Goal: Information Seeking & Learning: Learn about a topic

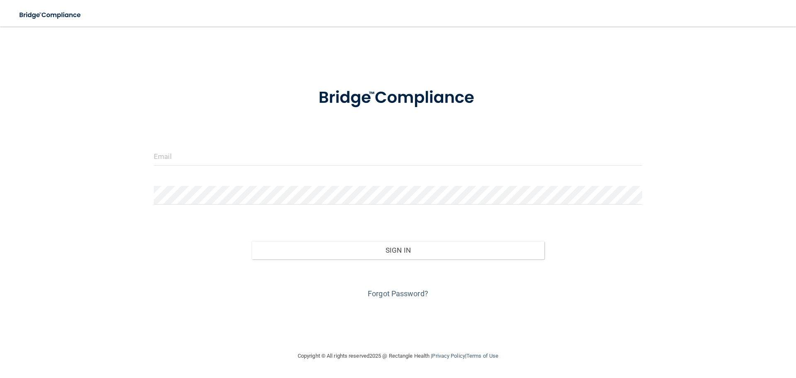
drag, startPoint x: 197, startPoint y: 143, endPoint x: 197, endPoint y: 148, distance: 5.4
click at [197, 147] on form "Invalid email/password. You don't have permission to access that page. Sign In …" at bounding box center [398, 188] width 488 height 224
click at [197, 155] on input "email" at bounding box center [398, 156] width 488 height 19
type input "[EMAIL_ADDRESS][DOMAIN_NAME]"
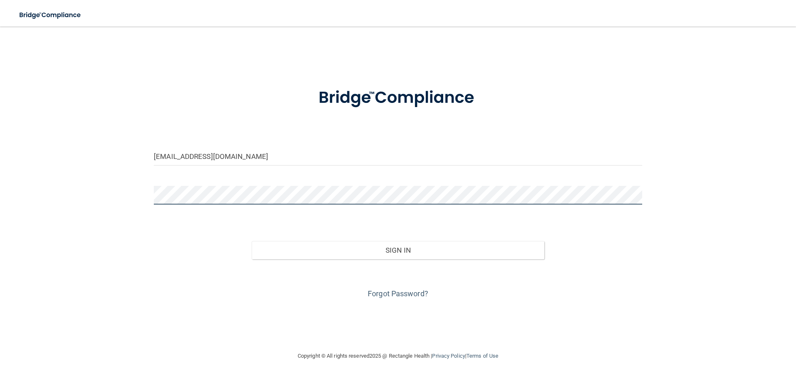
click at [252, 241] on button "Sign In" at bounding box center [398, 250] width 293 height 18
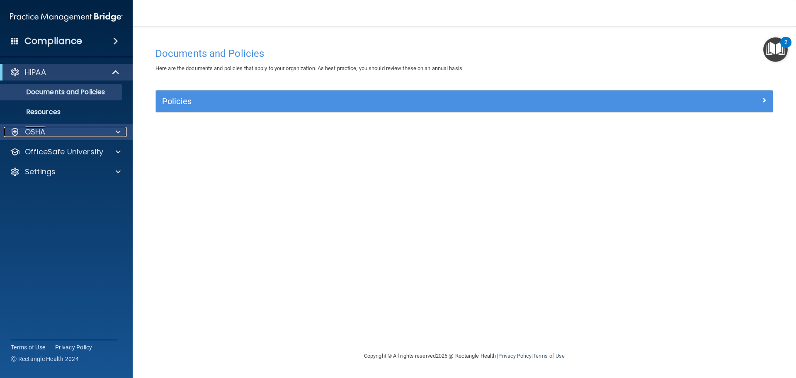
click at [46, 133] on div "OSHA" at bounding box center [55, 132] width 103 height 10
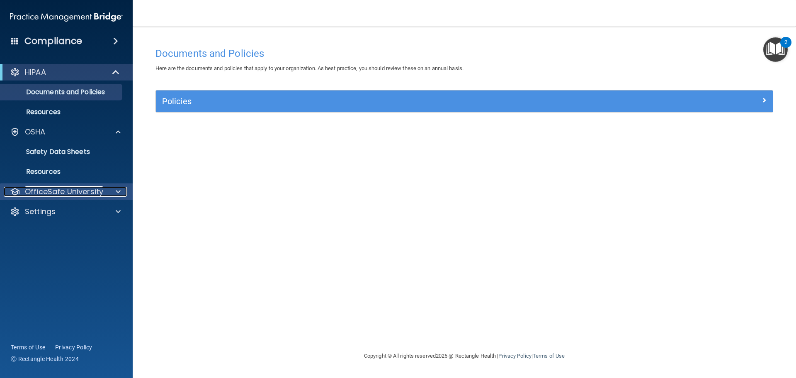
click at [89, 189] on p "OfficeSafe University" at bounding box center [64, 192] width 78 height 10
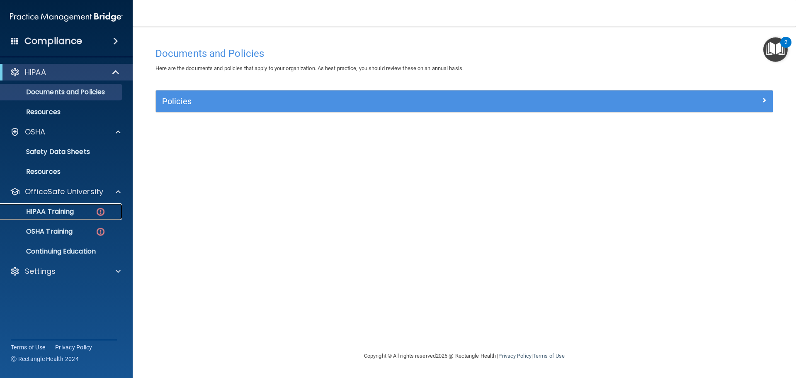
click at [71, 209] on p "HIPAA Training" at bounding box center [39, 211] width 68 height 8
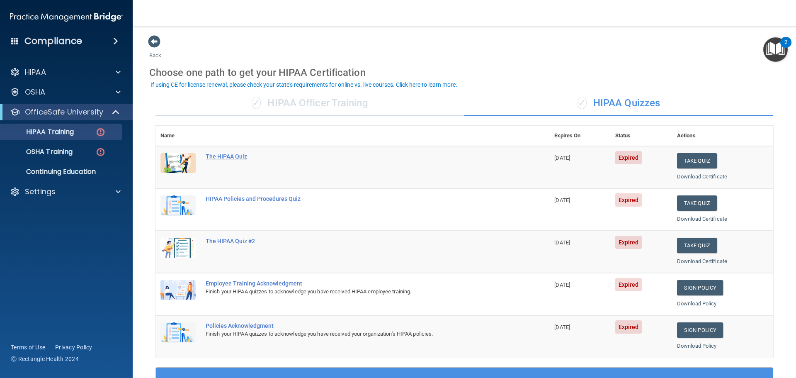
click at [224, 156] on div "The HIPAA Quiz" at bounding box center [357, 156] width 302 height 7
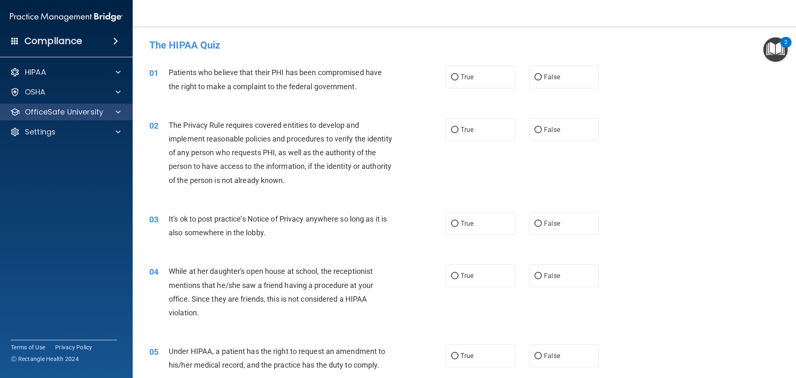
click at [43, 106] on div "OfficeSafe University" at bounding box center [66, 112] width 133 height 17
click at [45, 111] on p "OfficeSafe University" at bounding box center [64, 112] width 78 height 10
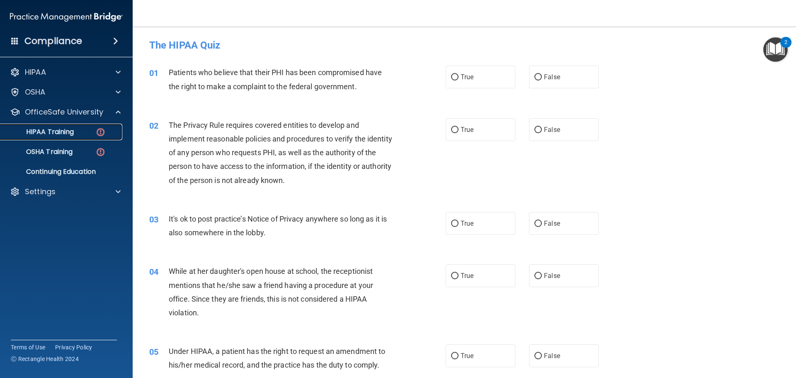
click at [52, 128] on p "HIPAA Training" at bounding box center [39, 132] width 68 height 8
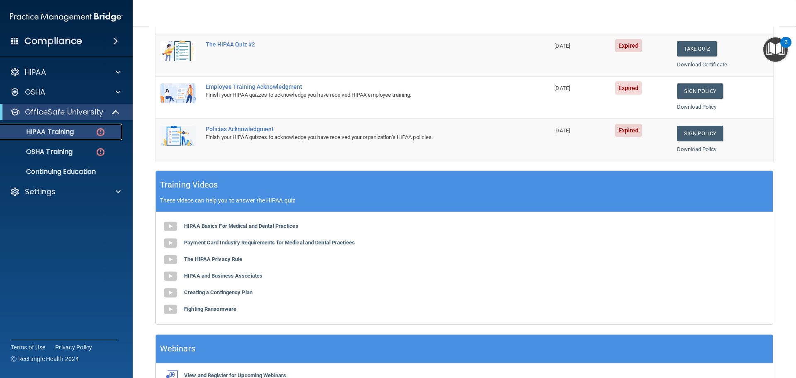
scroll to position [247, 0]
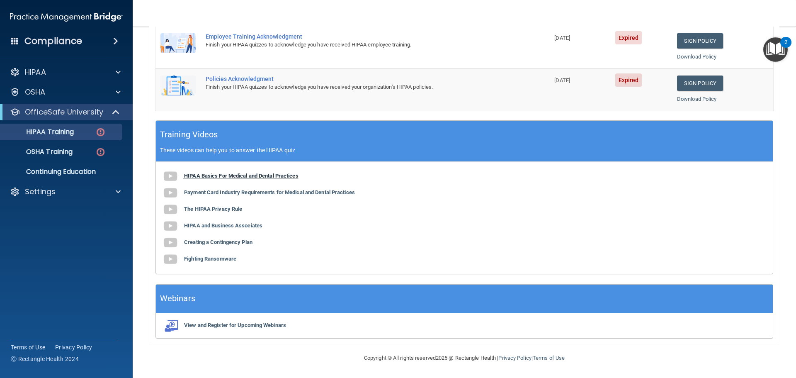
click at [207, 174] on b "HIPAA Basics For Medical and Dental Practices" at bounding box center [241, 176] width 114 height 6
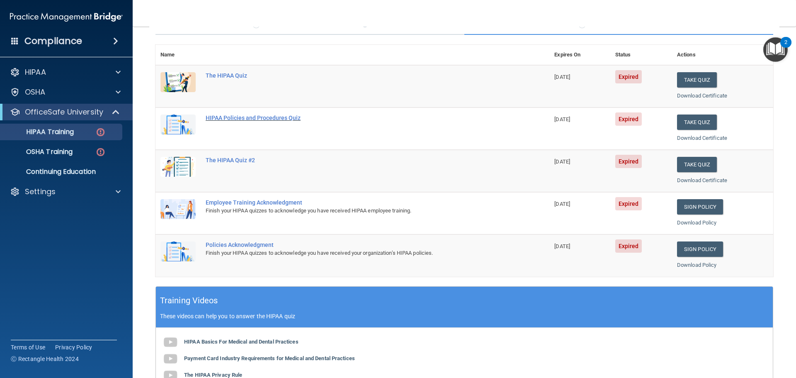
scroll to position [0, 0]
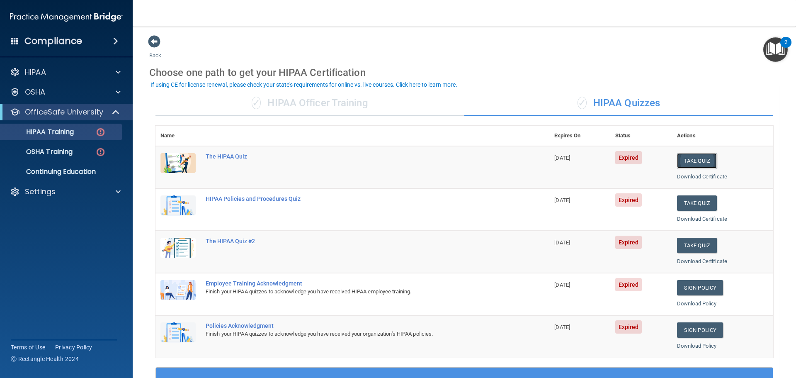
click at [688, 159] on button "Take Quiz" at bounding box center [697, 160] width 40 height 15
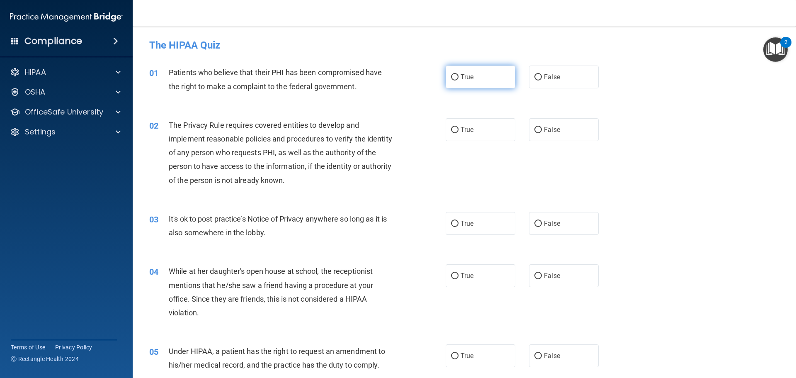
click at [451, 75] on input "True" at bounding box center [454, 77] width 7 height 6
radio input "true"
click at [453, 129] on input "True" at bounding box center [454, 130] width 7 height 6
radio input "true"
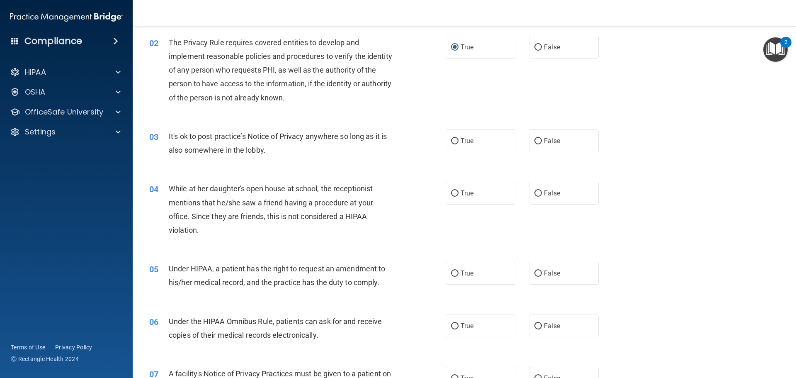
scroll to position [83, 0]
click at [451, 141] on input "True" at bounding box center [454, 141] width 7 height 6
radio input "true"
click at [535, 192] on input "False" at bounding box center [538, 193] width 7 height 6
radio input "true"
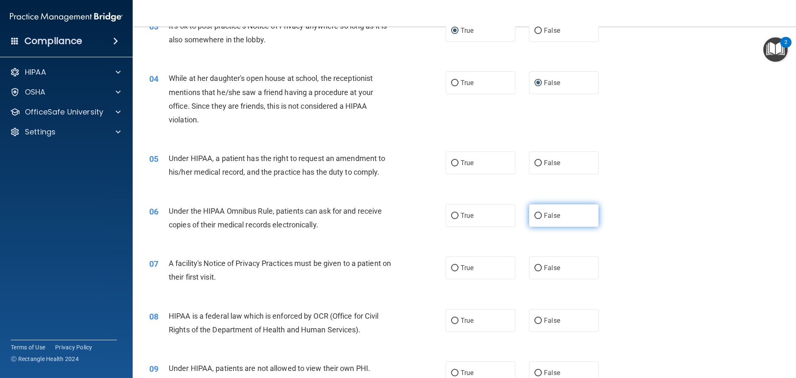
scroll to position [207, 0]
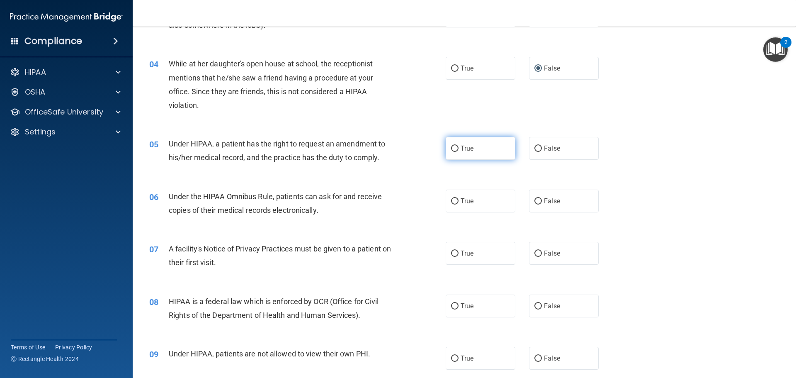
click at [451, 151] on input "True" at bounding box center [454, 149] width 7 height 6
radio input "true"
click at [453, 197] on label "True" at bounding box center [481, 201] width 70 height 23
click at [453, 198] on input "True" at bounding box center [454, 201] width 7 height 6
radio input "true"
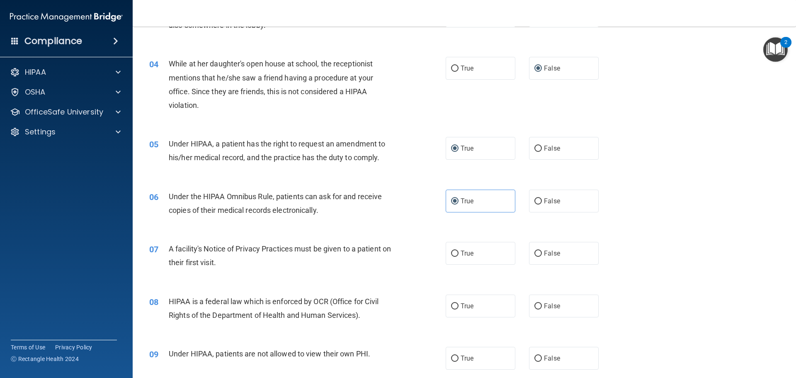
scroll to position [249, 0]
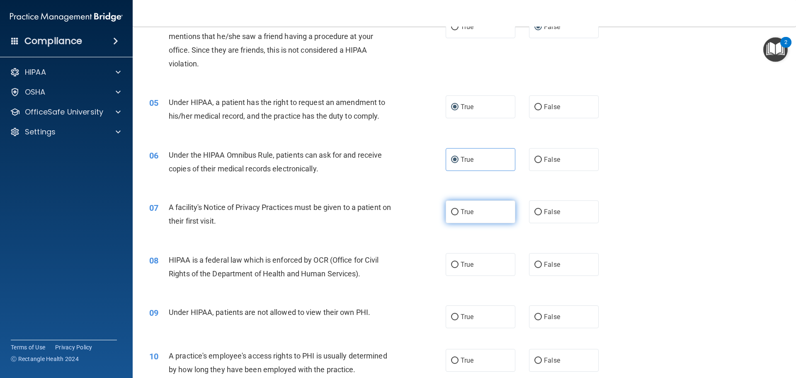
click at [453, 214] on input "True" at bounding box center [454, 212] width 7 height 6
radio input "true"
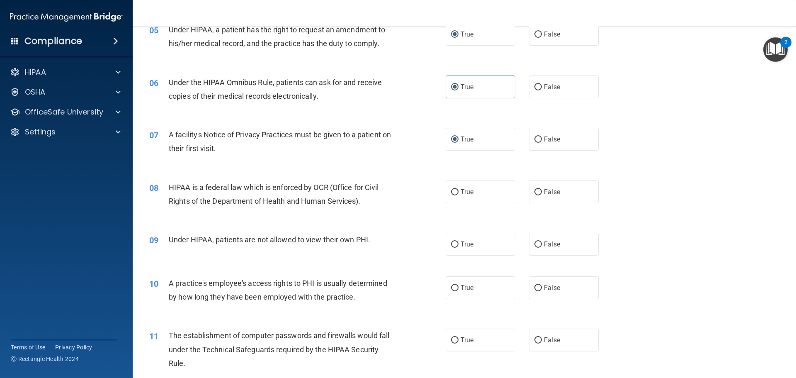
scroll to position [332, 0]
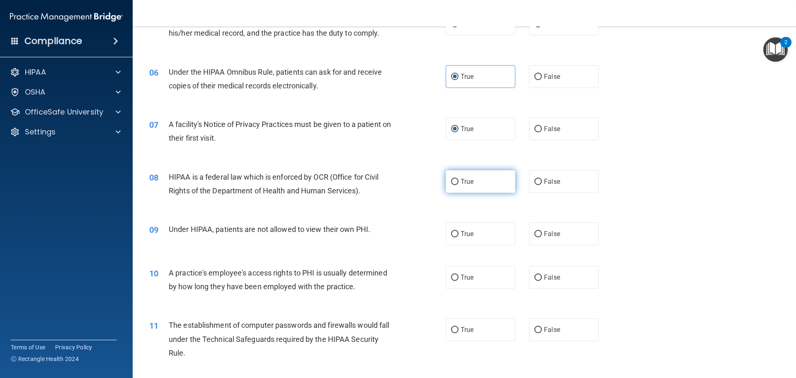
click at [452, 183] on input "True" at bounding box center [454, 182] width 7 height 6
radio input "true"
click at [539, 235] on label "False" at bounding box center [564, 233] width 70 height 23
click at [539, 235] on input "False" at bounding box center [538, 234] width 7 height 6
radio input "true"
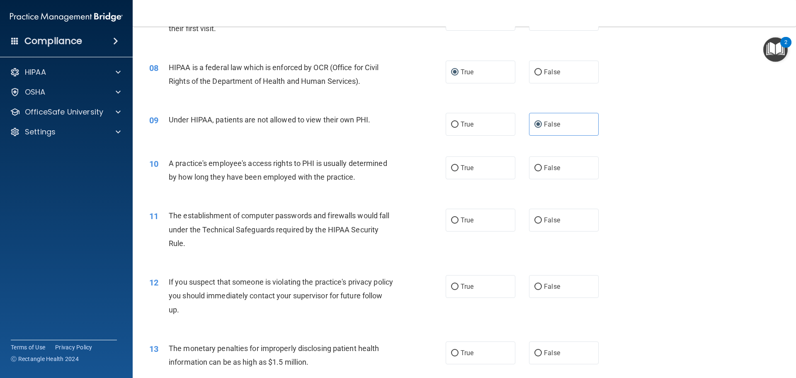
scroll to position [456, 0]
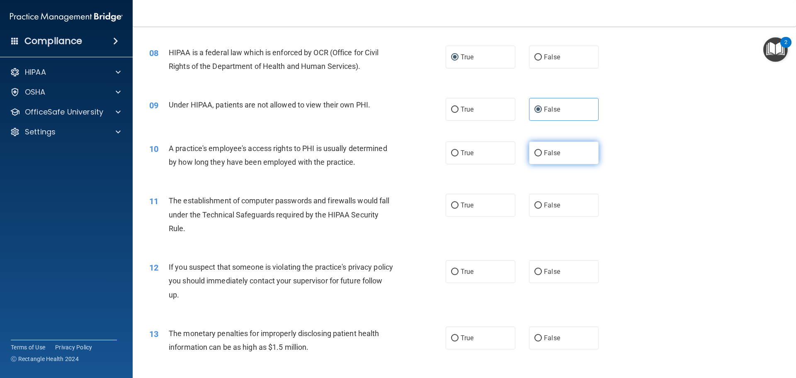
click at [535, 155] on input "False" at bounding box center [538, 153] width 7 height 6
radio input "true"
click at [482, 205] on label "True" at bounding box center [481, 205] width 70 height 23
click at [459, 205] on input "True" at bounding box center [454, 205] width 7 height 6
radio input "true"
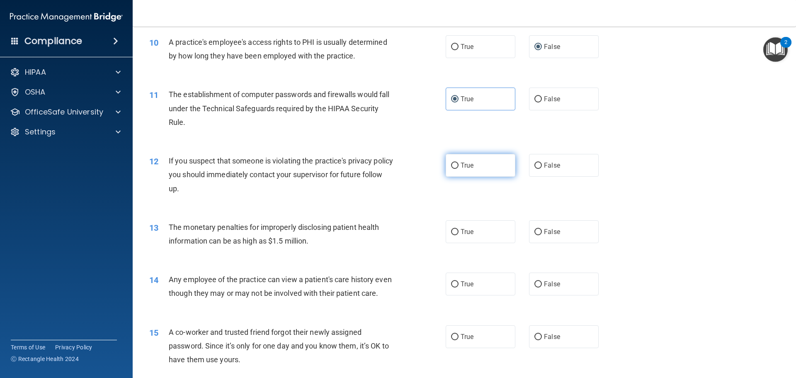
scroll to position [581, 0]
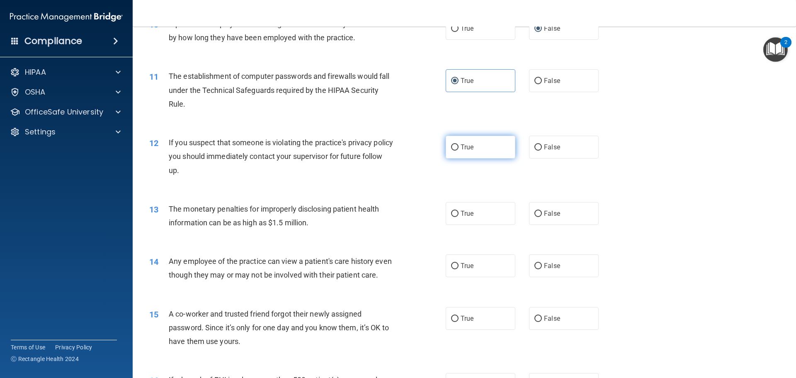
click at [452, 149] on input "True" at bounding box center [454, 147] width 7 height 6
radio input "true"
click at [462, 221] on label "True" at bounding box center [481, 213] width 70 height 23
click at [459, 217] on input "True" at bounding box center [454, 214] width 7 height 6
radio input "true"
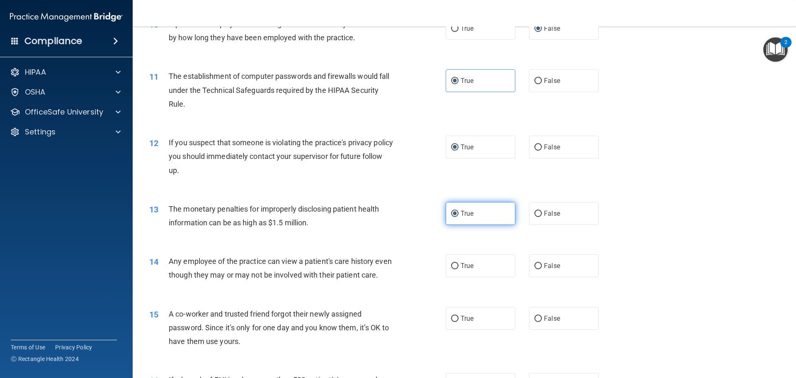
scroll to position [663, 0]
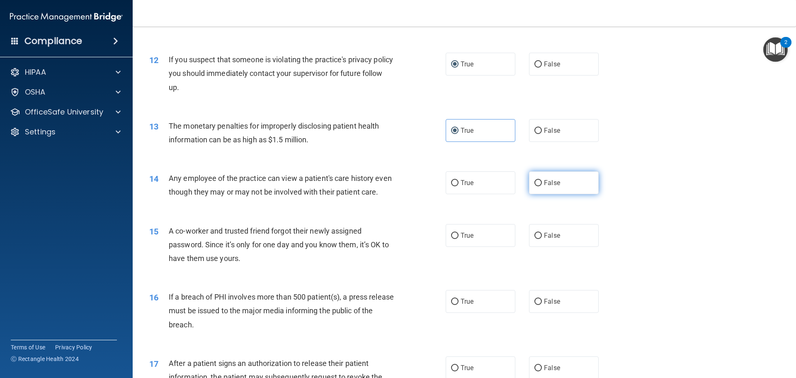
click at [535, 180] on input "False" at bounding box center [538, 183] width 7 height 6
radio input "true"
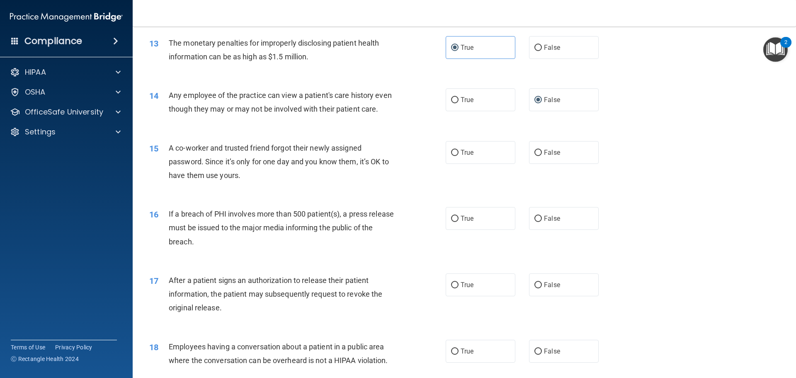
scroll to position [788, 0]
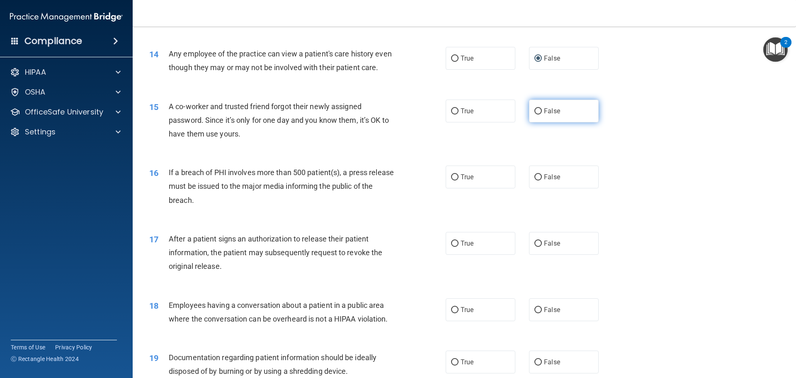
click at [536, 114] on input "False" at bounding box center [538, 111] width 7 height 6
radio input "true"
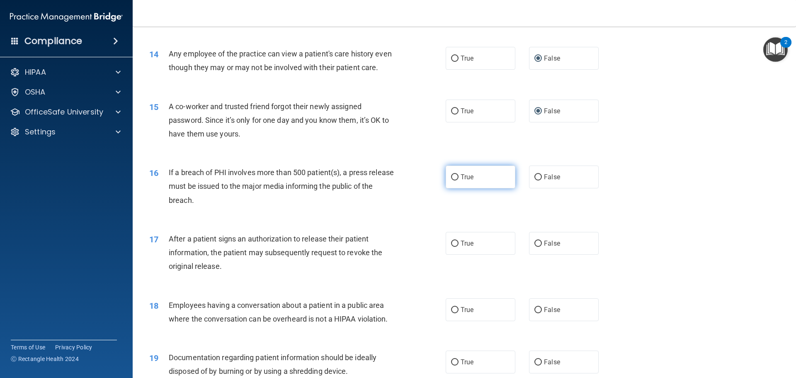
click at [453, 180] on input "True" at bounding box center [454, 177] width 7 height 6
radio input "true"
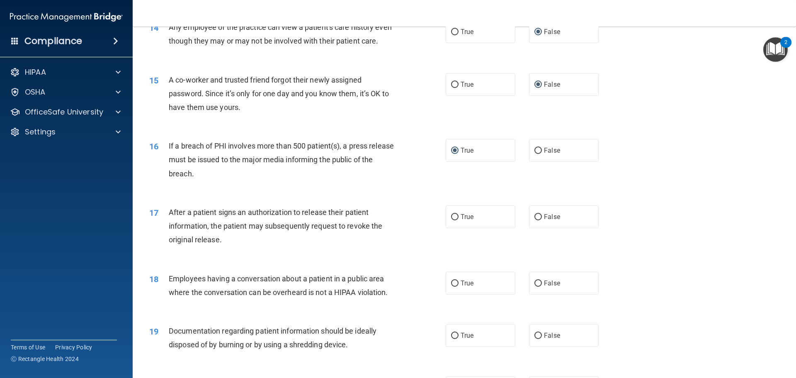
scroll to position [871, 0]
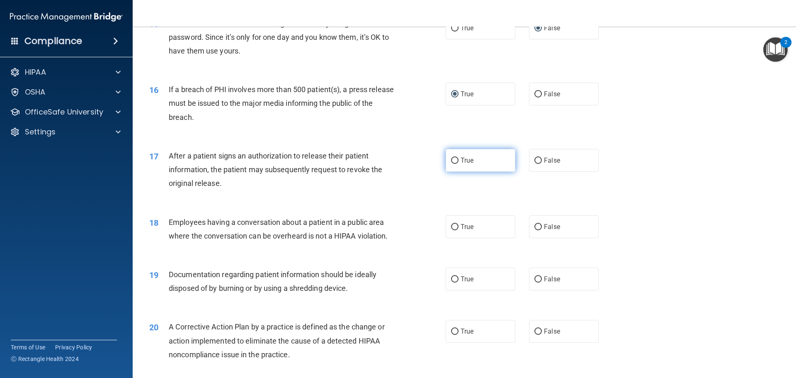
click at [457, 172] on label "True" at bounding box center [481, 160] width 70 height 23
click at [457, 164] on input "True" at bounding box center [454, 161] width 7 height 6
radio input "true"
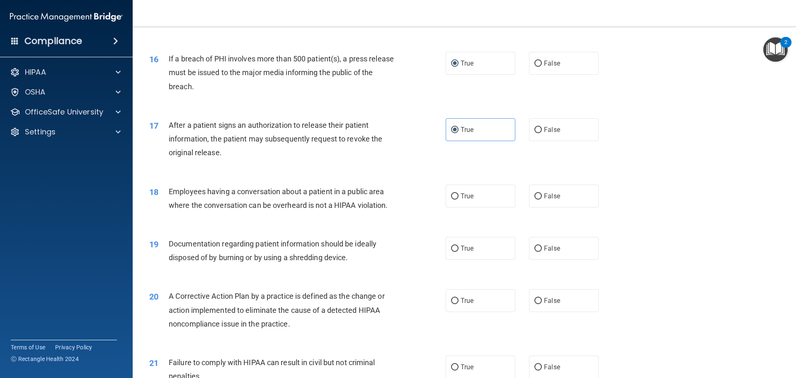
scroll to position [954, 0]
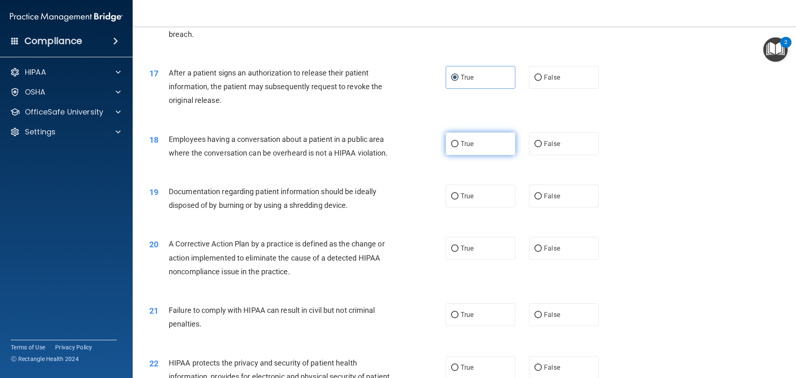
click at [465, 148] on span "True" at bounding box center [467, 144] width 13 height 8
click at [459, 147] on input "True" at bounding box center [454, 144] width 7 height 6
radio input "true"
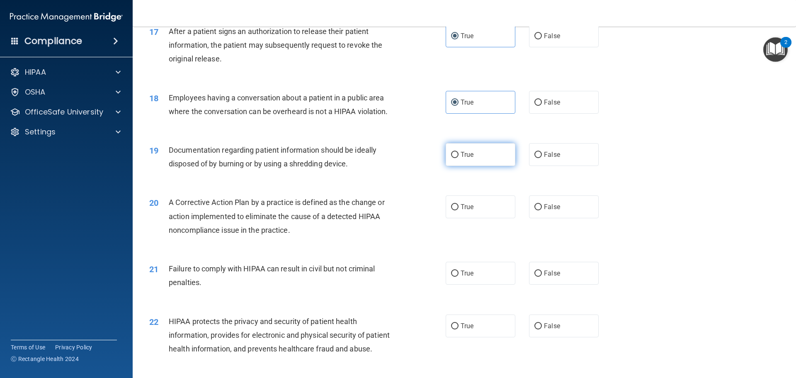
click at [462, 166] on label "True" at bounding box center [481, 154] width 70 height 23
click at [459, 158] on input "True" at bounding box center [454, 155] width 7 height 6
radio input "true"
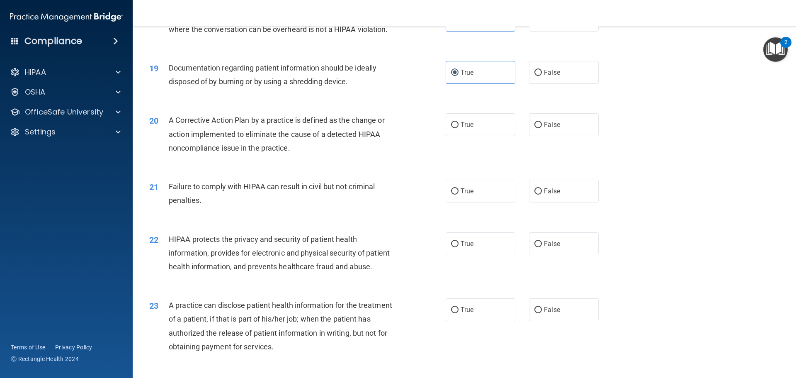
scroll to position [1078, 0]
click at [471, 150] on div "20 A Corrective Action Plan by a practice is defined as the change or action im…" at bounding box center [464, 135] width 643 height 66
click at [474, 135] on label "True" at bounding box center [481, 123] width 70 height 23
click at [459, 127] on input "True" at bounding box center [454, 124] width 7 height 6
radio input "true"
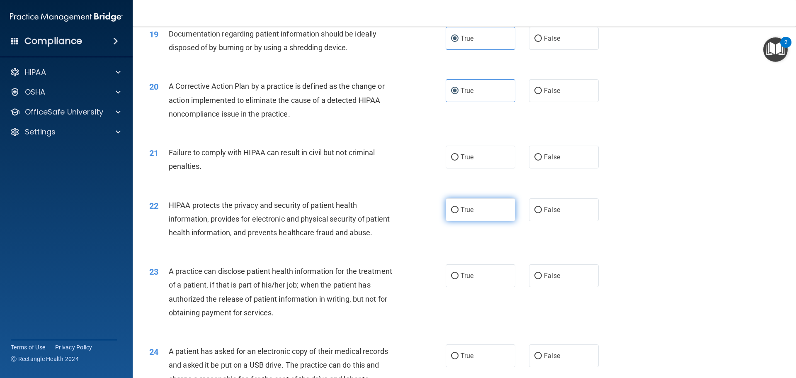
scroll to position [1161, 0]
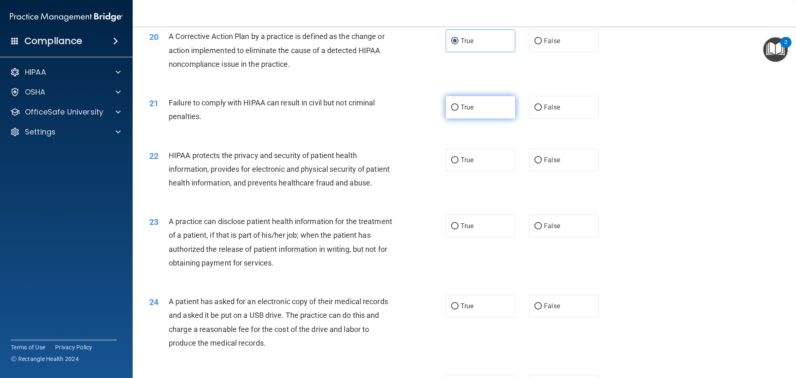
click at [471, 119] on label "True" at bounding box center [481, 107] width 70 height 23
click at [459, 111] on input "True" at bounding box center [454, 108] width 7 height 6
radio input "true"
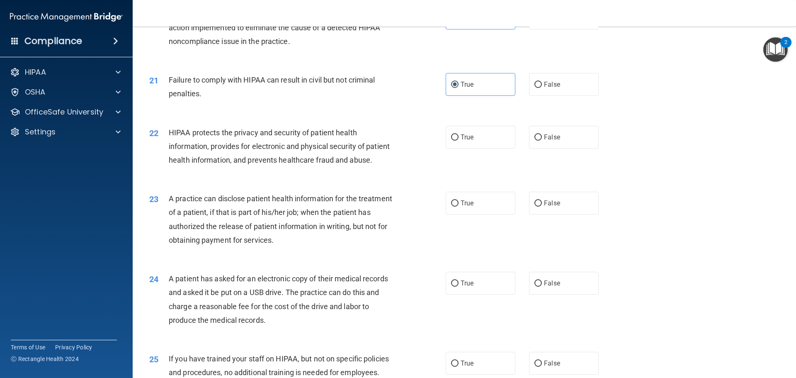
scroll to position [1203, 0]
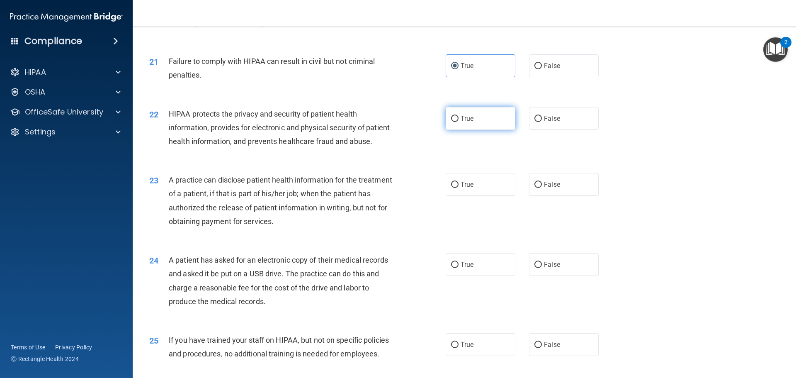
click at [467, 130] on label "True" at bounding box center [481, 118] width 70 height 23
click at [459, 122] on input "True" at bounding box center [454, 119] width 7 height 6
radio input "true"
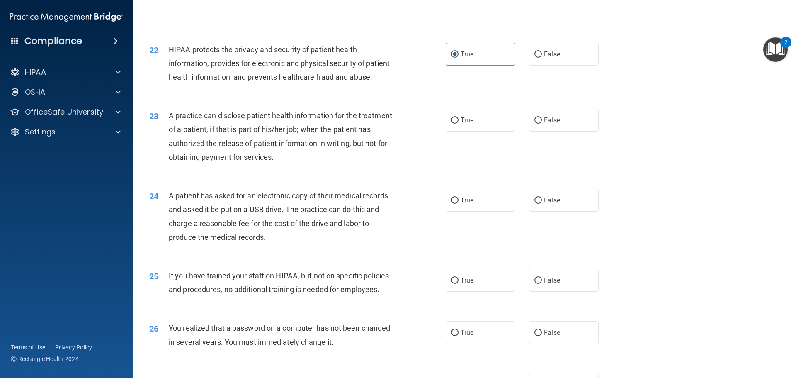
scroll to position [1286, 0]
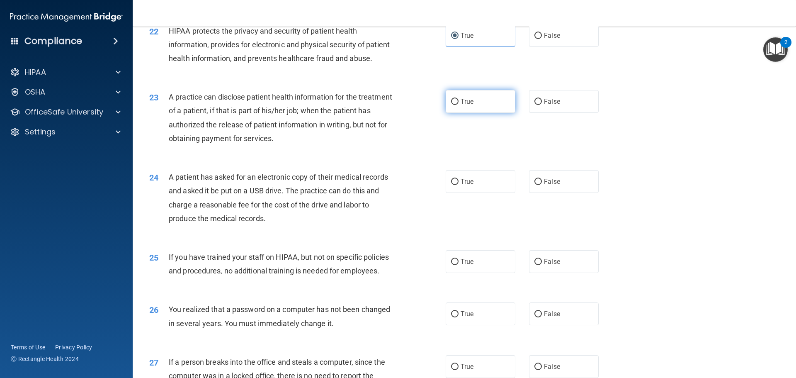
click at [468, 105] on span "True" at bounding box center [467, 101] width 13 height 8
click at [459, 105] on input "True" at bounding box center [454, 102] width 7 height 6
radio input "true"
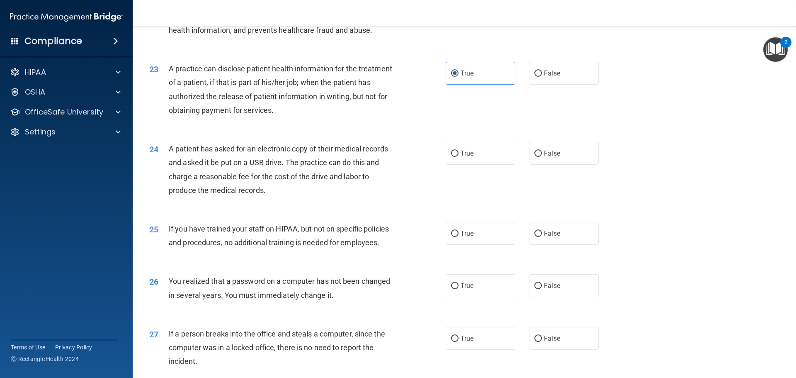
scroll to position [1368, 0]
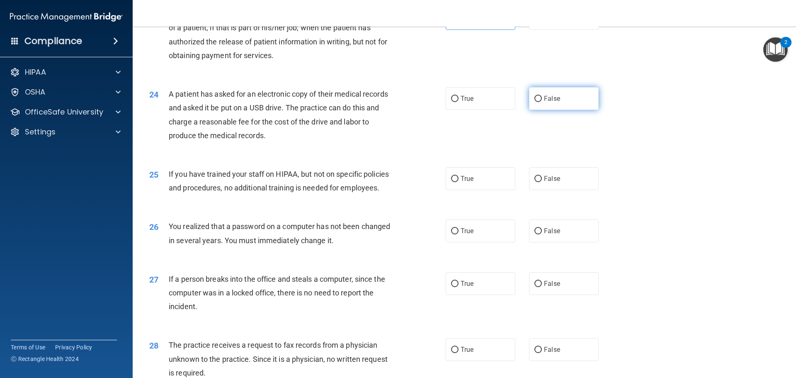
click at [531, 110] on label "False" at bounding box center [564, 98] width 70 height 23
click at [458, 110] on label "True" at bounding box center [481, 98] width 70 height 23
click at [458, 102] on input "True" at bounding box center [454, 99] width 7 height 6
radio input "true"
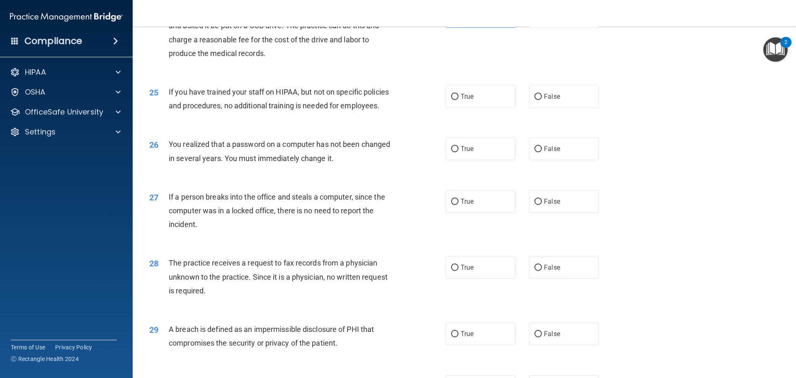
scroll to position [1451, 0]
click at [535, 107] on label "False" at bounding box center [564, 95] width 70 height 23
click at [535, 99] on input "False" at bounding box center [538, 96] width 7 height 6
radio input "true"
click at [456, 159] on label "True" at bounding box center [481, 147] width 70 height 23
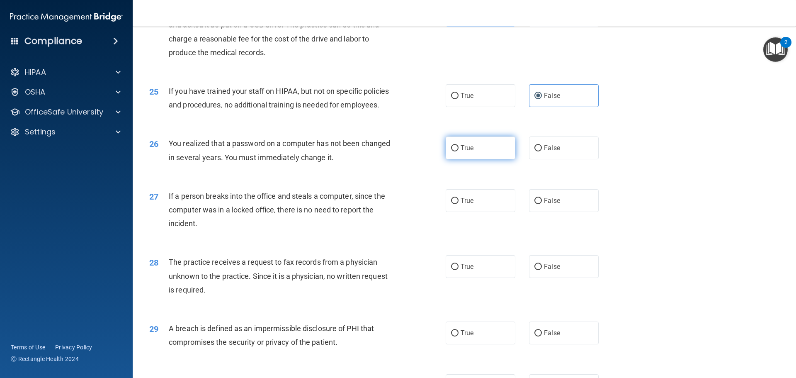
click at [456, 151] on input "True" at bounding box center [454, 148] width 7 height 6
radio input "true"
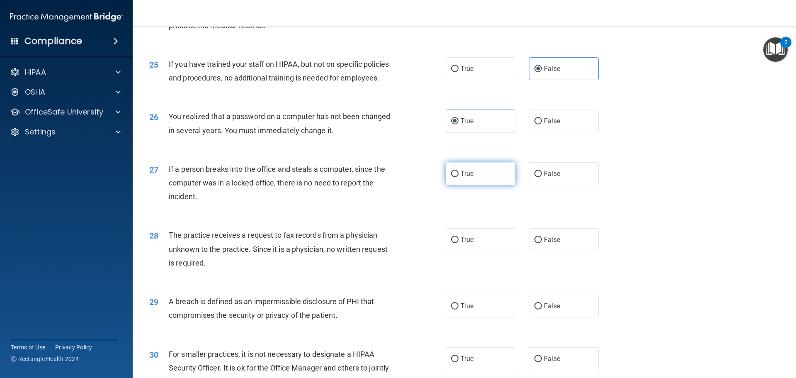
scroll to position [1493, 0]
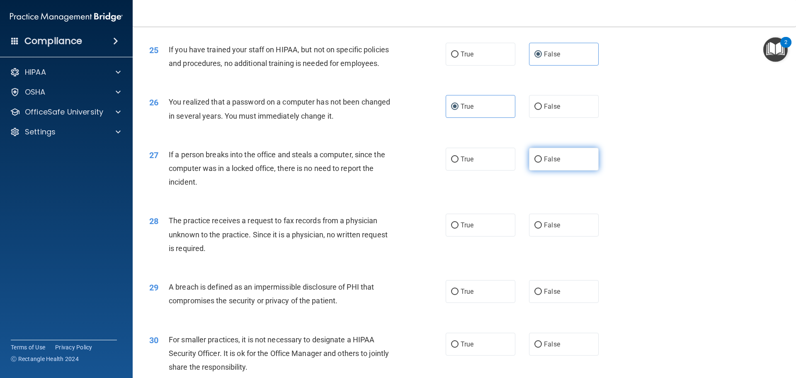
click at [544, 163] on span "False" at bounding box center [552, 159] width 16 height 8
click at [542, 163] on input "False" at bounding box center [538, 159] width 7 height 6
radio input "true"
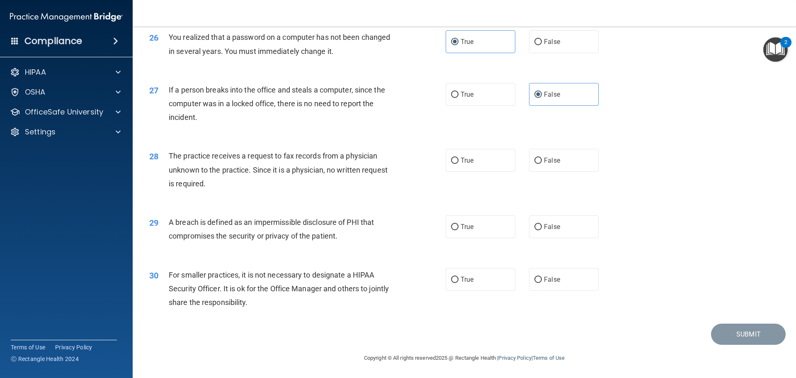
scroll to position [1576, 0]
click at [544, 164] on span "False" at bounding box center [552, 160] width 16 height 8
click at [540, 164] on input "False" at bounding box center [538, 161] width 7 height 6
radio input "true"
drag, startPoint x: 422, startPoint y: 241, endPoint x: 429, endPoint y: 238, distance: 7.9
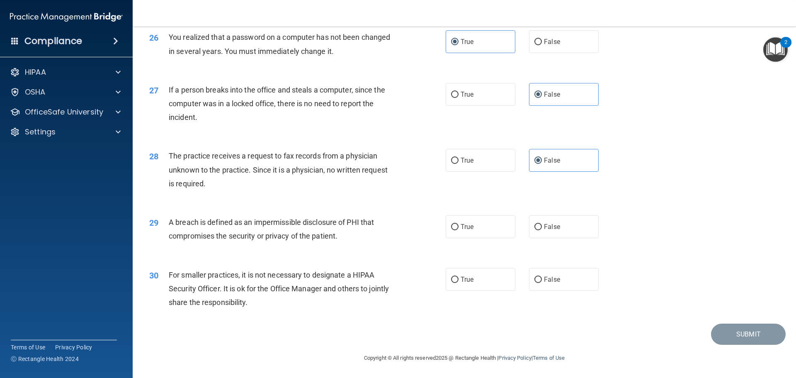
click at [423, 239] on div "29 A breach is defined as an impermissible disclosure of PHI that compromises t…" at bounding box center [297, 231] width 321 height 32
click at [446, 237] on label "True" at bounding box center [481, 226] width 70 height 23
click at [451, 230] on input "True" at bounding box center [454, 227] width 7 height 6
radio input "true"
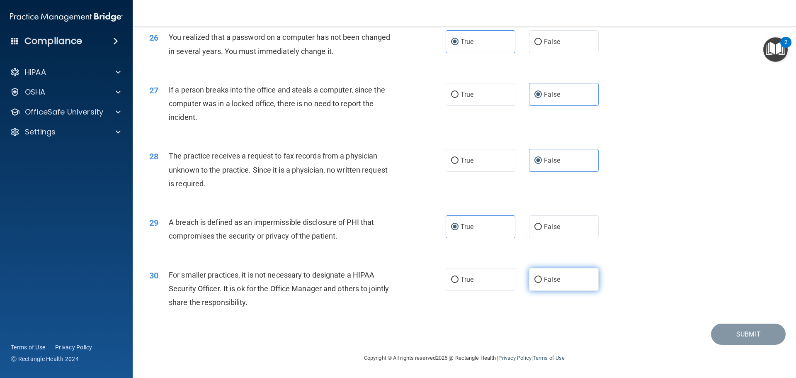
click at [557, 277] on label "False" at bounding box center [564, 279] width 70 height 23
click at [542, 277] on input "False" at bounding box center [538, 280] width 7 height 6
radio input "true"
click at [727, 337] on button "Submit" at bounding box center [748, 333] width 75 height 21
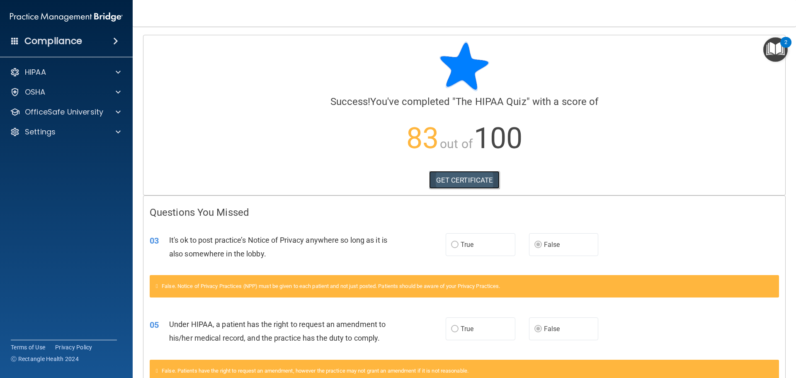
click at [460, 182] on link "GET CERTIFICATE" at bounding box center [464, 180] width 71 height 18
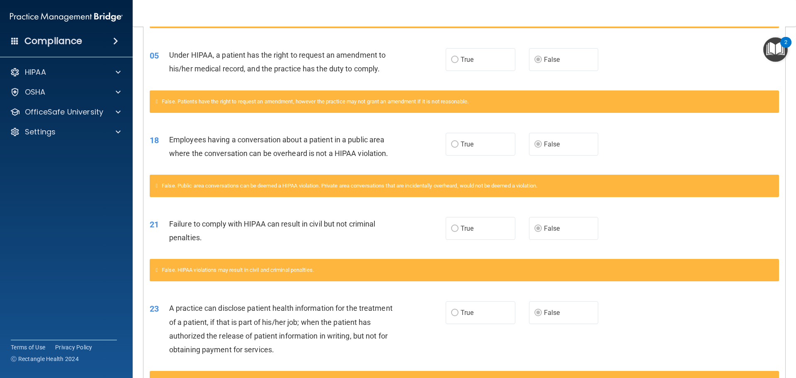
scroll to position [334, 0]
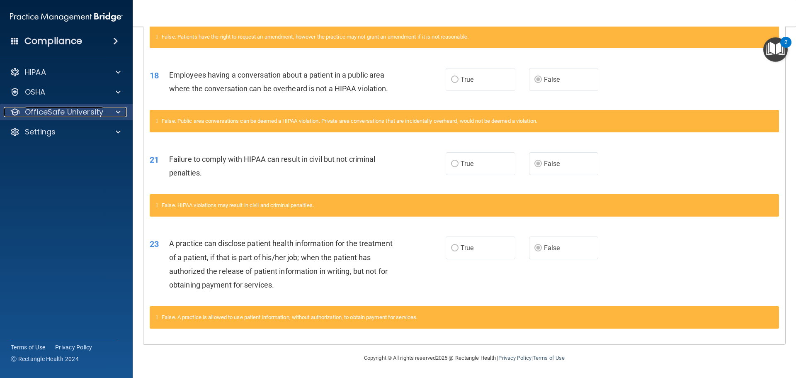
click at [88, 112] on p "OfficeSafe University" at bounding box center [64, 112] width 78 height 10
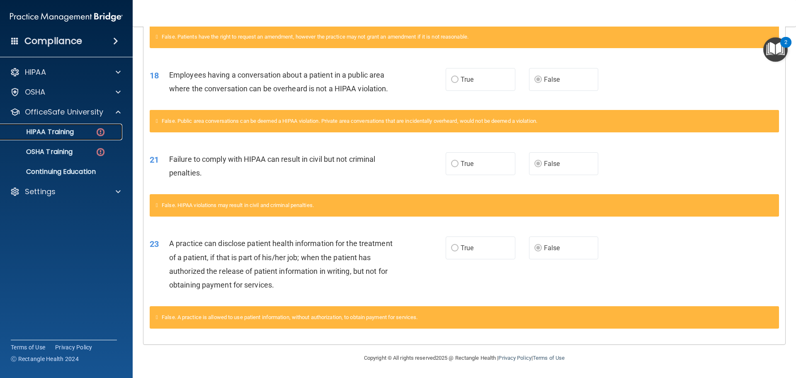
click at [68, 130] on p "HIPAA Training" at bounding box center [39, 132] width 68 height 8
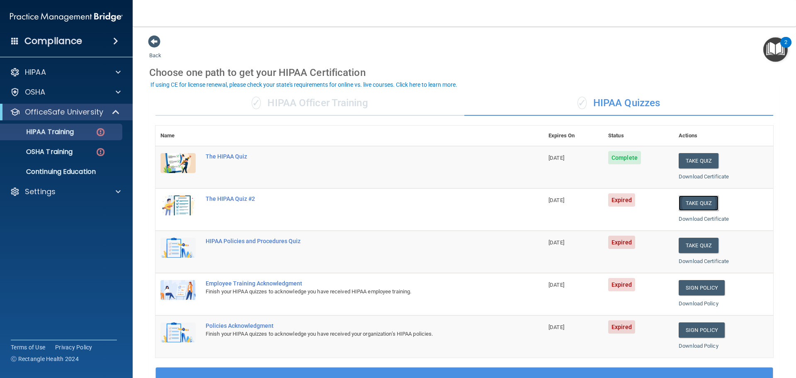
click at [683, 202] on button "Take Quiz" at bounding box center [699, 202] width 40 height 15
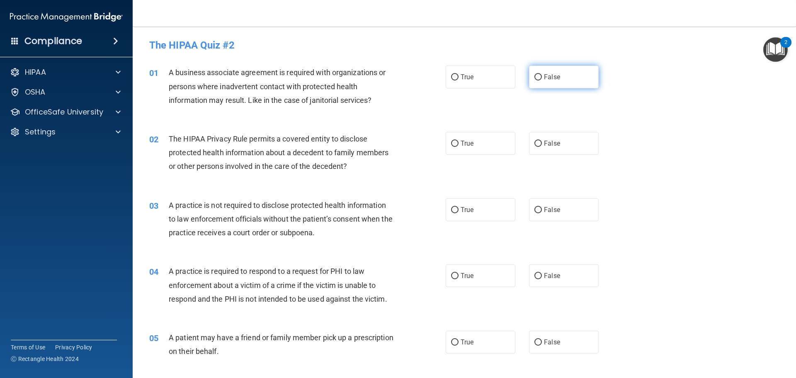
click at [535, 77] on input "False" at bounding box center [538, 77] width 7 height 6
radio input "true"
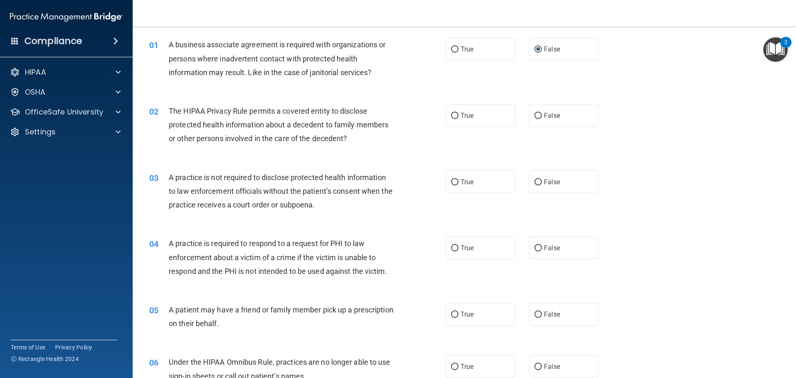
scroll to position [83, 0]
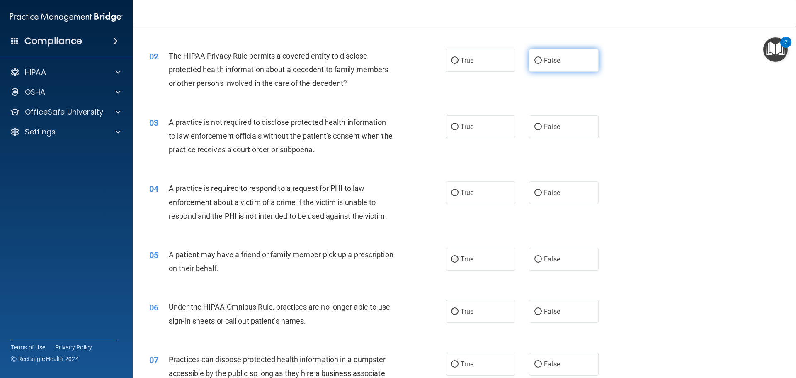
click at [535, 59] on input "False" at bounding box center [538, 61] width 7 height 6
radio input "true"
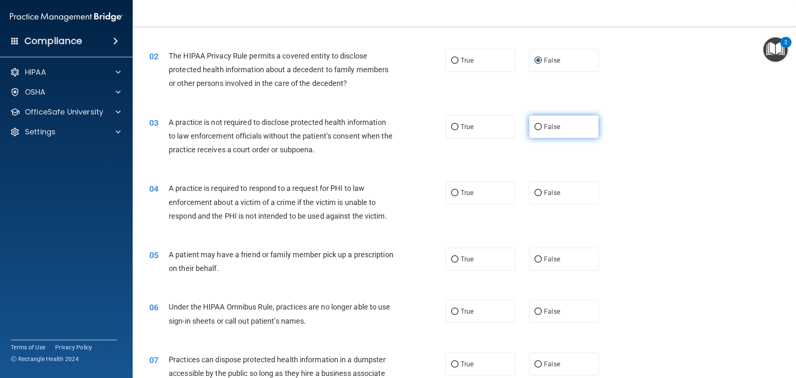
click at [535, 125] on input "False" at bounding box center [538, 127] width 7 height 6
radio input "true"
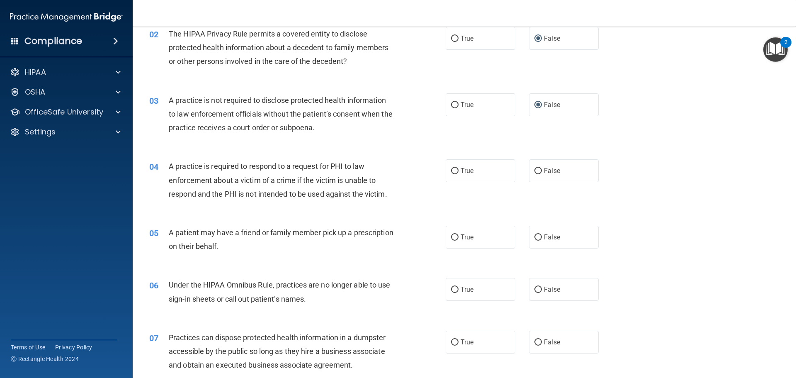
scroll to position [166, 0]
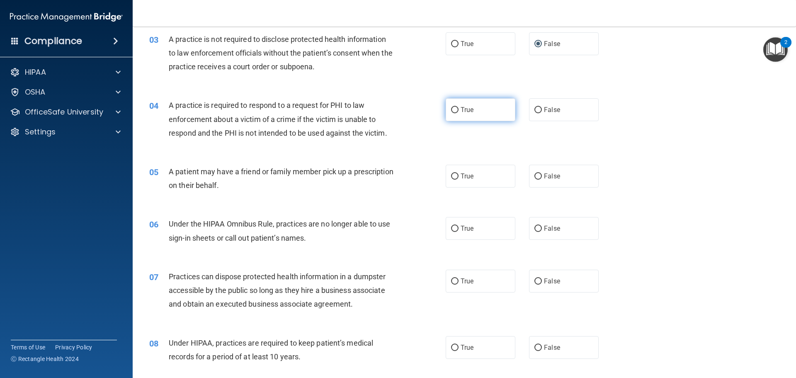
click at [455, 110] on input "True" at bounding box center [454, 110] width 7 height 6
radio input "true"
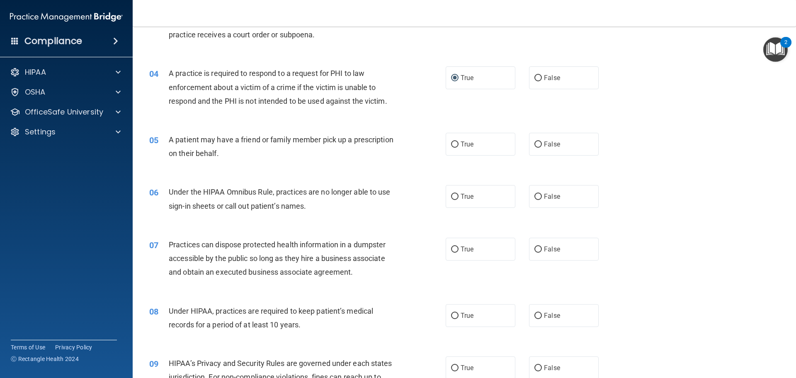
scroll to position [249, 0]
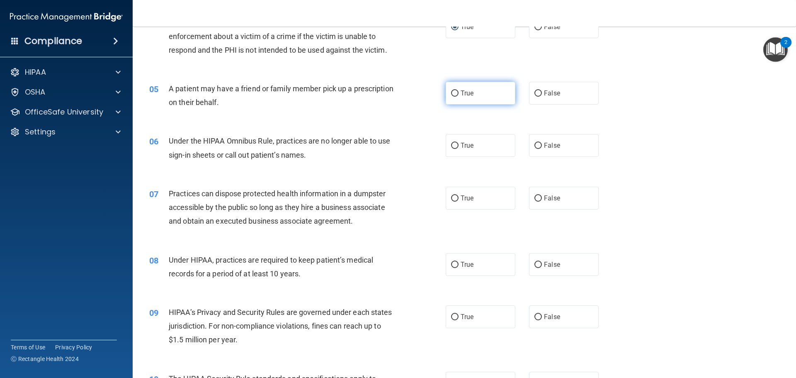
click at [452, 99] on label "True" at bounding box center [481, 93] width 70 height 23
click at [452, 97] on input "True" at bounding box center [454, 93] width 7 height 6
radio input "true"
click at [535, 144] on input "False" at bounding box center [538, 146] width 7 height 6
radio input "true"
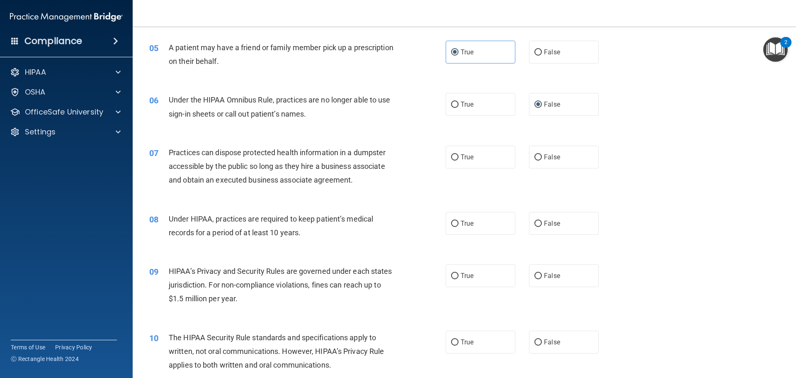
scroll to position [290, 0]
click at [535, 159] on input "False" at bounding box center [538, 157] width 7 height 6
radio input "true"
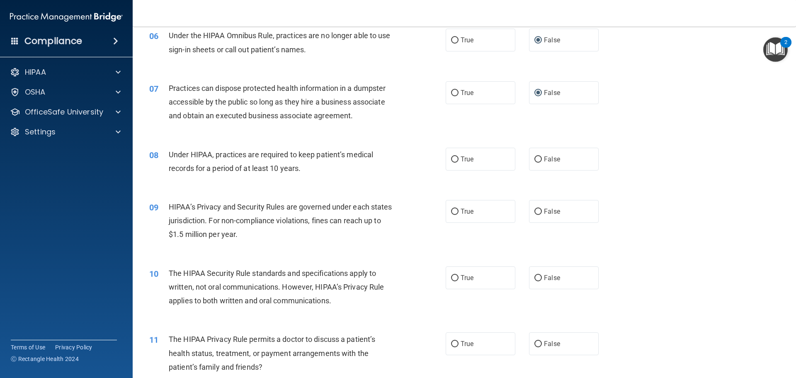
scroll to position [373, 0]
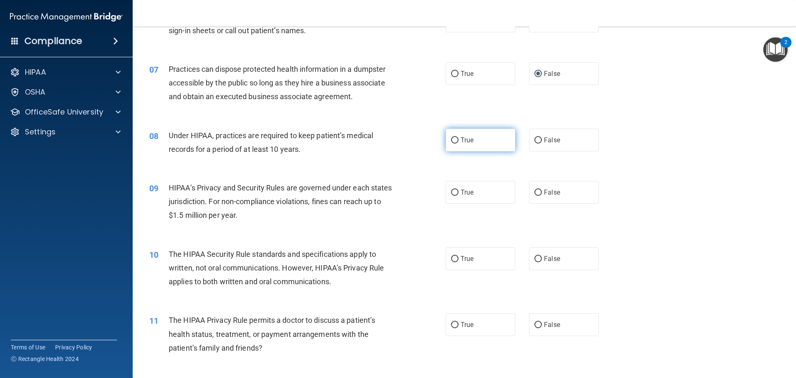
click at [456, 142] on label "True" at bounding box center [481, 140] width 70 height 23
click at [456, 142] on input "True" at bounding box center [454, 140] width 7 height 6
radio input "true"
click at [451, 195] on input "True" at bounding box center [454, 193] width 7 height 6
radio input "true"
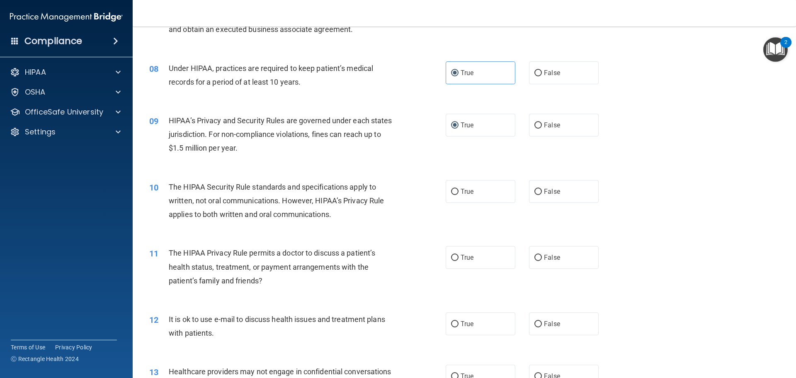
scroll to position [456, 0]
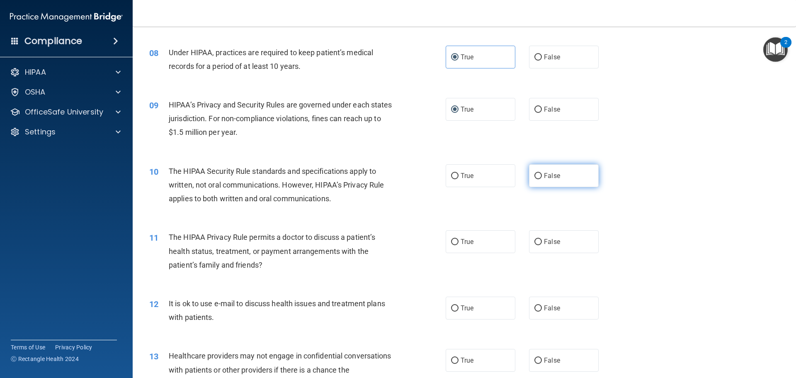
click at [545, 175] on span "False" at bounding box center [552, 176] width 16 height 8
click at [542, 175] on input "False" at bounding box center [538, 176] width 7 height 6
radio input "true"
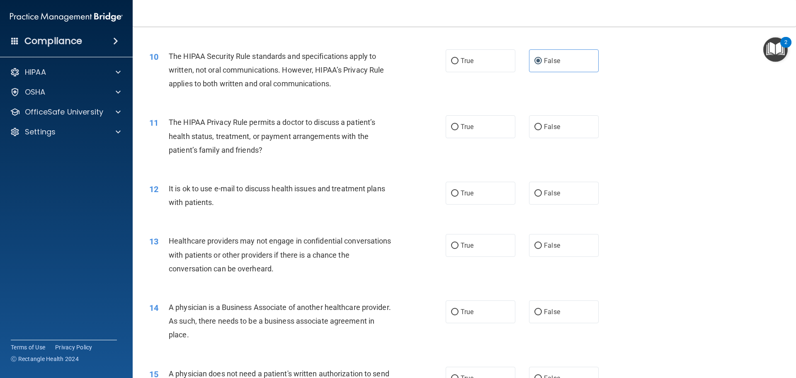
scroll to position [581, 0]
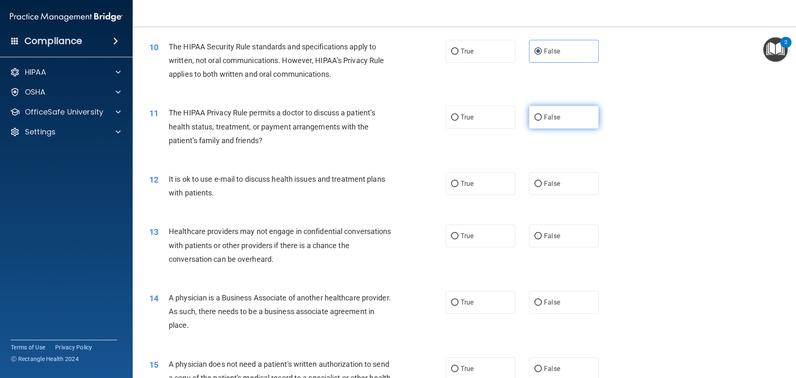
click at [535, 117] on input "False" at bounding box center [538, 117] width 7 height 6
radio input "true"
click at [544, 182] on span "False" at bounding box center [552, 184] width 16 height 8
click at [542, 182] on input "False" at bounding box center [538, 184] width 7 height 6
radio input "true"
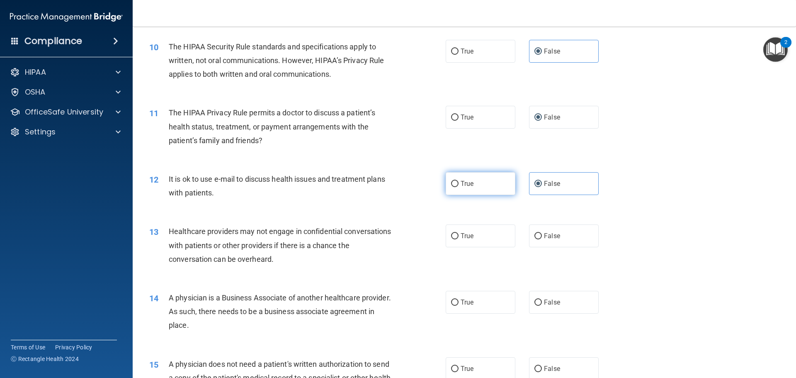
click at [456, 186] on label "True" at bounding box center [481, 183] width 70 height 23
click at [456, 186] on input "True" at bounding box center [454, 184] width 7 height 6
radio input "true"
radio input "false"
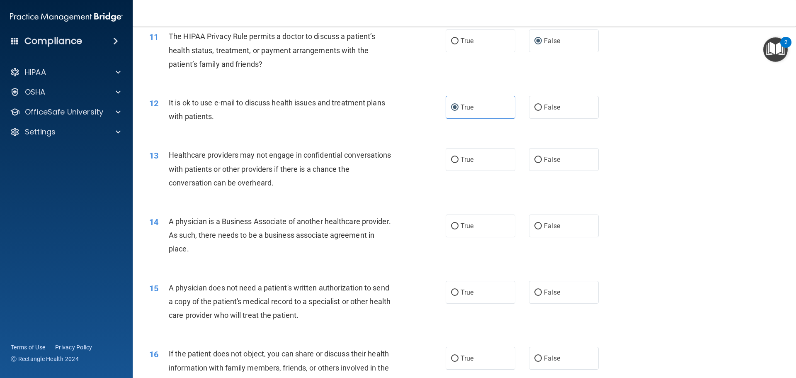
scroll to position [663, 0]
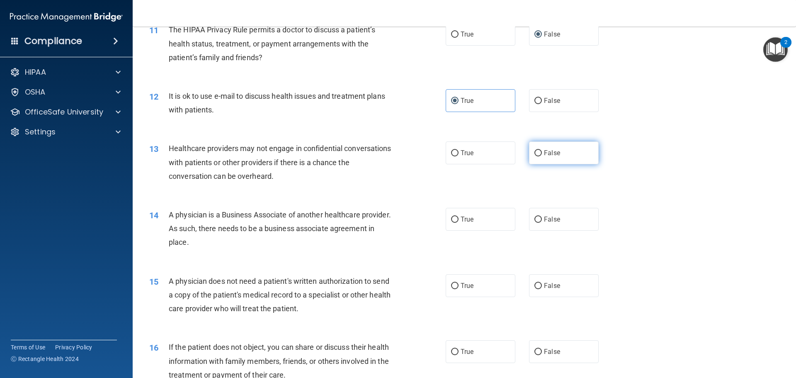
click at [538, 152] on input "False" at bounding box center [538, 153] width 7 height 6
radio input "true"
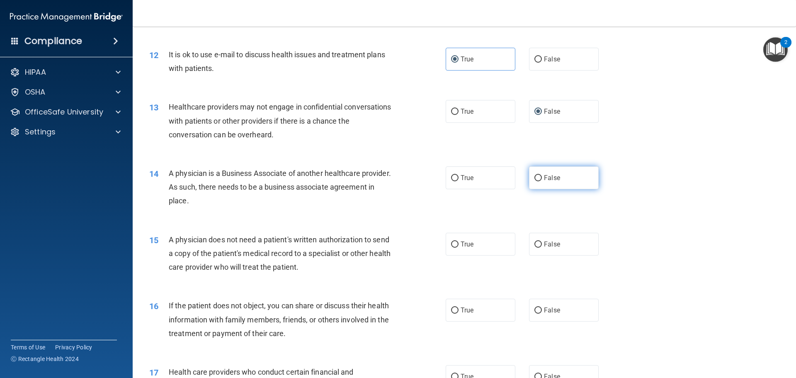
drag, startPoint x: 535, startPoint y: 179, endPoint x: 531, endPoint y: 181, distance: 4.6
click at [535, 179] on input "False" at bounding box center [538, 178] width 7 height 6
radio input "true"
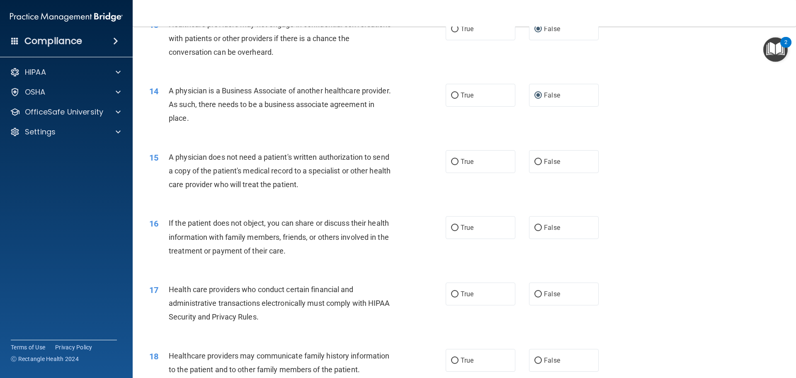
scroll to position [788, 0]
click at [451, 160] on input "True" at bounding box center [454, 161] width 7 height 6
radio input "true"
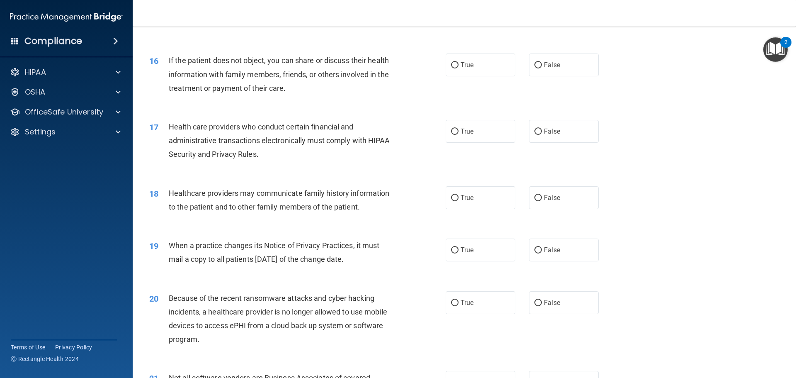
scroll to position [954, 0]
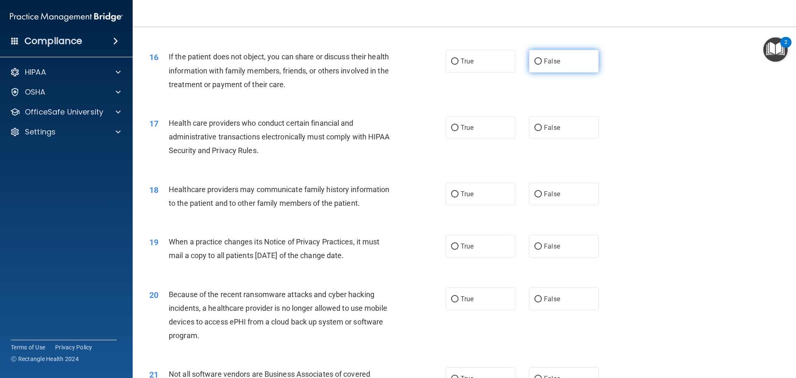
click at [540, 65] on label "False" at bounding box center [564, 61] width 70 height 23
click at [540, 65] on input "False" at bounding box center [538, 61] width 7 height 6
radio input "true"
click at [451, 127] on input "True" at bounding box center [454, 128] width 7 height 6
radio input "true"
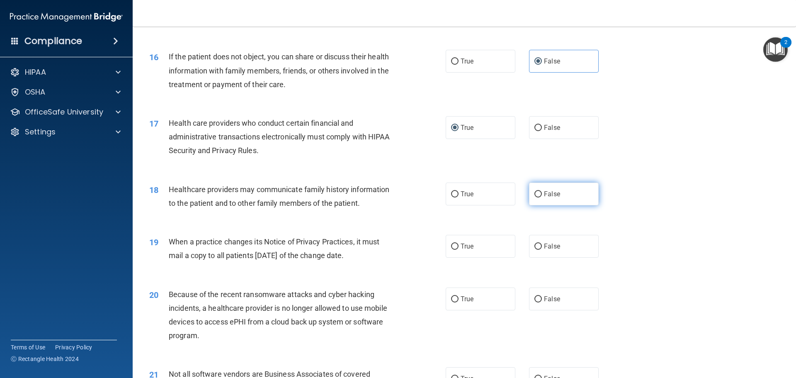
click at [539, 192] on label "False" at bounding box center [564, 193] width 70 height 23
click at [539, 192] on input "False" at bounding box center [538, 194] width 7 height 6
radio input "true"
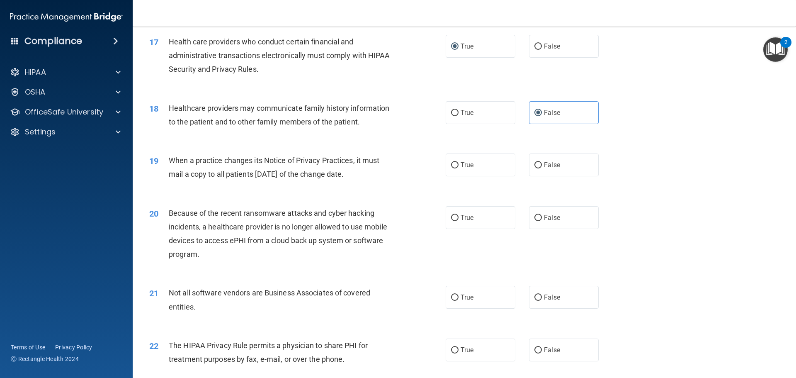
scroll to position [1037, 0]
click at [446, 166] on label "True" at bounding box center [481, 163] width 70 height 23
click at [451, 166] on input "True" at bounding box center [454, 163] width 7 height 6
radio input "true"
click at [451, 163] on input "True" at bounding box center [454, 163] width 7 height 6
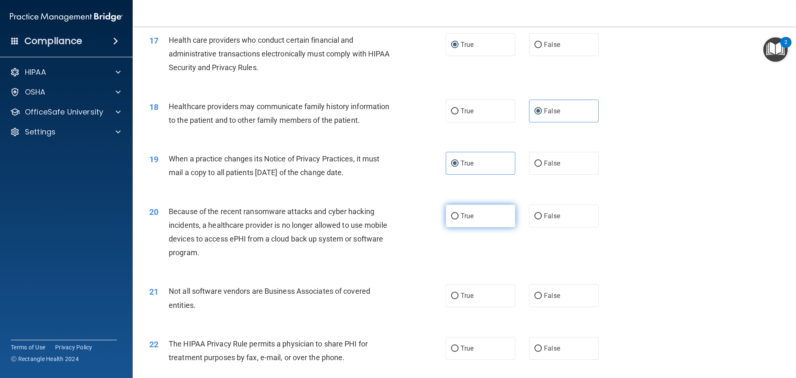
click at [451, 214] on input "True" at bounding box center [454, 216] width 7 height 6
radio input "true"
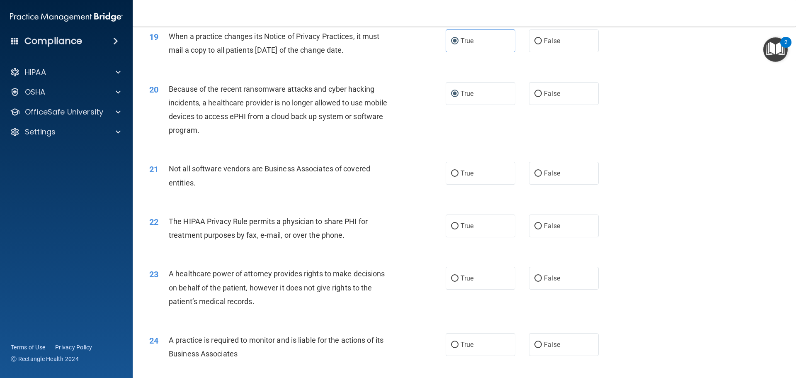
scroll to position [1161, 0]
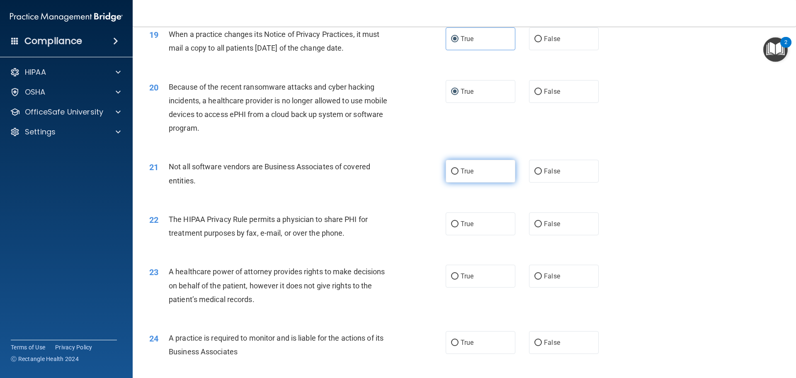
click at [452, 173] on input "True" at bounding box center [454, 171] width 7 height 6
radio input "true"
click at [525, 170] on div "True False" at bounding box center [529, 171] width 167 height 23
click at [538, 171] on label "False" at bounding box center [564, 171] width 70 height 23
click at [537, 169] on input "False" at bounding box center [538, 171] width 7 height 6
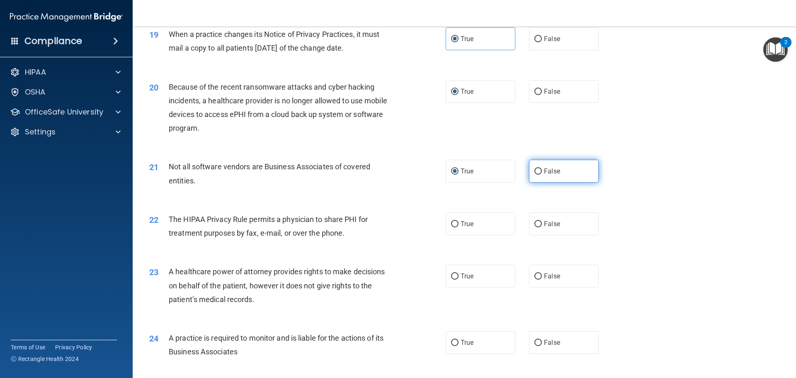
radio input "true"
radio input "false"
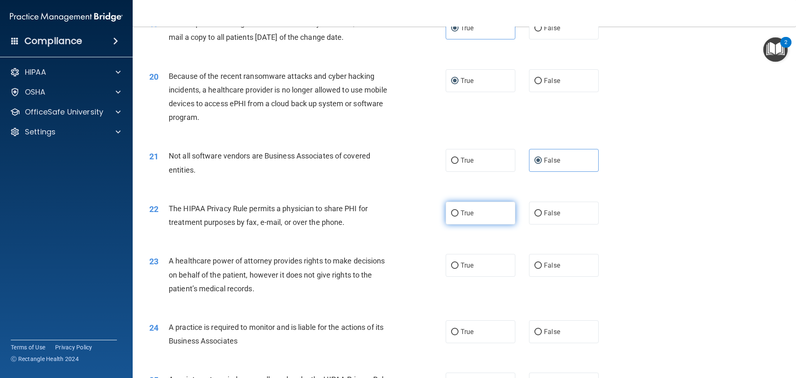
scroll to position [1203, 0]
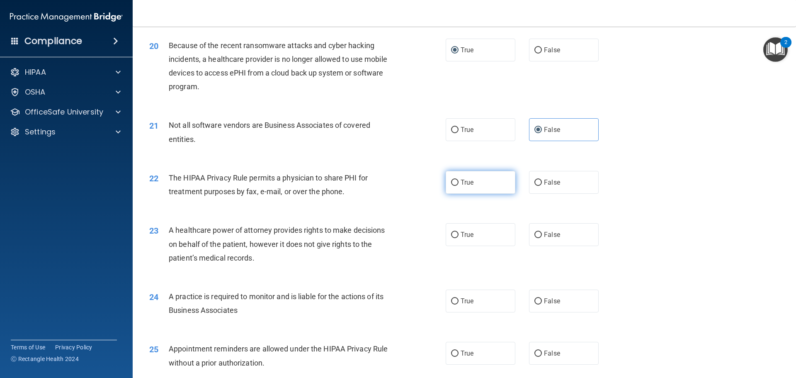
click at [455, 186] on label "True" at bounding box center [481, 182] width 70 height 23
click at [455, 186] on input "True" at bounding box center [454, 183] width 7 height 6
radio input "true"
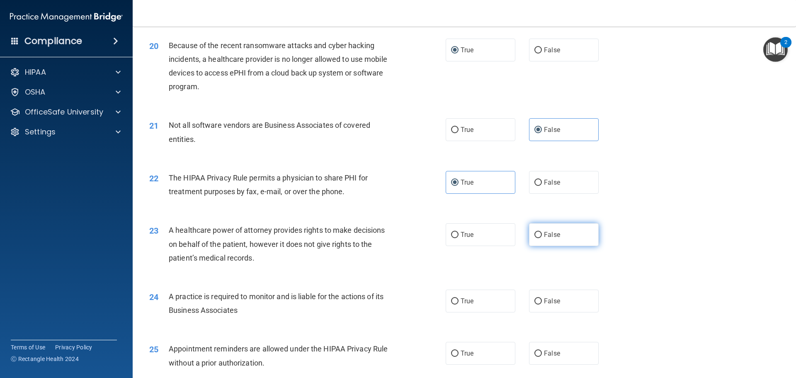
click at [538, 238] on label "False" at bounding box center [564, 234] width 70 height 23
click at [535, 236] on input "False" at bounding box center [538, 235] width 7 height 6
radio input "true"
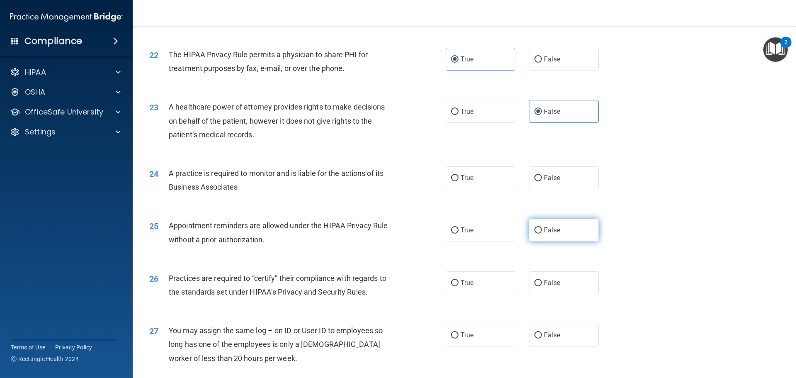
scroll to position [1327, 0]
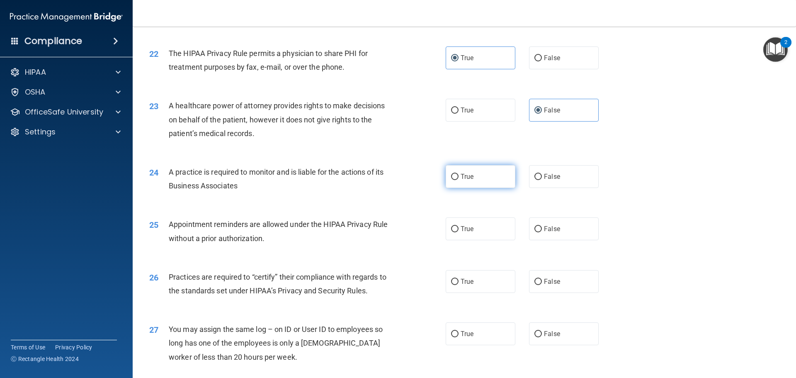
click at [456, 177] on label "True" at bounding box center [481, 176] width 70 height 23
click at [456, 177] on input "True" at bounding box center [454, 177] width 7 height 6
radio input "true"
click at [456, 231] on label "True" at bounding box center [481, 228] width 70 height 23
click at [456, 231] on input "True" at bounding box center [454, 229] width 7 height 6
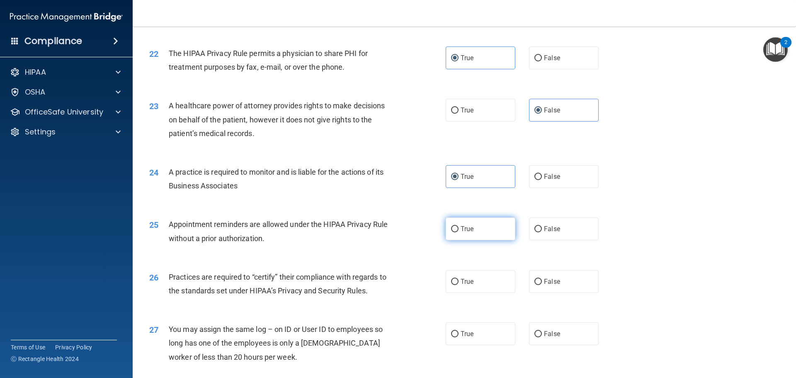
radio input "true"
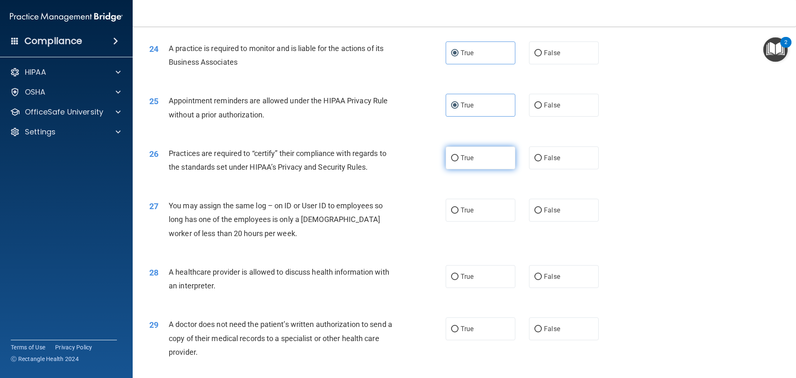
scroll to position [1451, 0]
click at [448, 156] on label "True" at bounding box center [481, 157] width 70 height 23
click at [452, 154] on input "True" at bounding box center [454, 157] width 7 height 6
radio input "true"
click at [532, 205] on label "False" at bounding box center [564, 209] width 70 height 23
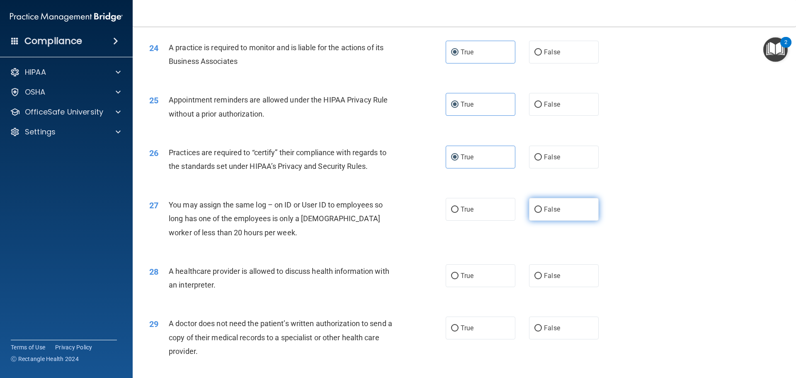
click at [535, 207] on input "False" at bounding box center [538, 210] width 7 height 6
radio input "true"
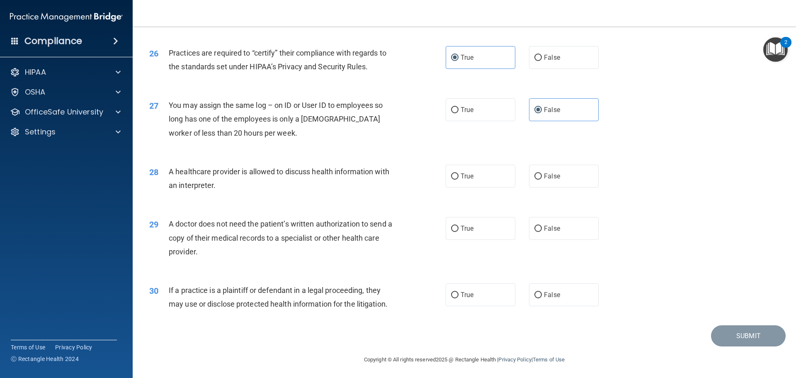
scroll to position [1553, 0]
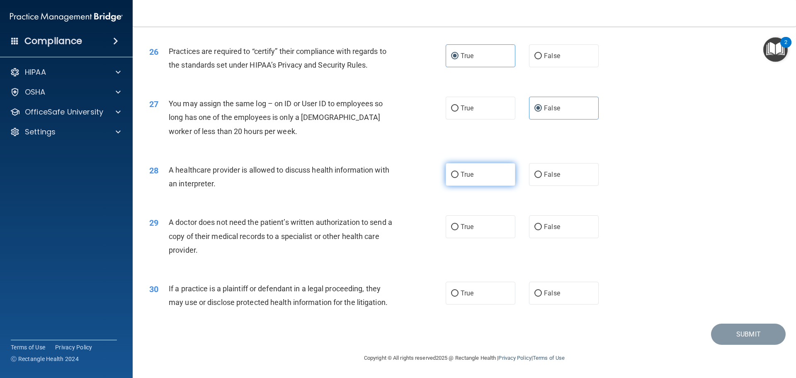
click at [454, 172] on input "True" at bounding box center [454, 175] width 7 height 6
radio input "true"
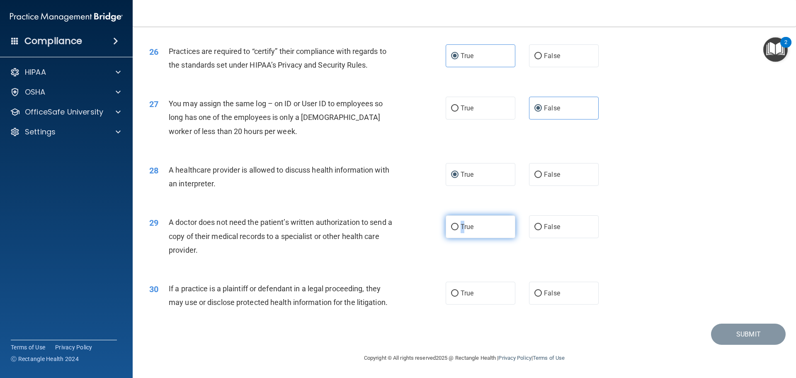
click at [461, 226] on span "True" at bounding box center [467, 227] width 13 height 8
click at [452, 227] on input "True" at bounding box center [454, 227] width 7 height 6
radio input "true"
click at [456, 294] on label "True" at bounding box center [481, 293] width 70 height 23
click at [456, 294] on input "True" at bounding box center [454, 293] width 7 height 6
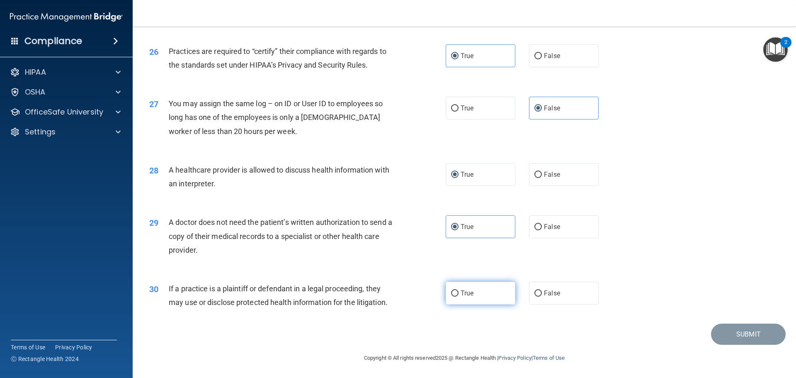
radio input "true"
click at [742, 343] on button "Submit" at bounding box center [748, 333] width 75 height 21
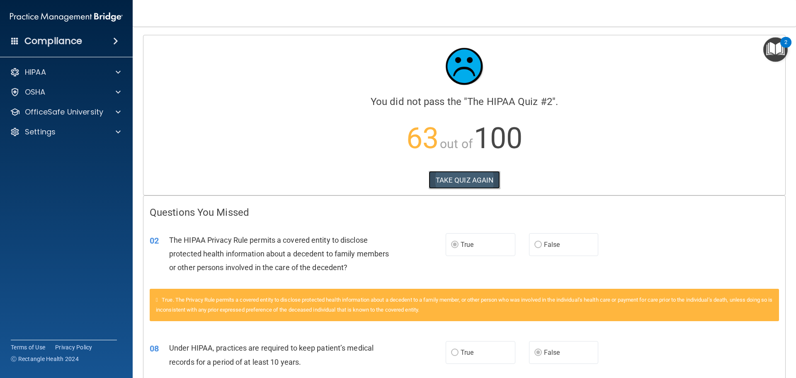
click at [456, 175] on button "TAKE QUIZ AGAIN" at bounding box center [465, 180] width 72 height 18
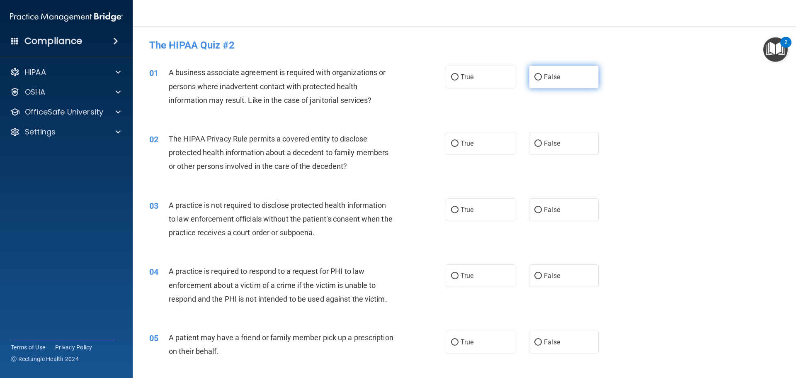
click at [535, 80] on input "False" at bounding box center [538, 77] width 7 height 6
radio input "true"
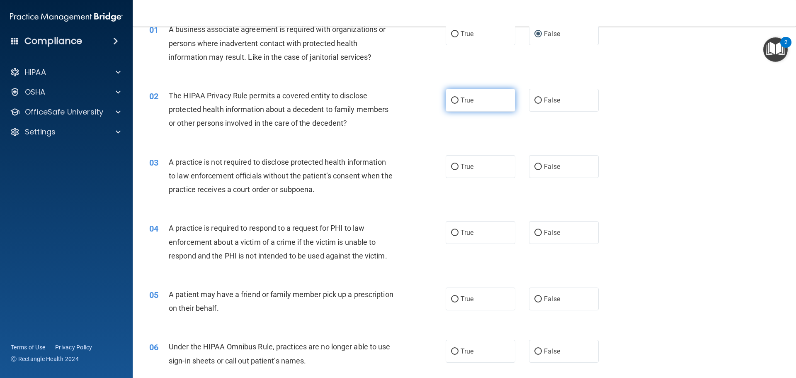
scroll to position [41, 0]
click at [446, 98] on label "True" at bounding box center [481, 101] width 70 height 23
click at [451, 99] on input "True" at bounding box center [454, 102] width 7 height 6
radio input "true"
click at [451, 101] on input "True" at bounding box center [454, 102] width 7 height 6
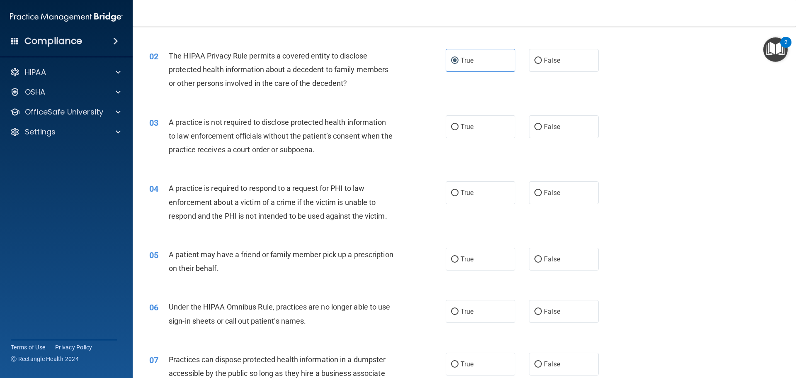
scroll to position [0, 0]
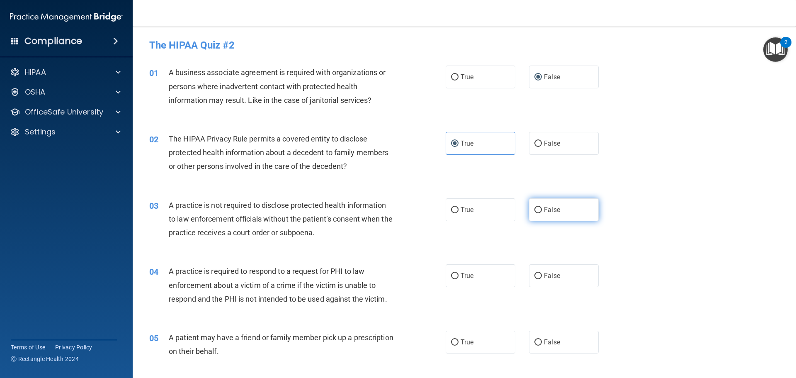
click at [536, 211] on input "False" at bounding box center [538, 210] width 7 height 6
radio input "true"
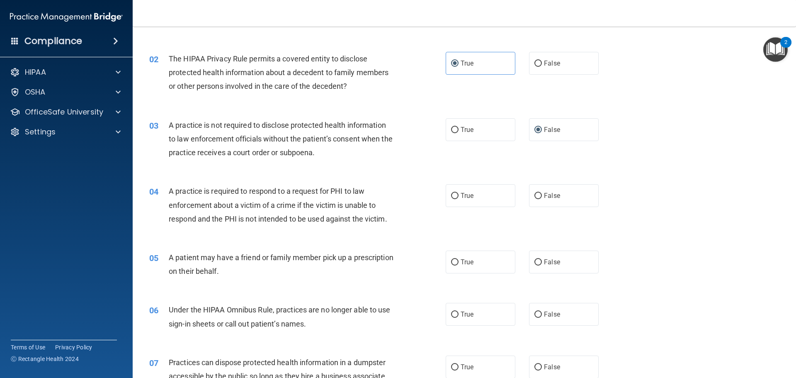
scroll to position [83, 0]
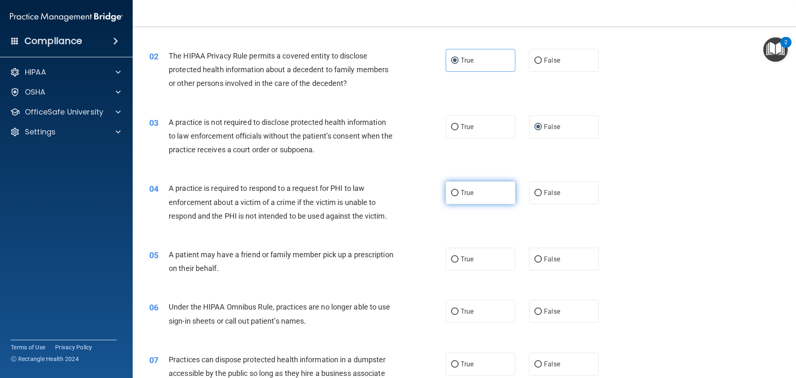
click at [453, 196] on input "True" at bounding box center [454, 193] width 7 height 6
radio input "true"
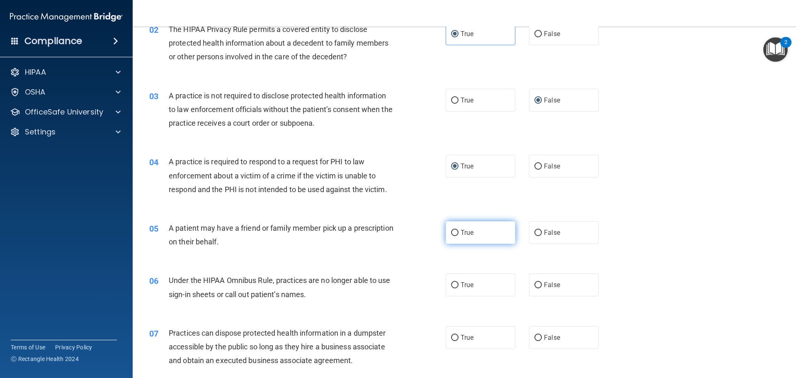
scroll to position [207, 0]
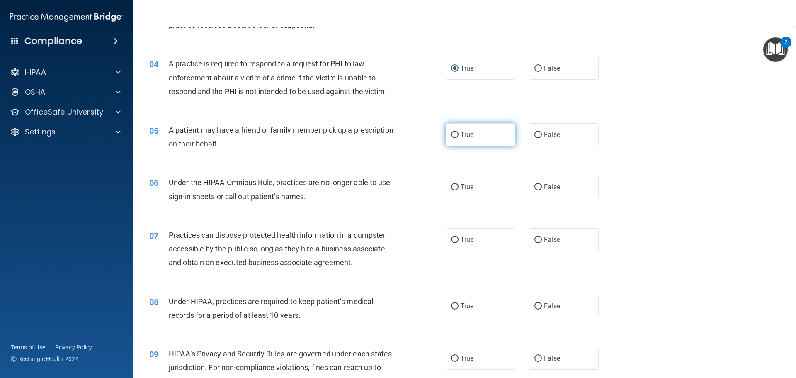
click at [451, 136] on input "True" at bounding box center [454, 135] width 7 height 6
radio input "true"
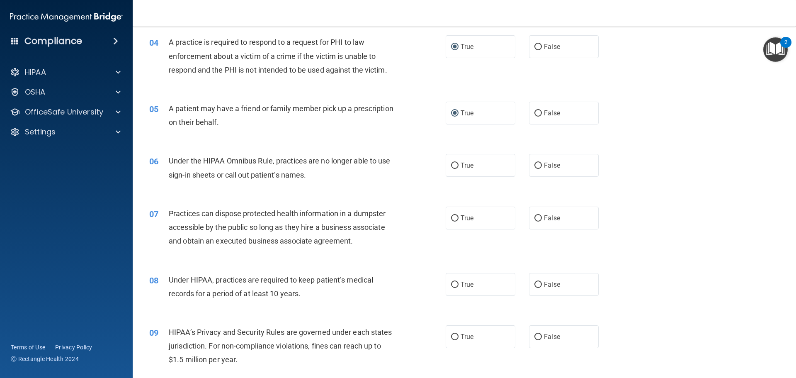
scroll to position [249, 0]
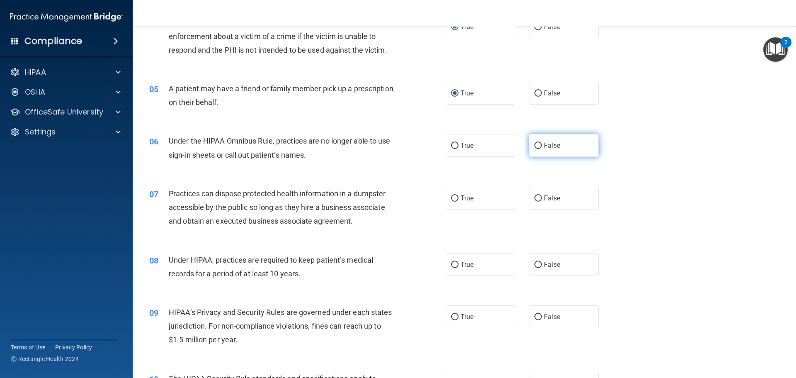
click at [529, 147] on label "False" at bounding box center [564, 145] width 70 height 23
click at [535, 147] on input "False" at bounding box center [538, 146] width 7 height 6
radio input "true"
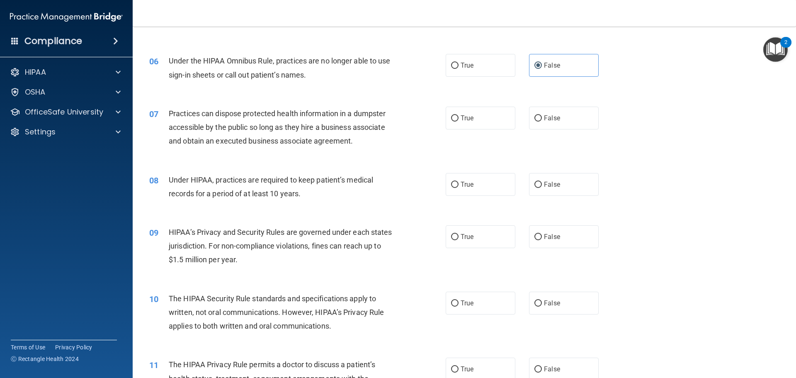
scroll to position [332, 0]
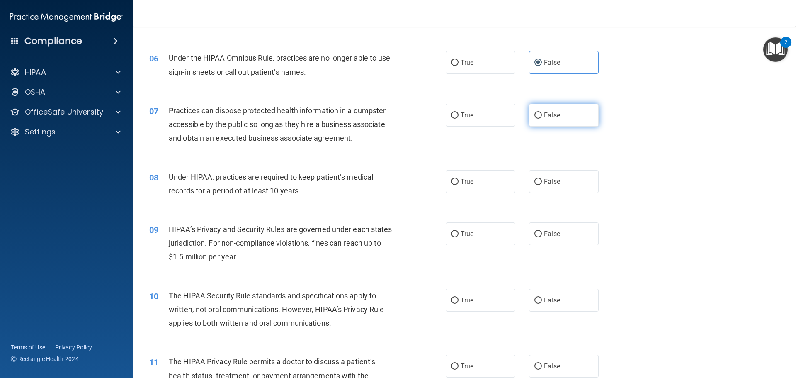
click at [536, 118] on input "False" at bounding box center [538, 115] width 7 height 6
radio input "true"
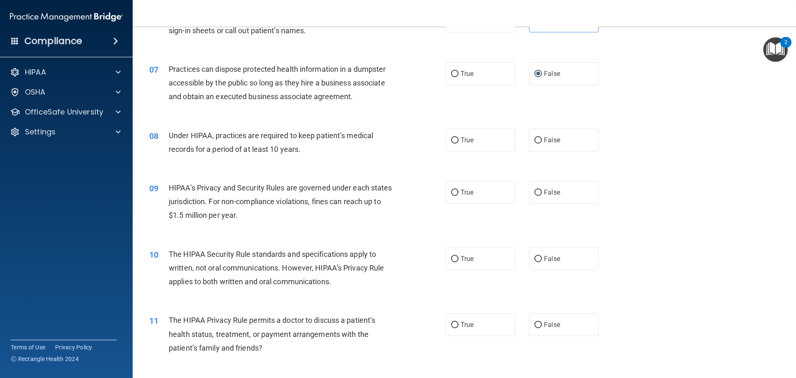
scroll to position [415, 0]
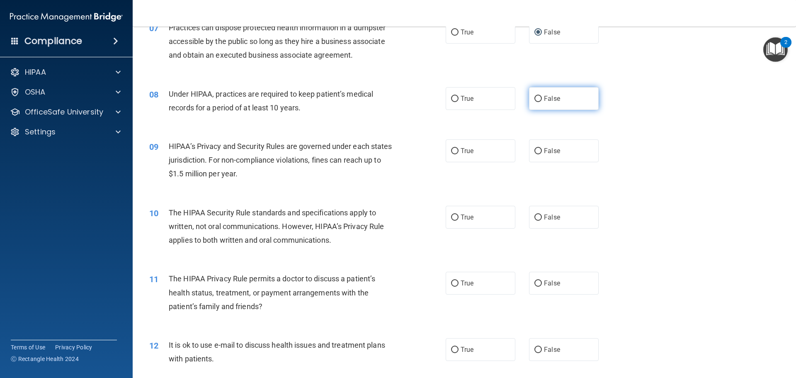
click at [537, 97] on input "False" at bounding box center [538, 99] width 7 height 6
radio input "true"
click at [537, 151] on label "False" at bounding box center [564, 150] width 70 height 23
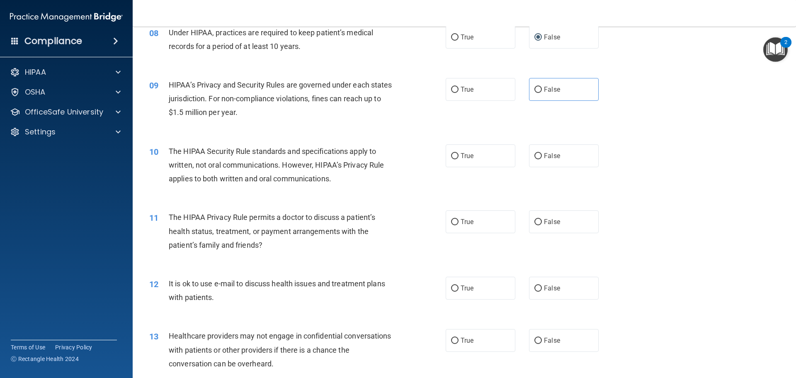
scroll to position [498, 0]
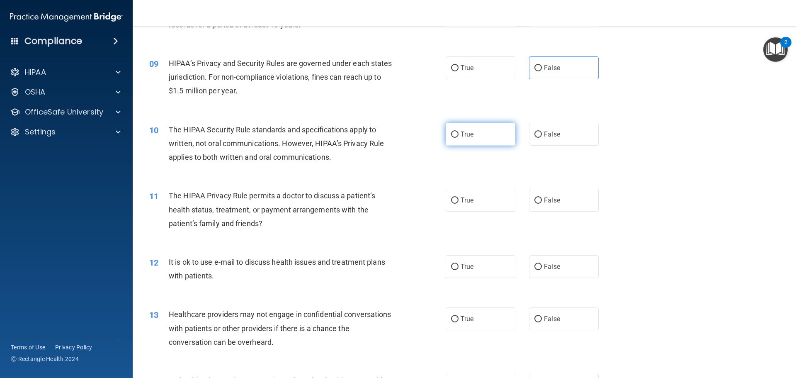
click at [457, 134] on label "True" at bounding box center [481, 134] width 70 height 23
click at [457, 134] on input "True" at bounding box center [454, 134] width 7 height 6
radio input "true"
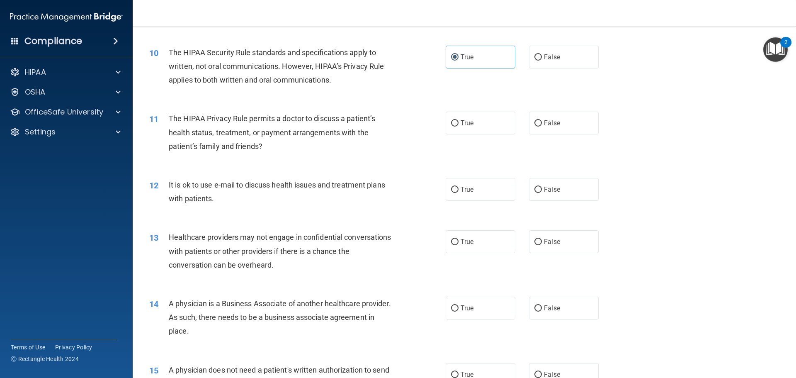
scroll to position [581, 0]
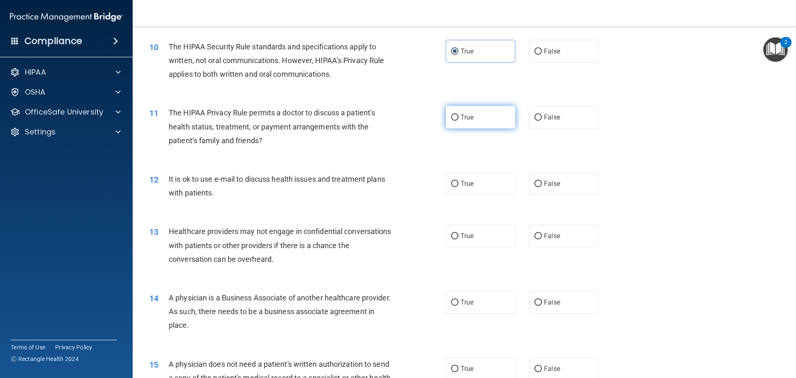
click at [455, 124] on label "True" at bounding box center [481, 117] width 70 height 23
click at [455, 121] on input "True" at bounding box center [454, 117] width 7 height 6
radio input "true"
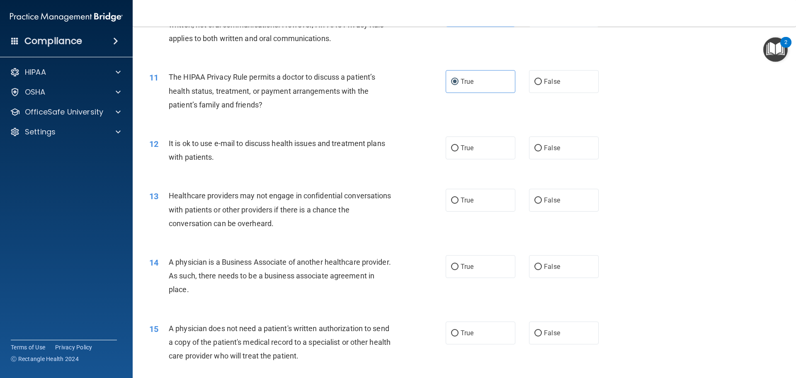
scroll to position [663, 0]
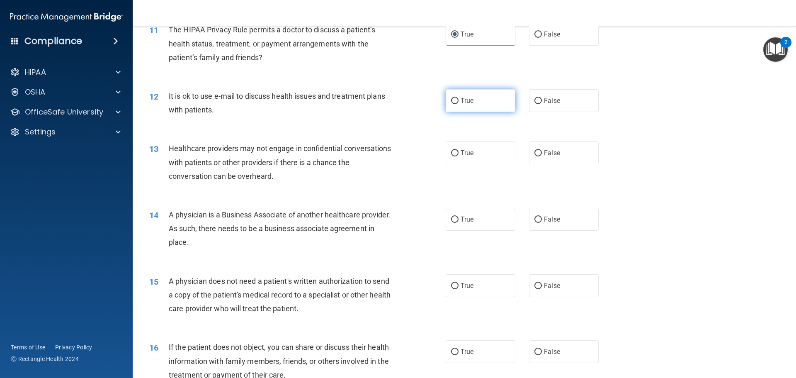
click at [456, 105] on label "True" at bounding box center [481, 100] width 70 height 23
click at [456, 104] on input "True" at bounding box center [454, 101] width 7 height 6
radio input "true"
click at [538, 153] on input "False" at bounding box center [538, 153] width 7 height 6
radio input "true"
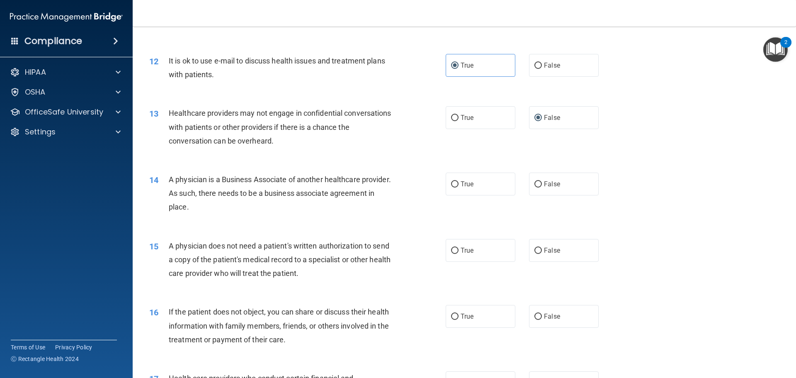
scroll to position [746, 0]
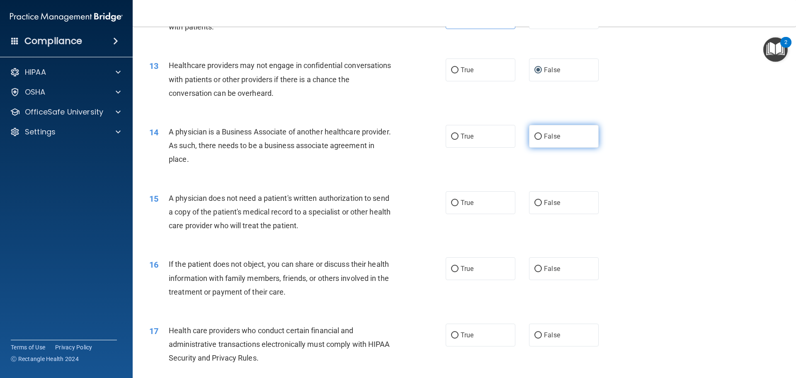
click at [540, 134] on label "False" at bounding box center [564, 136] width 70 height 23
click at [540, 134] on input "False" at bounding box center [538, 137] width 7 height 6
radio input "true"
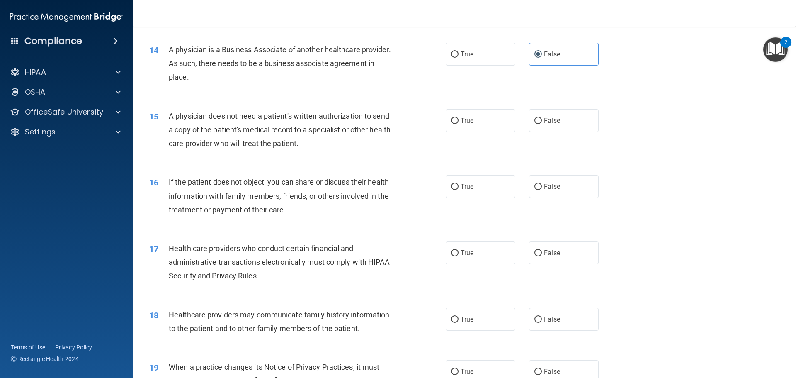
scroll to position [829, 0]
click at [482, 114] on label "True" at bounding box center [481, 119] width 70 height 23
click at [459, 117] on input "True" at bounding box center [454, 120] width 7 height 6
radio input "true"
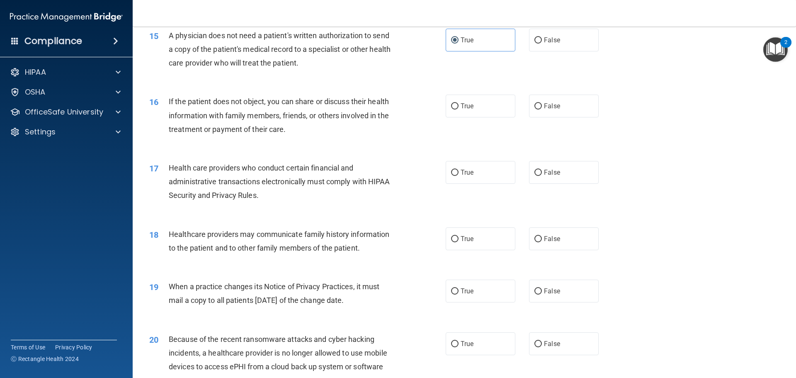
scroll to position [912, 0]
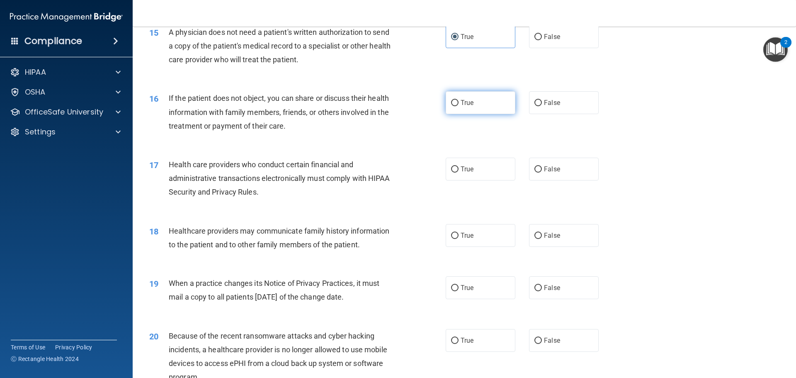
click at [451, 104] on input "True" at bounding box center [454, 103] width 7 height 6
radio input "true"
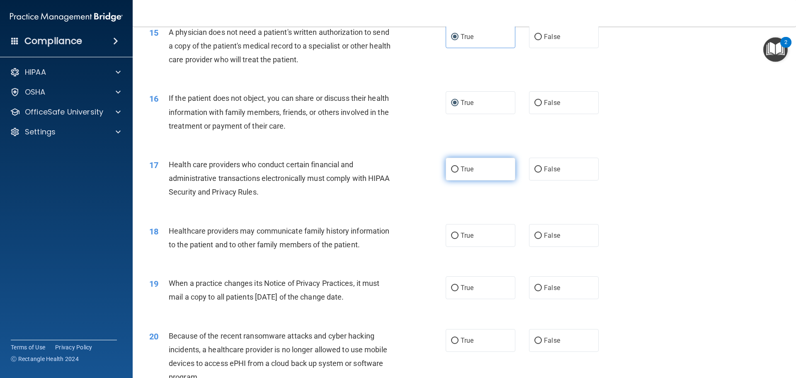
click at [455, 172] on input "True" at bounding box center [454, 169] width 7 height 6
radio input "true"
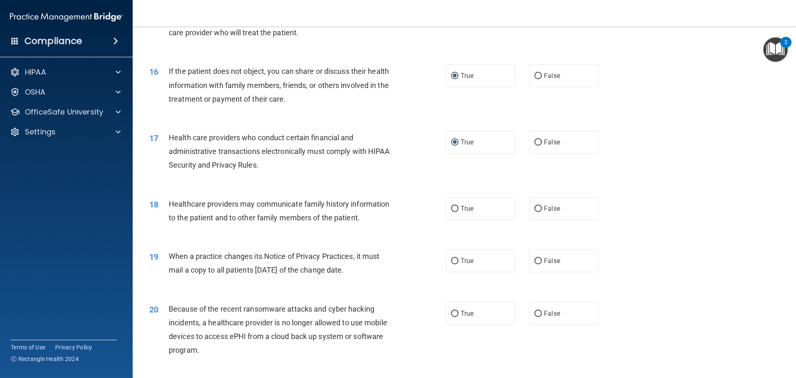
scroll to position [995, 0]
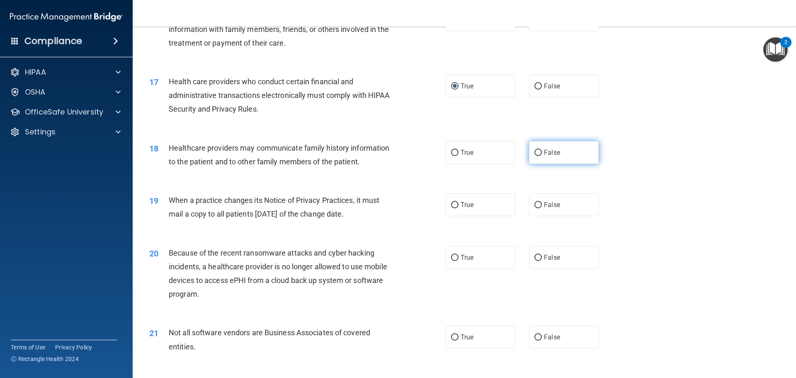
click at [535, 150] on input "False" at bounding box center [538, 153] width 7 height 6
radio input "true"
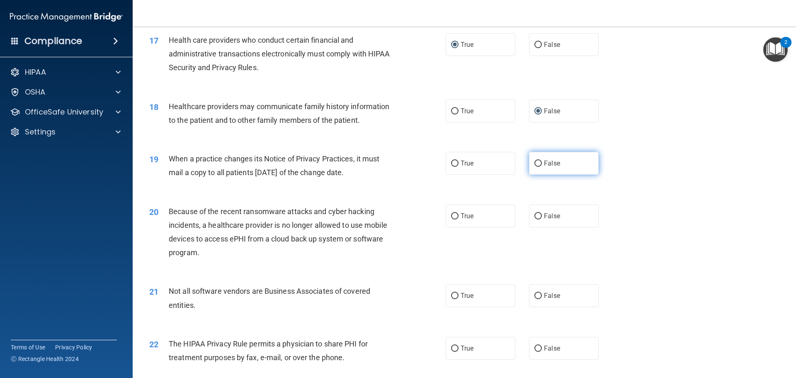
click at [535, 163] on input "False" at bounding box center [538, 163] width 7 height 6
radio input "true"
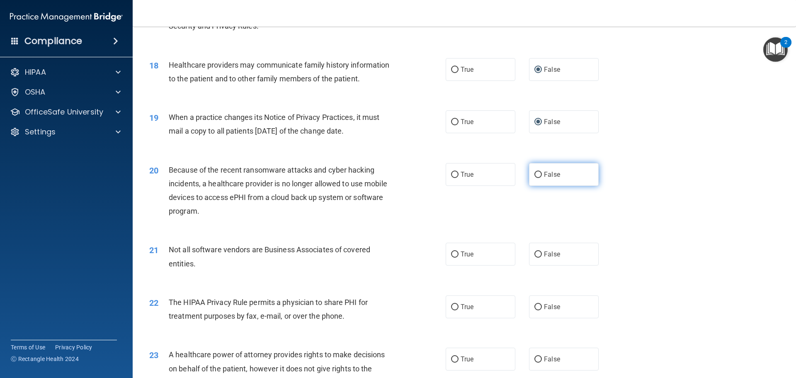
click at [535, 172] on input "False" at bounding box center [538, 175] width 7 height 6
radio input "true"
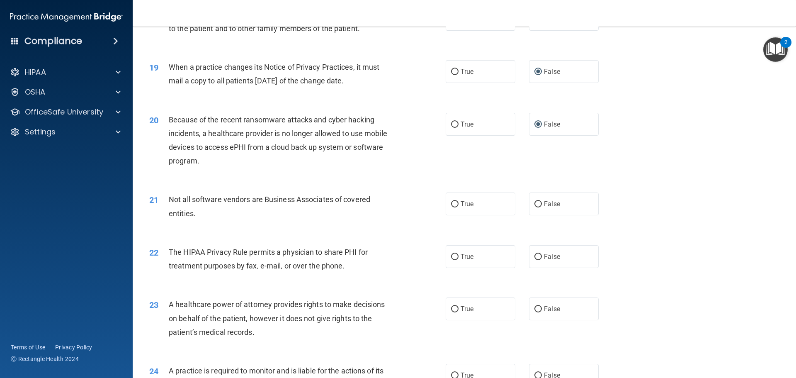
scroll to position [1203, 0]
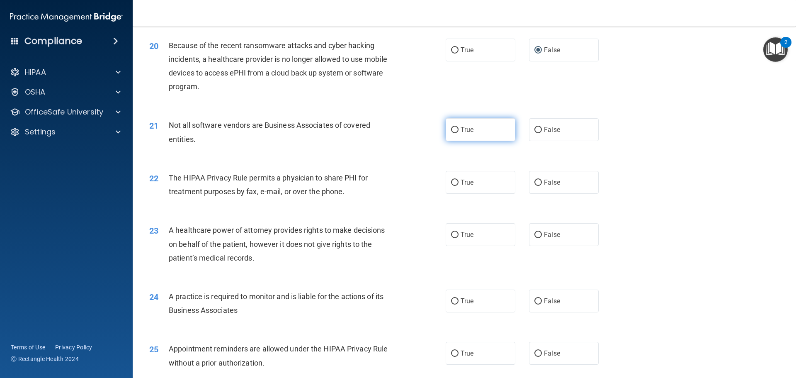
click at [473, 129] on label "True" at bounding box center [481, 129] width 70 height 23
click at [459, 129] on input "True" at bounding box center [454, 130] width 7 height 6
radio input "true"
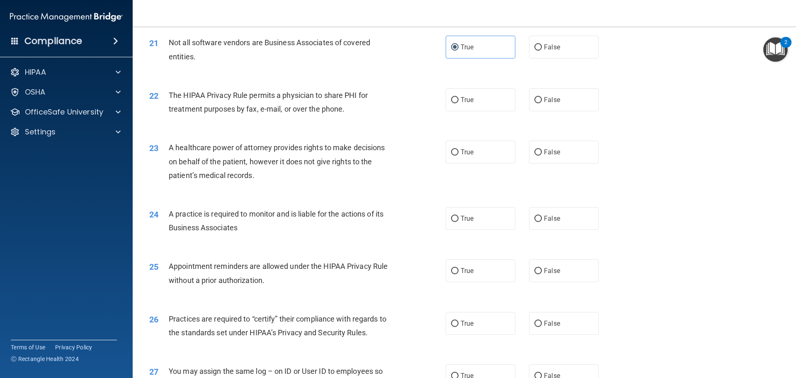
scroll to position [1286, 0]
click at [462, 99] on span "True" at bounding box center [467, 99] width 13 height 8
click at [459, 99] on input "True" at bounding box center [454, 100] width 7 height 6
radio input "true"
click at [535, 151] on input "False" at bounding box center [538, 152] width 7 height 6
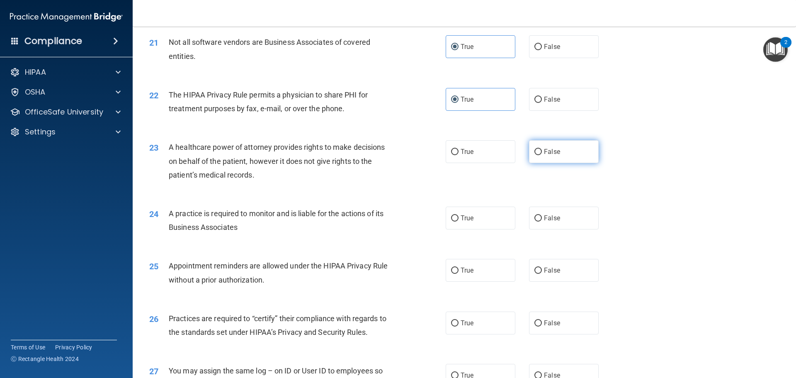
radio input "true"
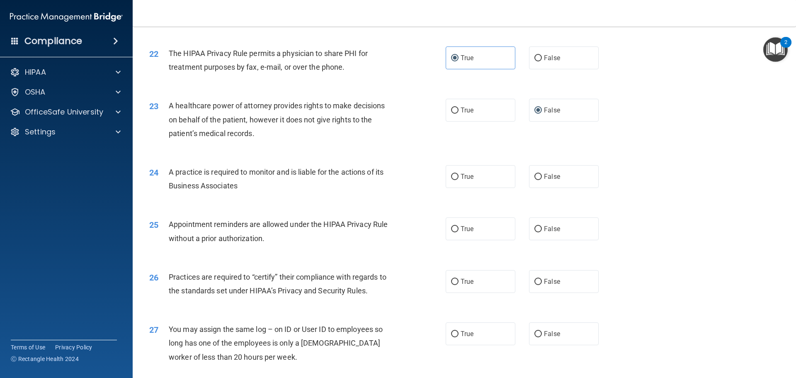
scroll to position [1368, 0]
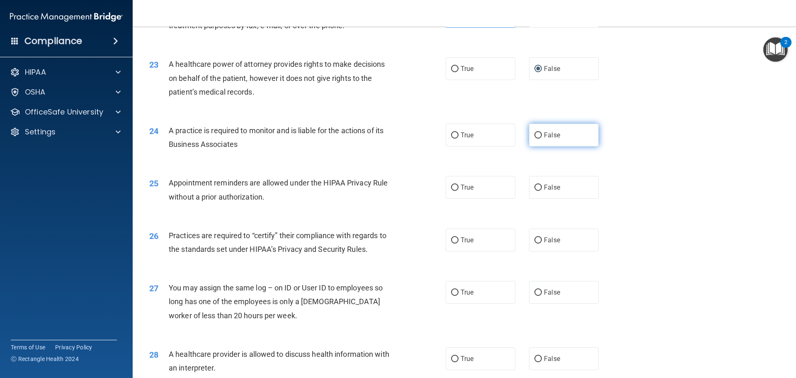
click at [540, 128] on label "False" at bounding box center [564, 135] width 70 height 23
click at [540, 132] on input "False" at bounding box center [538, 135] width 7 height 6
radio input "true"
click at [466, 182] on label "True" at bounding box center [481, 187] width 70 height 23
click at [459, 185] on input "True" at bounding box center [454, 188] width 7 height 6
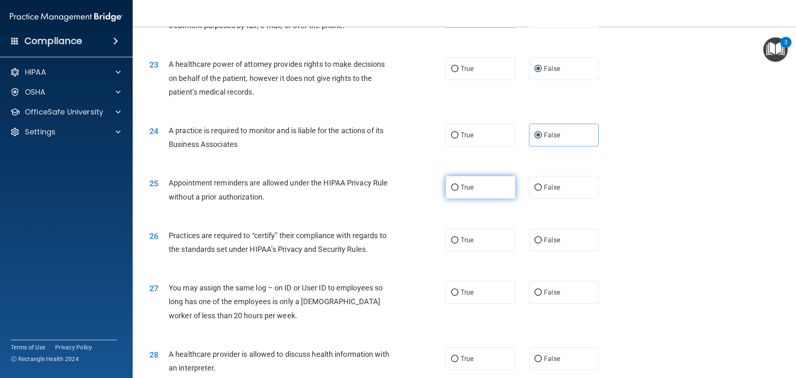
radio input "true"
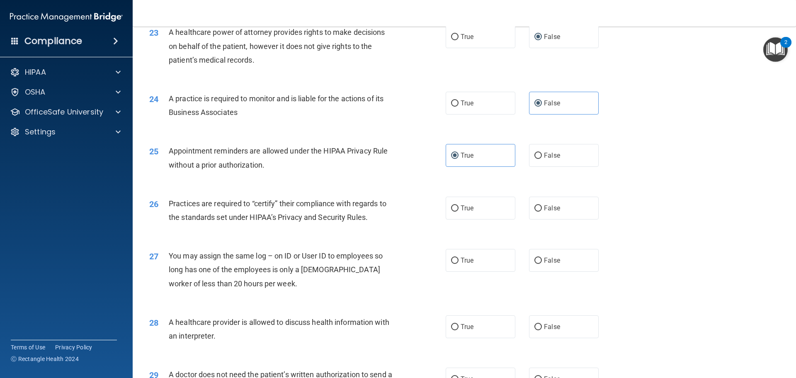
scroll to position [1451, 0]
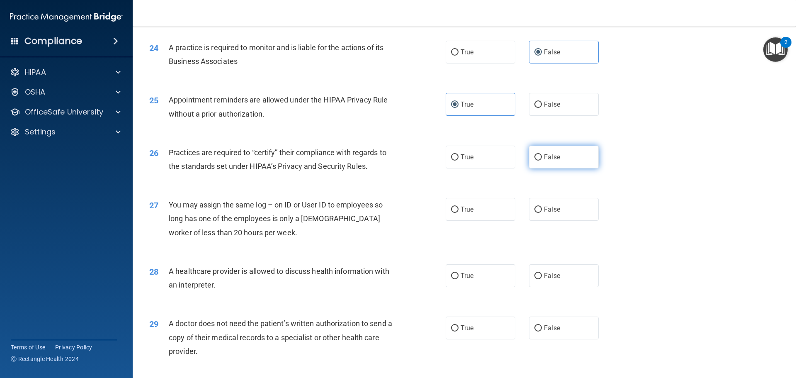
click at [529, 156] on label "False" at bounding box center [564, 157] width 70 height 23
click at [535, 156] on input "False" at bounding box center [538, 157] width 7 height 6
radio input "true"
click at [544, 208] on span "False" at bounding box center [552, 209] width 16 height 8
click at [542, 208] on input "False" at bounding box center [538, 210] width 7 height 6
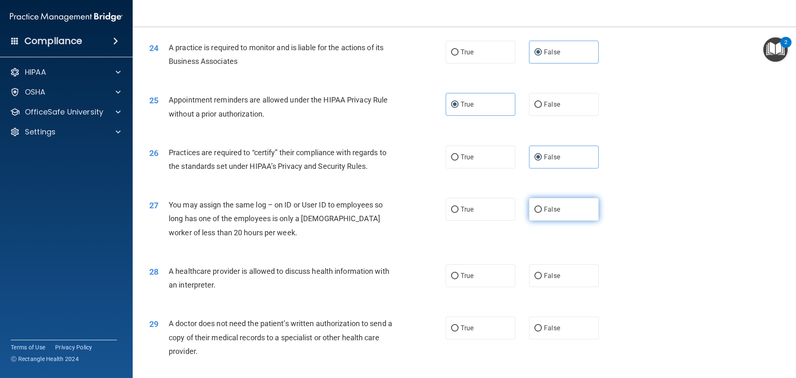
radio input "true"
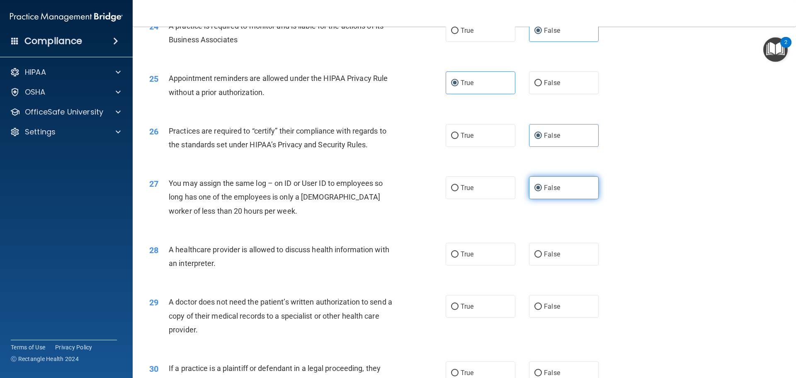
scroll to position [1534, 0]
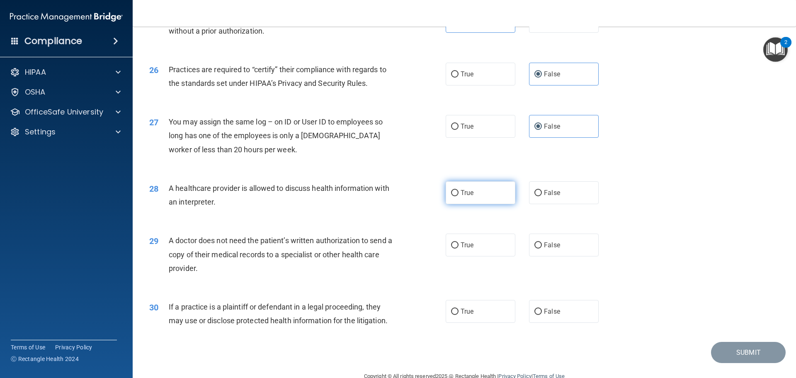
click at [498, 198] on label "True" at bounding box center [481, 192] width 70 height 23
click at [459, 196] on input "True" at bounding box center [454, 193] width 7 height 6
radio input "true"
click at [484, 238] on label "True" at bounding box center [481, 244] width 70 height 23
click at [459, 242] on input "True" at bounding box center [454, 245] width 7 height 6
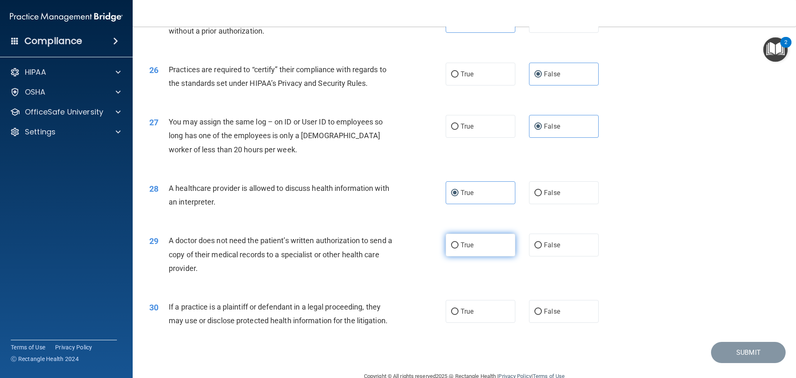
radio input "true"
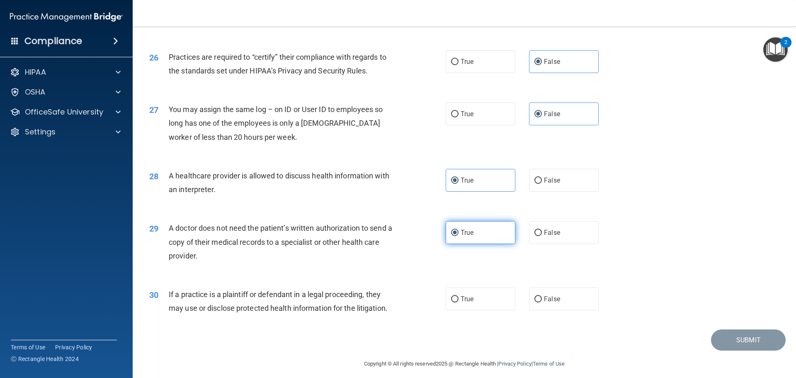
scroll to position [1553, 0]
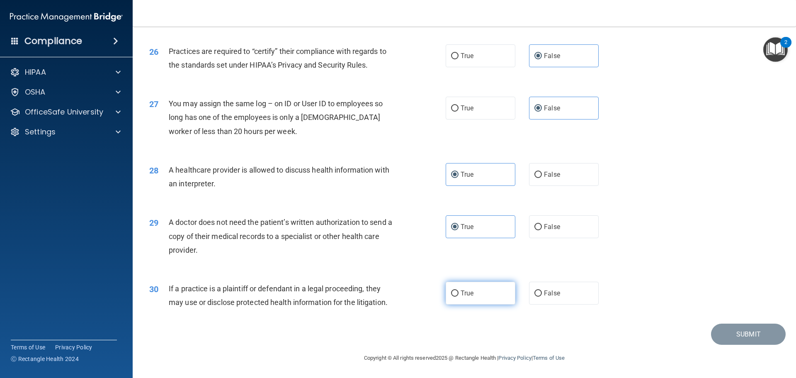
click at [478, 294] on label "True" at bounding box center [481, 293] width 70 height 23
click at [459, 294] on input "True" at bounding box center [454, 293] width 7 height 6
radio input "true"
click at [699, 275] on div "30 If a practice is a plaintiff or defendant in a legal proceeding, they may us…" at bounding box center [464, 297] width 643 height 52
drag, startPoint x: 743, startPoint y: 333, endPoint x: 705, endPoint y: 128, distance: 208.4
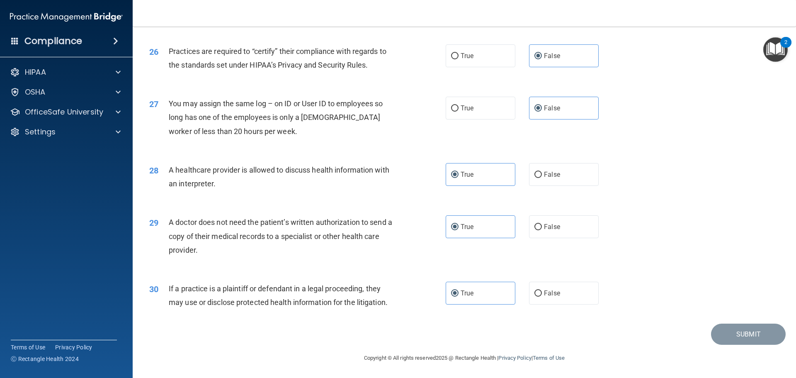
click at [705, 128] on div "27 You may assign the same log – on ID or User ID to employees so long has one …" at bounding box center [464, 119] width 643 height 66
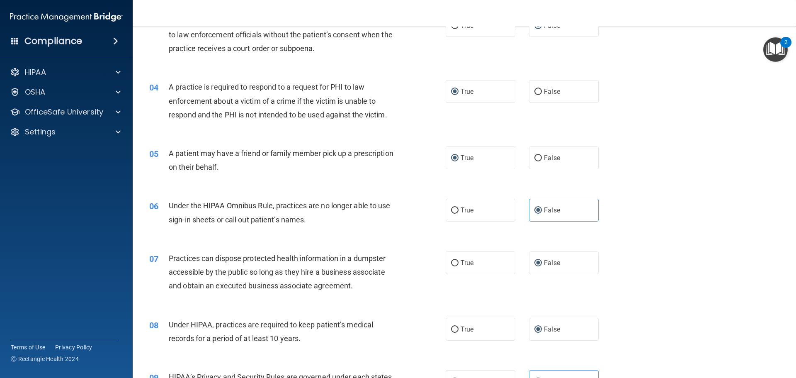
scroll to position [0, 0]
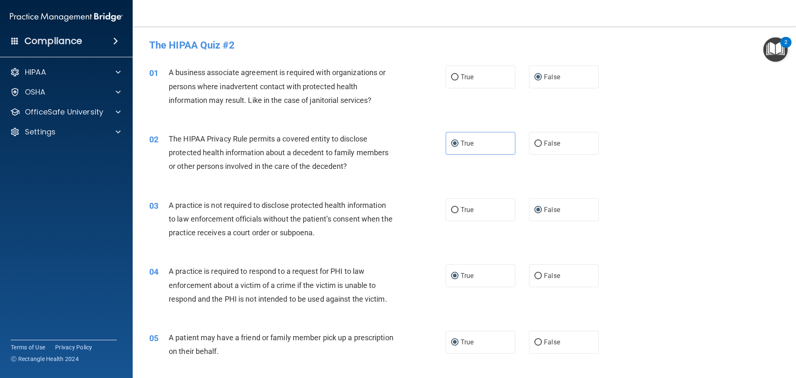
drag, startPoint x: 458, startPoint y: 4, endPoint x: 437, endPoint y: 34, distance: 37.5
click at [437, 34] on main "- The HIPAA Quiz #2 This quiz doesn’t expire until 06/11/2025. Are you sure you…" at bounding box center [464, 202] width 663 height 351
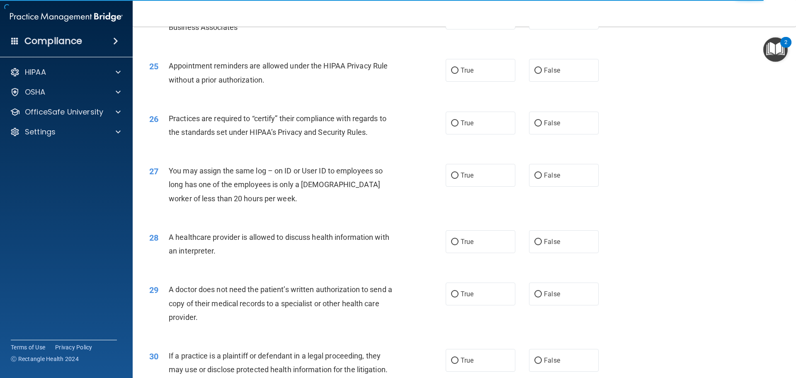
scroll to position [1553, 0]
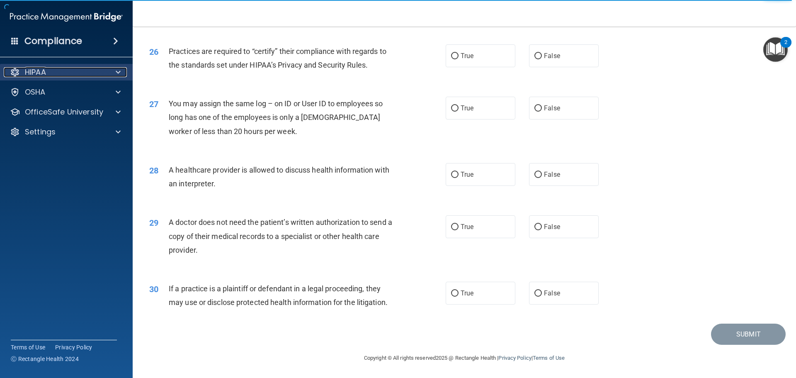
click at [48, 74] on div "HIPAA" at bounding box center [55, 72] width 103 height 10
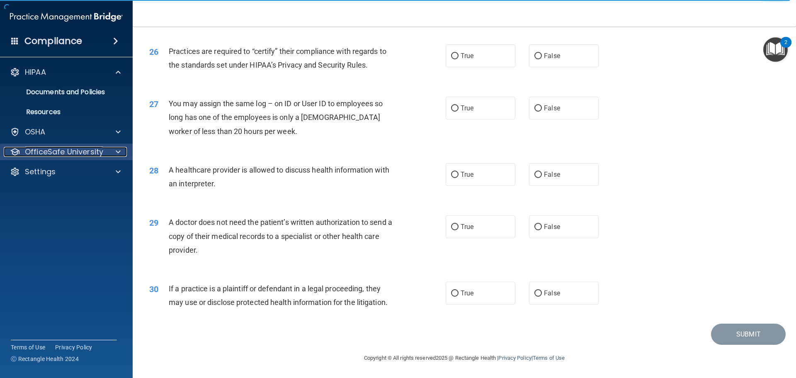
click at [68, 156] on p "OfficeSafe University" at bounding box center [64, 152] width 78 height 10
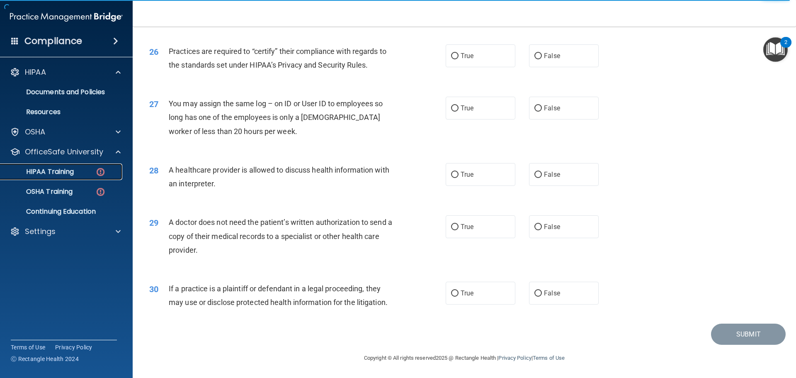
click at [86, 168] on div "HIPAA Training" at bounding box center [61, 172] width 113 height 8
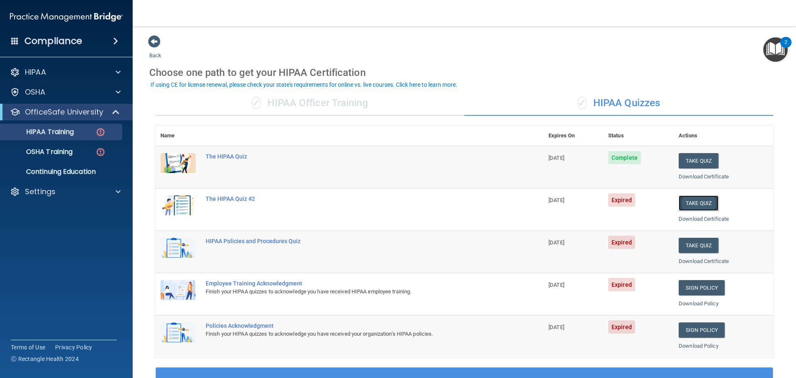
click at [688, 204] on button "Take Quiz" at bounding box center [699, 202] width 40 height 15
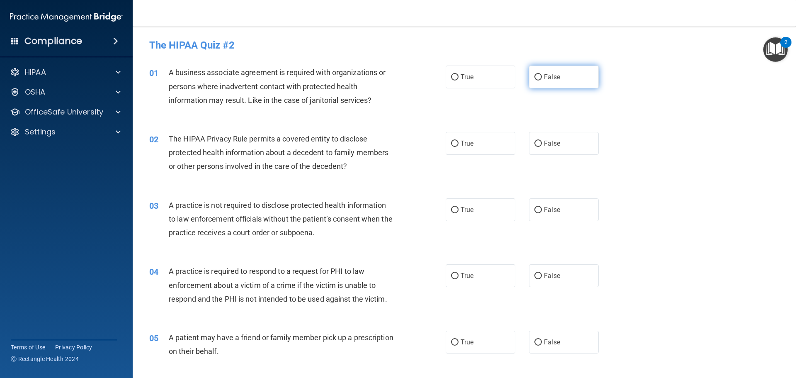
click at [536, 77] on input "False" at bounding box center [538, 77] width 7 height 6
radio input "true"
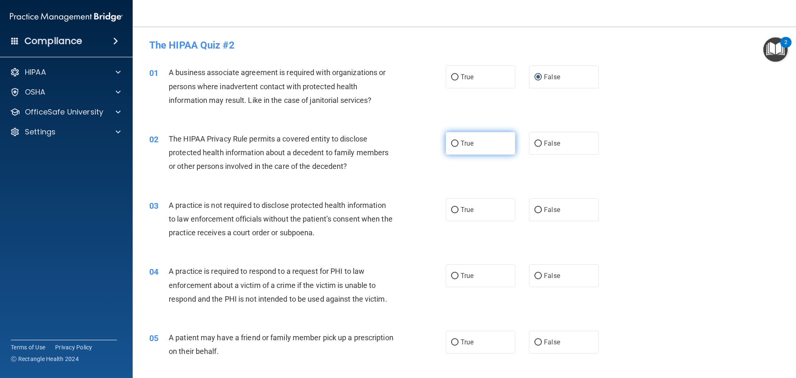
click at [451, 144] on input "True" at bounding box center [454, 144] width 7 height 6
radio input "true"
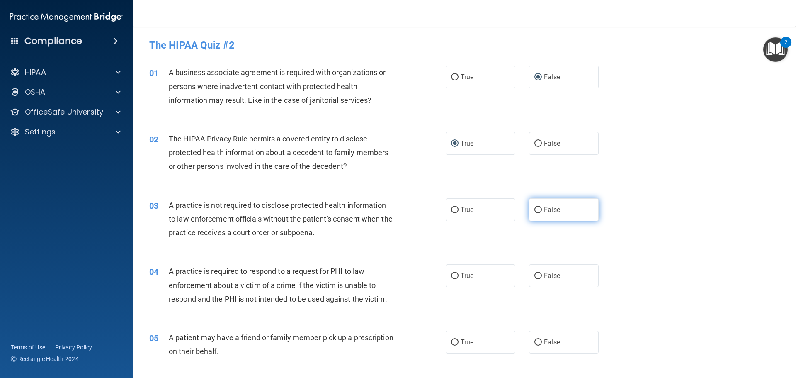
click at [552, 213] on span "False" at bounding box center [552, 210] width 16 height 8
click at [542, 213] on input "False" at bounding box center [538, 210] width 7 height 6
radio input "true"
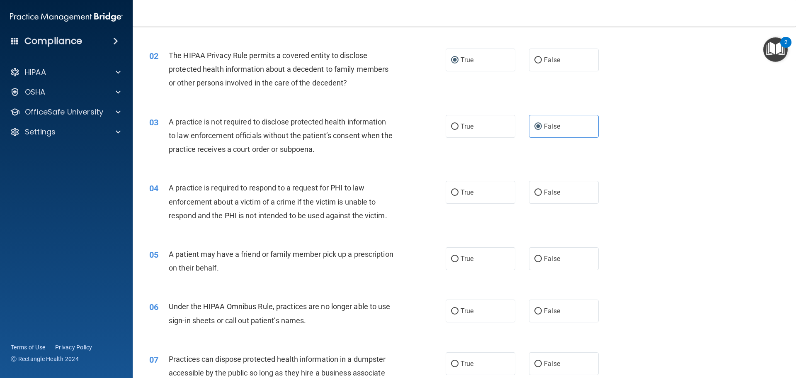
scroll to position [83, 0]
click at [461, 193] on span "True" at bounding box center [467, 193] width 13 height 8
click at [459, 193] on input "True" at bounding box center [454, 193] width 7 height 6
radio input "true"
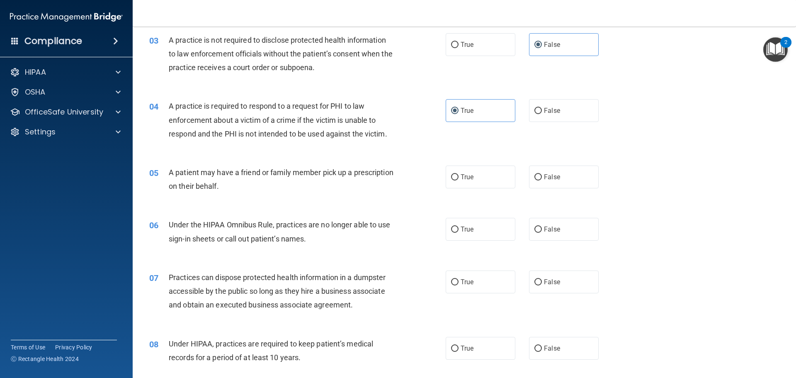
scroll to position [166, 0]
click at [456, 180] on label "True" at bounding box center [481, 176] width 70 height 23
click at [456, 180] on input "True" at bounding box center [454, 176] width 7 height 6
radio input "true"
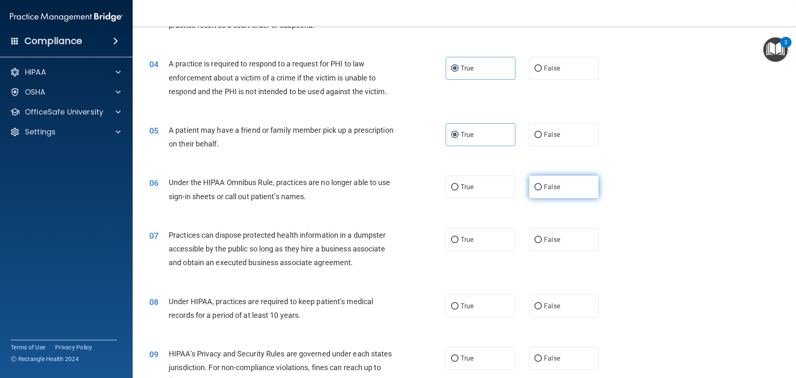
click at [544, 189] on span "False" at bounding box center [552, 187] width 16 height 8
click at [542, 189] on input "False" at bounding box center [538, 187] width 7 height 6
radio input "true"
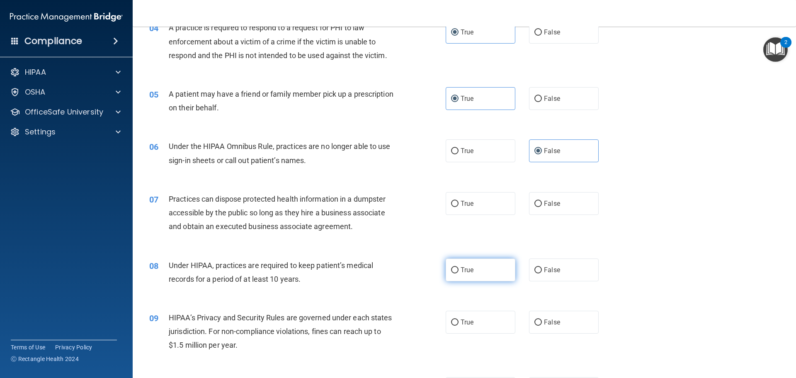
scroll to position [290, 0]
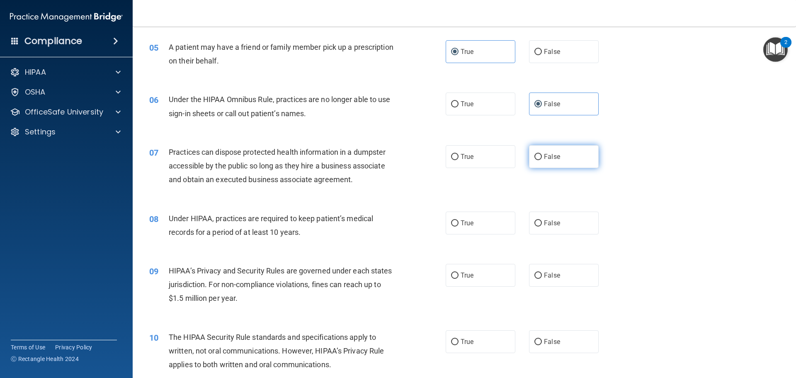
click at [547, 153] on span "False" at bounding box center [552, 157] width 16 height 8
click at [542, 154] on input "False" at bounding box center [538, 157] width 7 height 6
radio input "true"
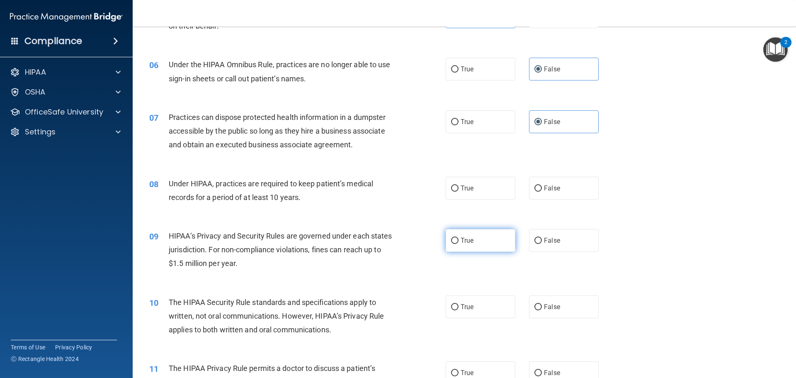
scroll to position [373, 0]
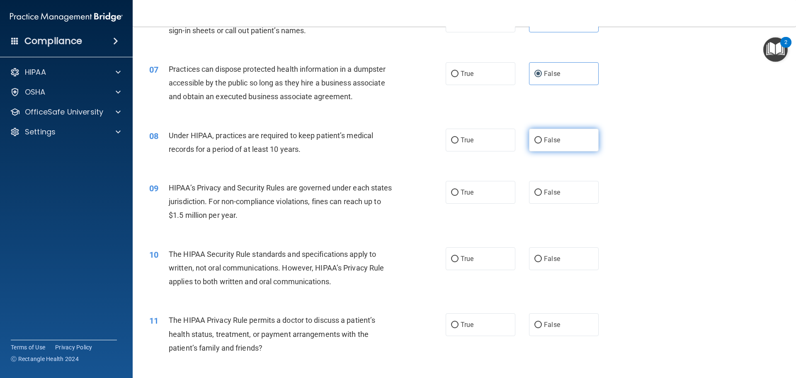
click at [558, 141] on label "False" at bounding box center [564, 140] width 70 height 23
click at [542, 141] on input "False" at bounding box center [538, 140] width 7 height 6
radio input "true"
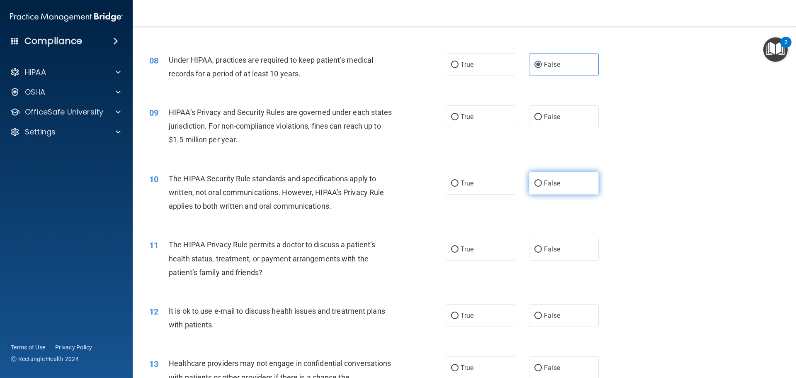
scroll to position [456, 0]
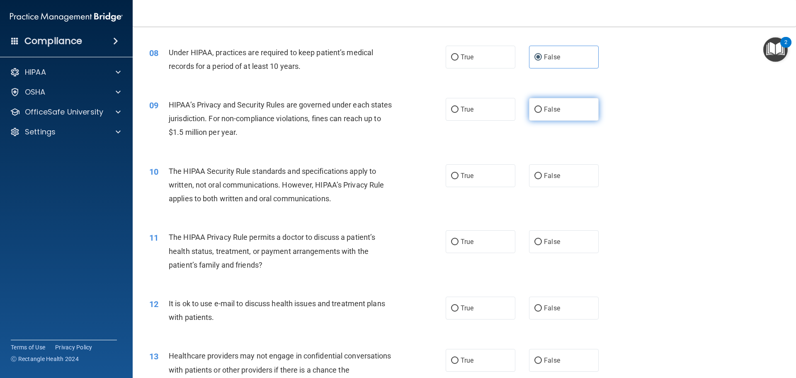
click at [540, 106] on label "False" at bounding box center [564, 109] width 70 height 23
click at [540, 107] on input "False" at bounding box center [538, 110] width 7 height 6
radio input "true"
click at [452, 173] on input "True" at bounding box center [454, 176] width 7 height 6
radio input "true"
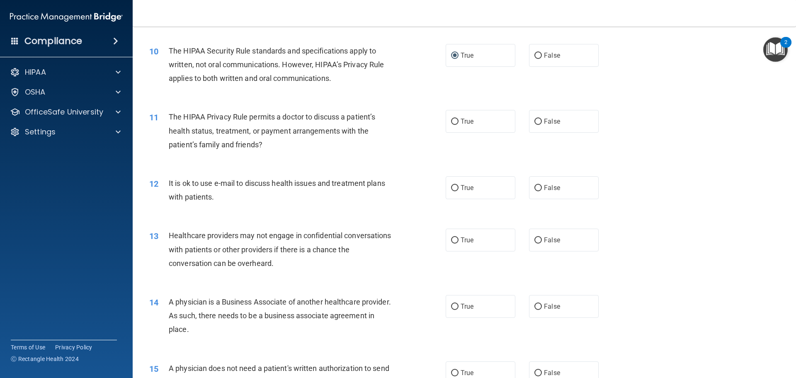
scroll to position [581, 0]
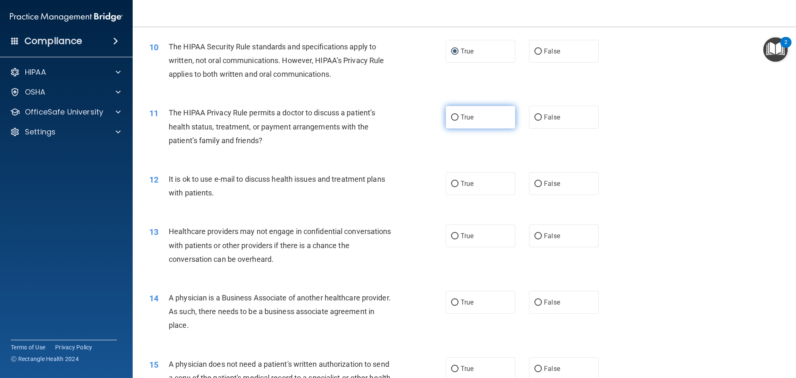
click at [463, 127] on label "True" at bounding box center [481, 117] width 70 height 23
click at [447, 117] on label "True" at bounding box center [481, 117] width 70 height 23
click at [451, 117] on input "True" at bounding box center [454, 117] width 7 height 6
radio input "true"
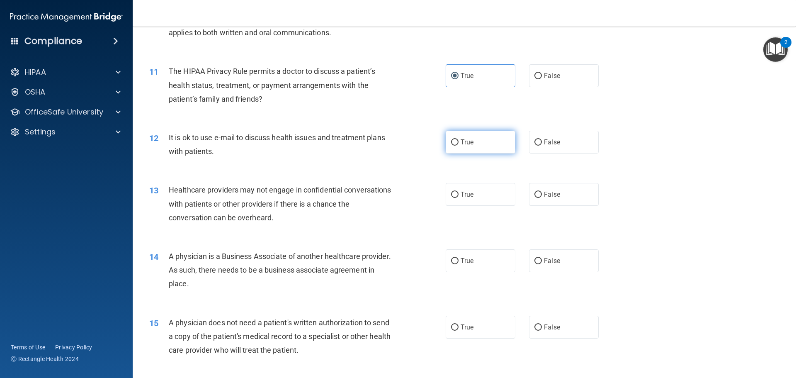
click at [461, 145] on span "True" at bounding box center [467, 142] width 13 height 8
click at [459, 145] on input "True" at bounding box center [454, 142] width 7 height 6
radio input "true"
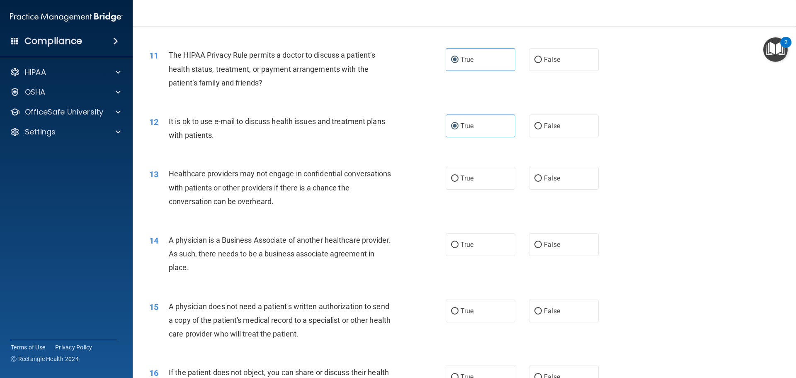
scroll to position [663, 0]
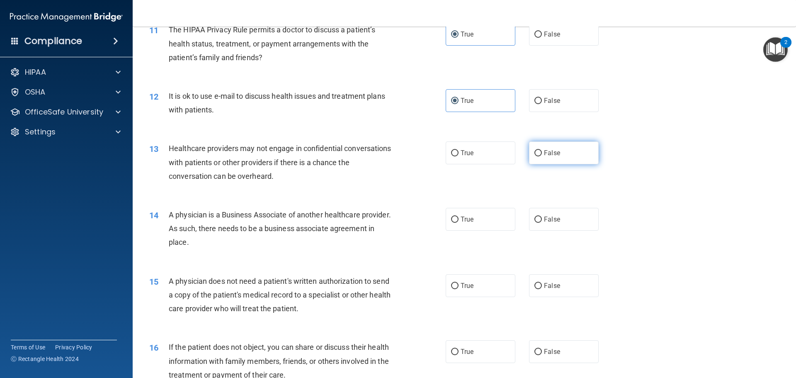
click at [551, 153] on span "False" at bounding box center [552, 153] width 16 height 8
click at [542, 153] on input "False" at bounding box center [538, 153] width 7 height 6
radio input "true"
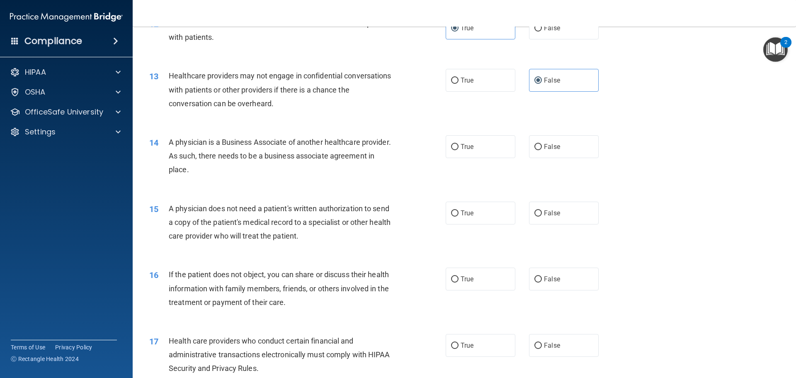
scroll to position [788, 0]
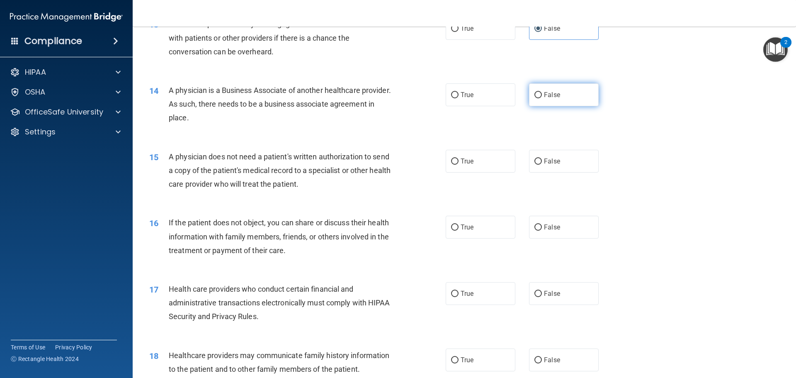
click at [536, 96] on input "False" at bounding box center [538, 95] width 7 height 6
radio input "true"
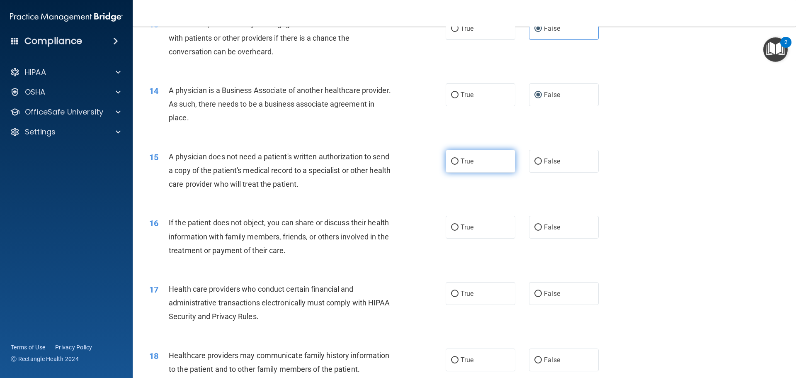
click at [468, 168] on label "True" at bounding box center [481, 161] width 70 height 23
click at [459, 165] on input "True" at bounding box center [454, 161] width 7 height 6
radio input "true"
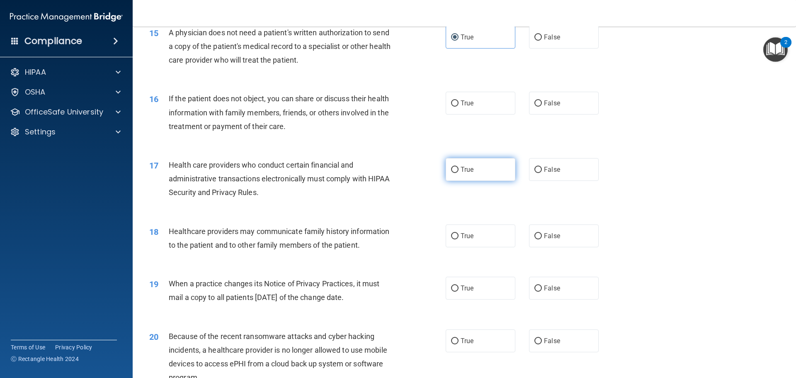
scroll to position [912, 0]
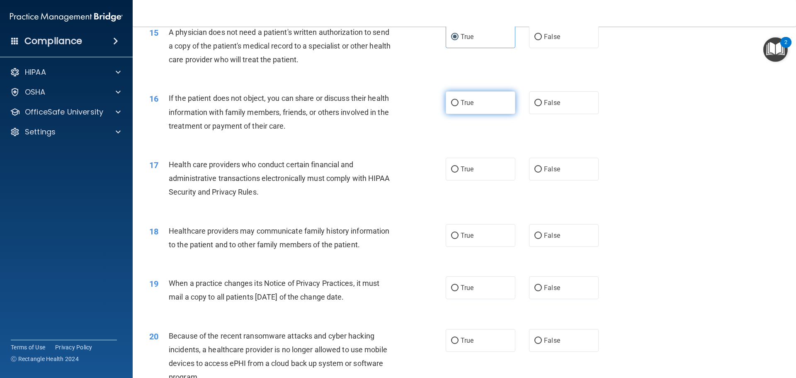
click at [490, 100] on label "True" at bounding box center [481, 102] width 70 height 23
click at [459, 100] on input "True" at bounding box center [454, 103] width 7 height 6
radio input "true"
click at [461, 170] on span "True" at bounding box center [467, 169] width 13 height 8
click at [459, 170] on input "True" at bounding box center [454, 169] width 7 height 6
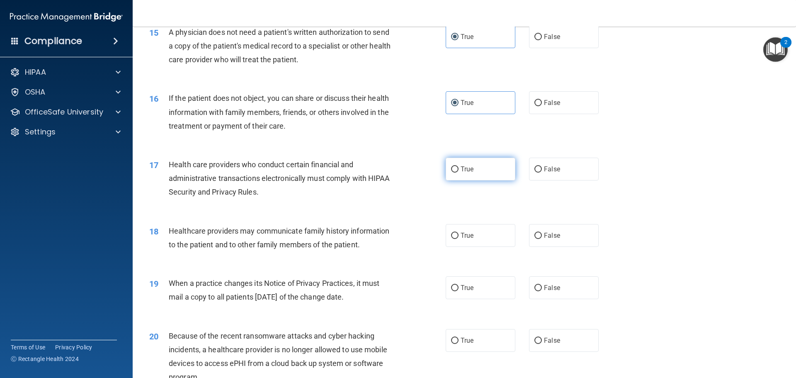
radio input "true"
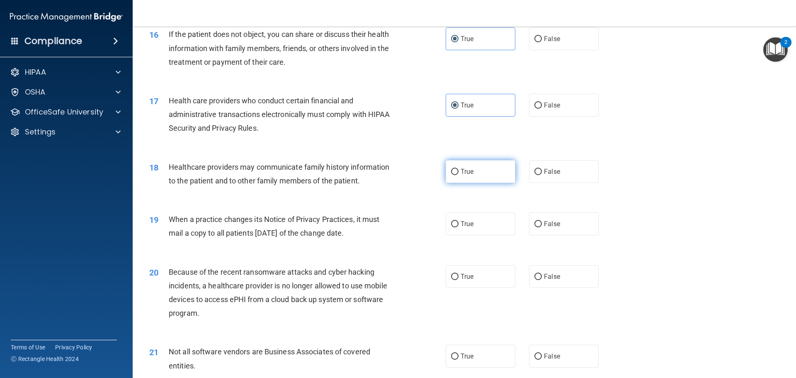
scroll to position [1037, 0]
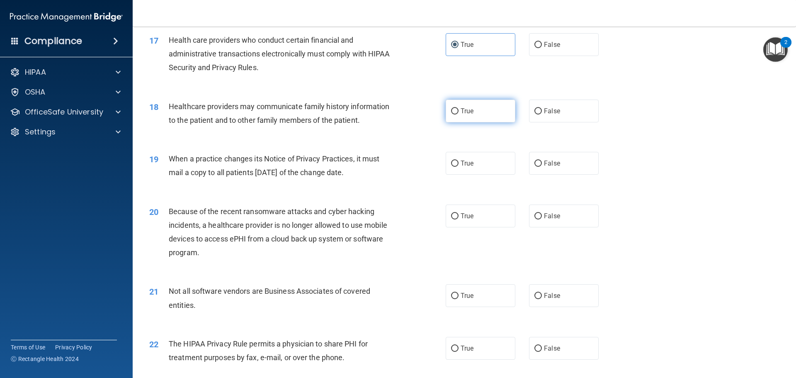
click at [472, 112] on label "True" at bounding box center [481, 111] width 70 height 23
click at [459, 112] on input "True" at bounding box center [454, 111] width 7 height 6
radio input "true"
click at [535, 161] on input "False" at bounding box center [538, 163] width 7 height 6
radio input "true"
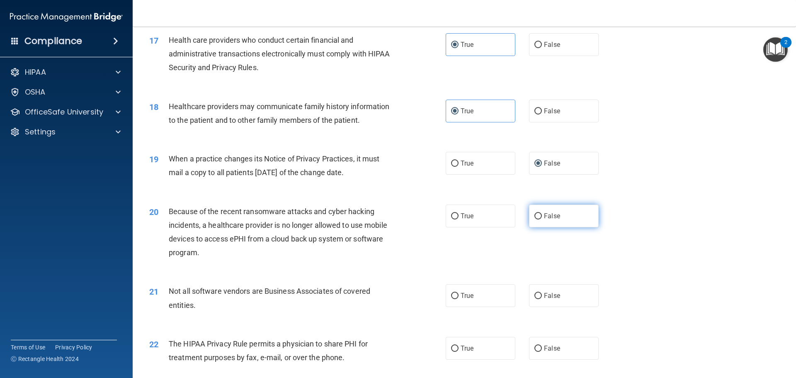
click at [553, 216] on span "False" at bounding box center [552, 216] width 16 height 8
click at [542, 216] on input "False" at bounding box center [538, 216] width 7 height 6
radio input "true"
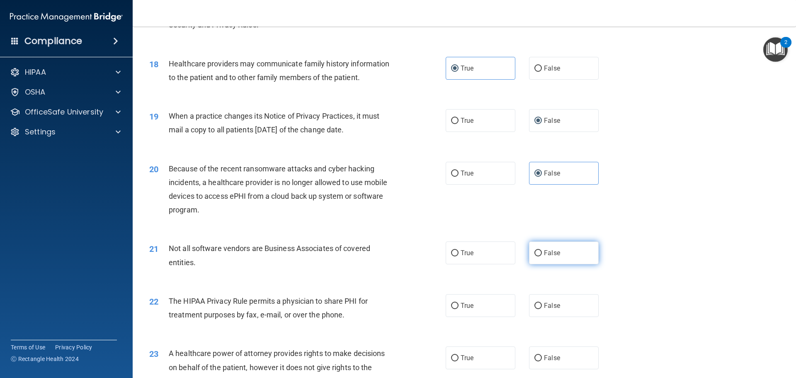
scroll to position [1120, 0]
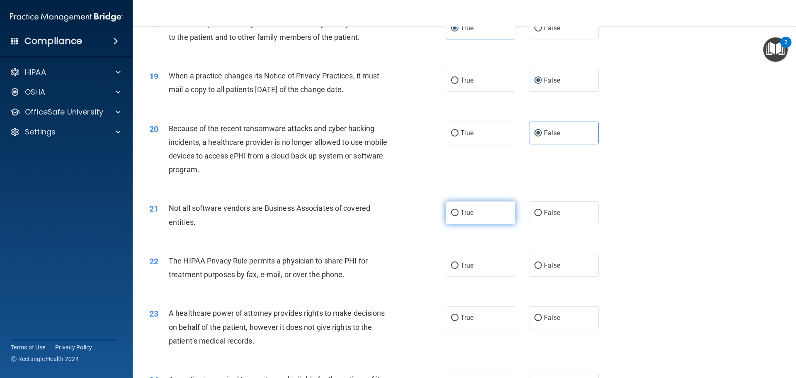
click at [487, 209] on label "True" at bounding box center [481, 212] width 70 height 23
click at [459, 210] on input "True" at bounding box center [454, 213] width 7 height 6
radio input "true"
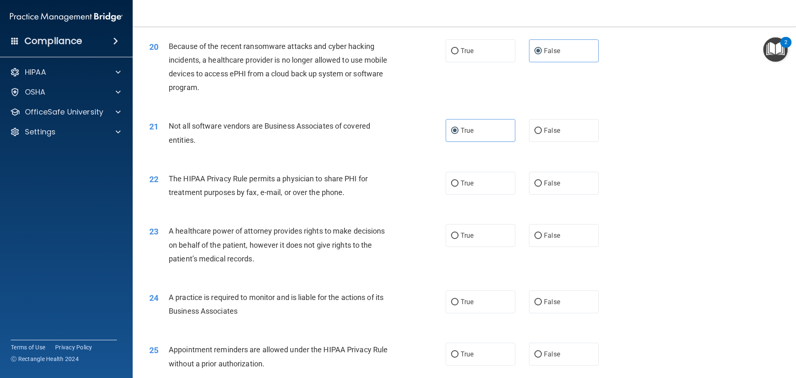
scroll to position [1203, 0]
click at [472, 187] on label "True" at bounding box center [481, 182] width 70 height 23
click at [459, 186] on input "True" at bounding box center [454, 183] width 7 height 6
radio input "true"
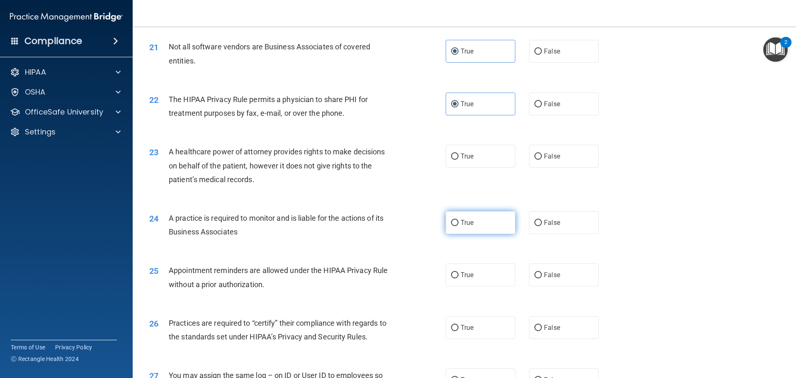
scroll to position [1286, 0]
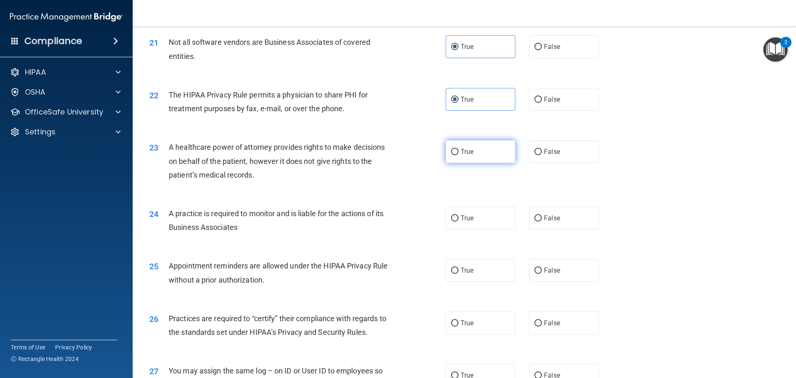
click at [470, 162] on label "True" at bounding box center [481, 151] width 70 height 23
click at [459, 155] on input "True" at bounding box center [454, 152] width 7 height 6
radio input "true"
click at [539, 150] on label "False" at bounding box center [564, 151] width 70 height 23
click at [539, 150] on input "False" at bounding box center [538, 152] width 7 height 6
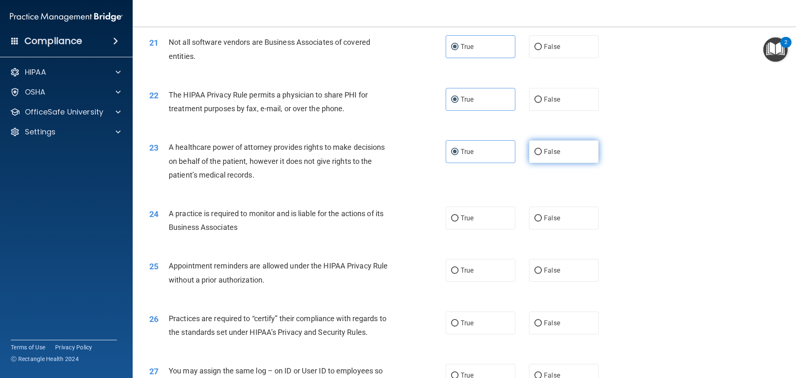
radio input "true"
radio input "false"
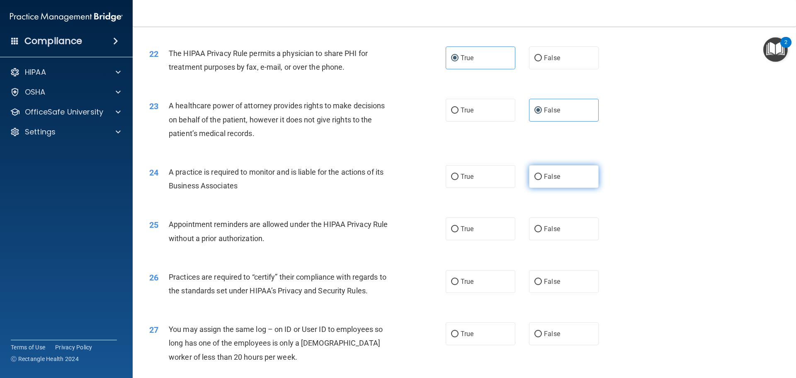
click at [547, 171] on label "False" at bounding box center [564, 176] width 70 height 23
click at [542, 174] on input "False" at bounding box center [538, 177] width 7 height 6
radio input "true"
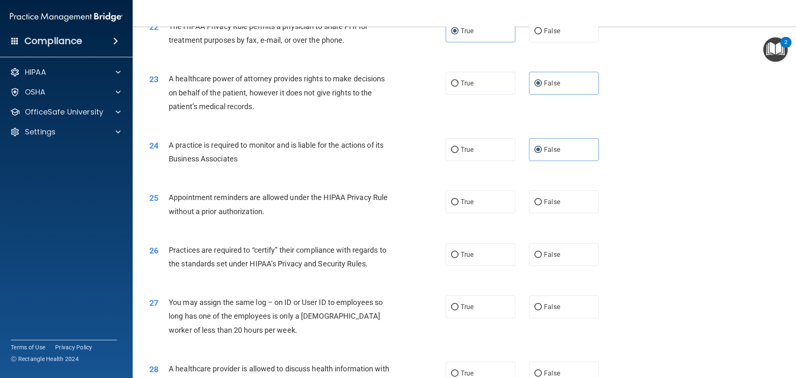
scroll to position [1368, 0]
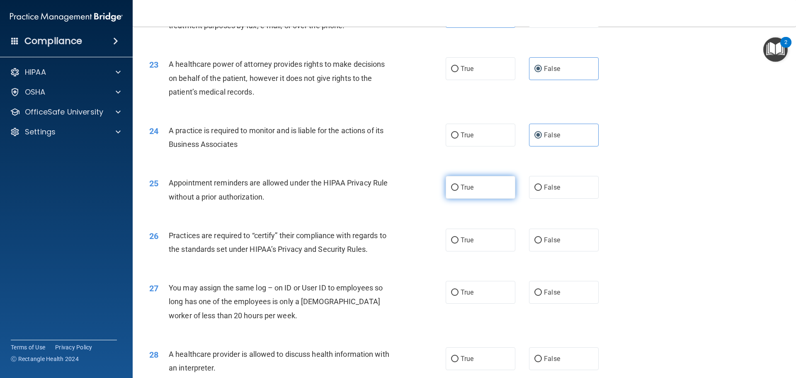
click at [452, 197] on label "True" at bounding box center [481, 187] width 70 height 23
click at [452, 191] on input "True" at bounding box center [454, 188] width 7 height 6
radio input "true"
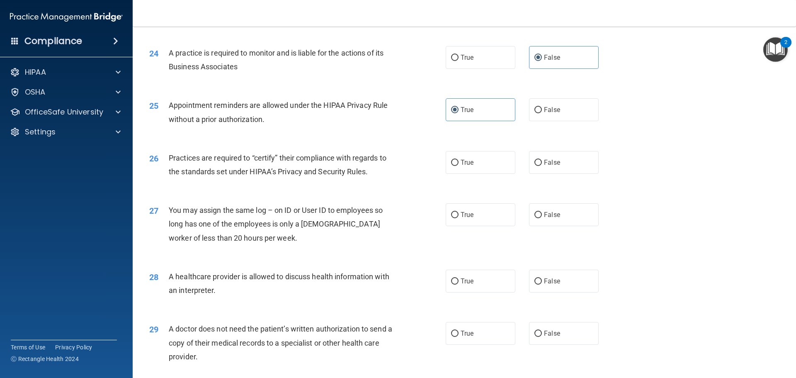
scroll to position [1451, 0]
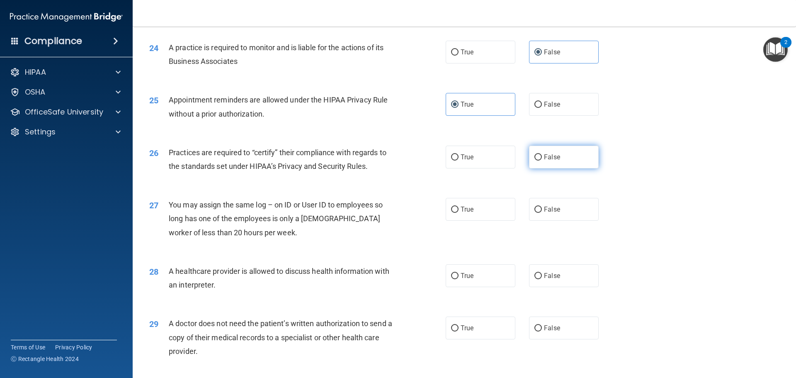
click at [541, 163] on label "False" at bounding box center [564, 157] width 70 height 23
click at [541, 160] on input "False" at bounding box center [538, 157] width 7 height 6
radio input "true"
click at [559, 209] on label "False" at bounding box center [564, 209] width 70 height 23
click at [542, 209] on input "False" at bounding box center [538, 210] width 7 height 6
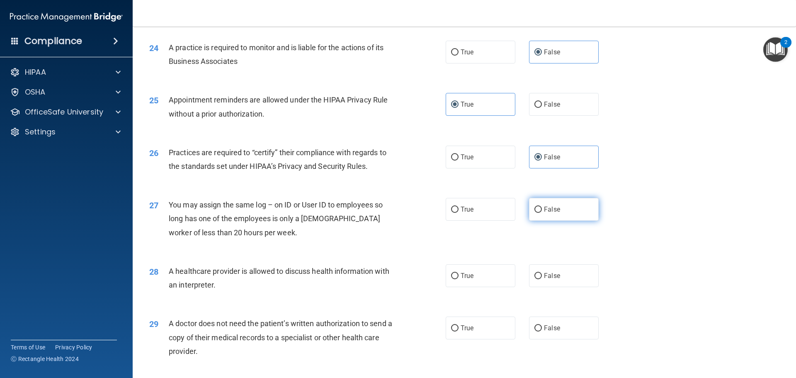
radio input "true"
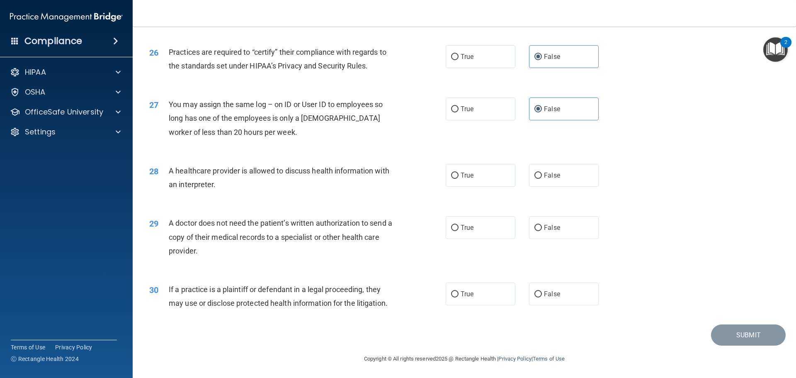
scroll to position [1553, 0]
click at [485, 181] on label "True" at bounding box center [481, 174] width 70 height 23
click at [459, 178] on input "True" at bounding box center [454, 175] width 7 height 6
radio input "true"
click at [489, 225] on label "True" at bounding box center [481, 226] width 70 height 23
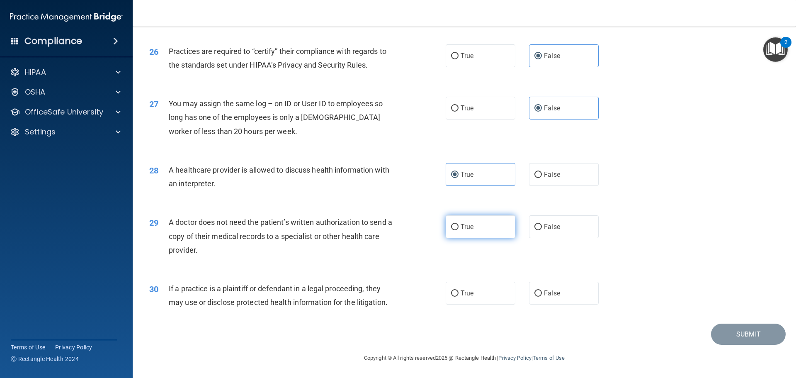
click at [459, 225] on input "True" at bounding box center [454, 227] width 7 height 6
radio input "true"
click at [482, 286] on label "True" at bounding box center [481, 293] width 70 height 23
click at [459, 290] on input "True" at bounding box center [454, 293] width 7 height 6
radio input "true"
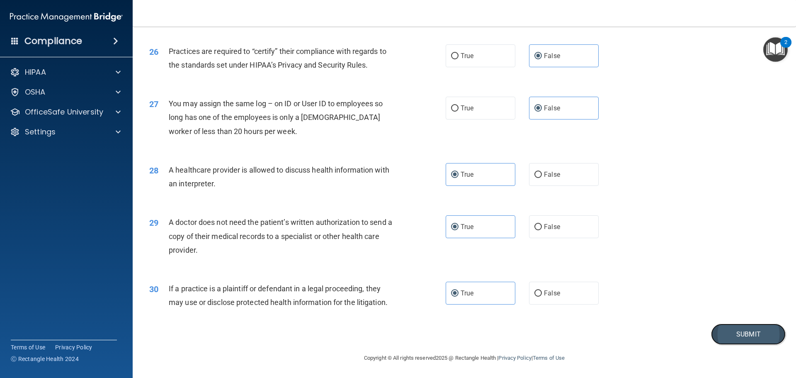
click at [728, 332] on button "Submit" at bounding box center [748, 333] width 75 height 21
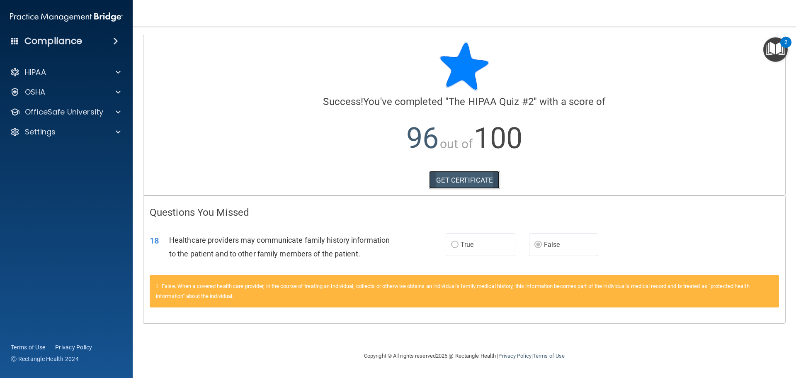
click at [474, 177] on link "GET CERTIFICATE" at bounding box center [464, 180] width 71 height 18
click at [41, 113] on p "OfficeSafe University" at bounding box center [64, 112] width 78 height 10
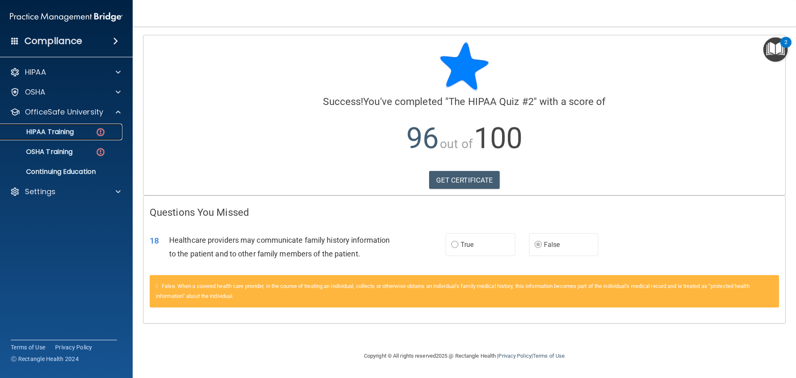
click at [64, 130] on p "HIPAA Training" at bounding box center [39, 132] width 68 height 8
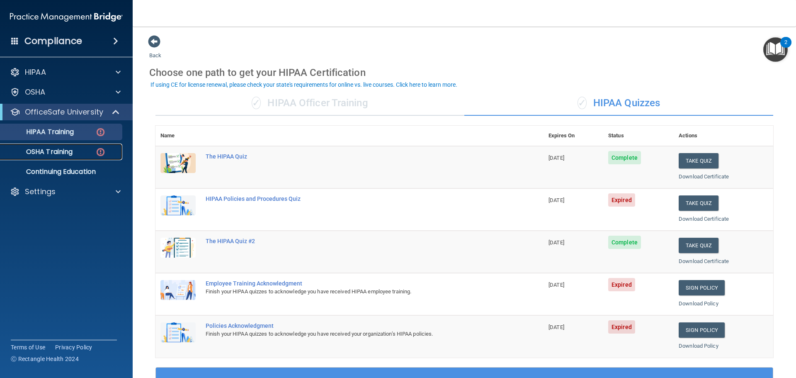
click at [63, 146] on link "OSHA Training" at bounding box center [57, 151] width 131 height 17
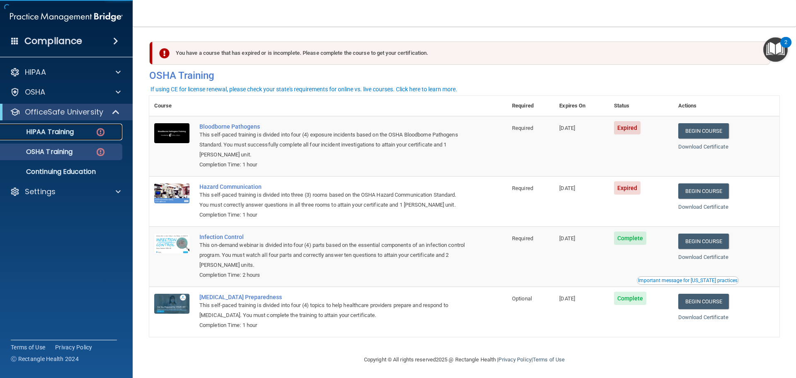
click at [39, 130] on p "HIPAA Training" at bounding box center [39, 132] width 68 height 8
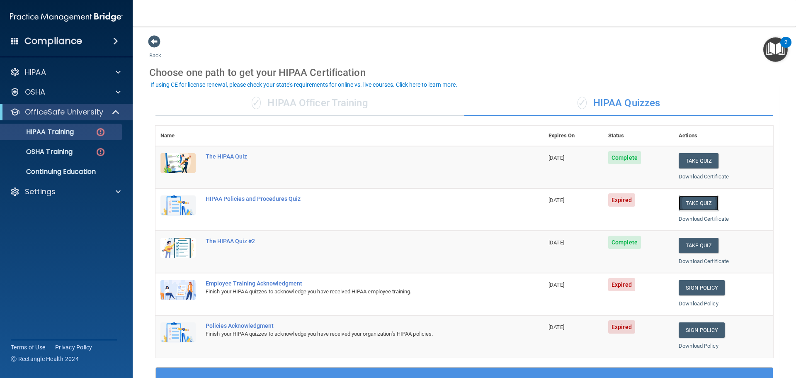
click at [688, 199] on button "Take Quiz" at bounding box center [699, 202] width 40 height 15
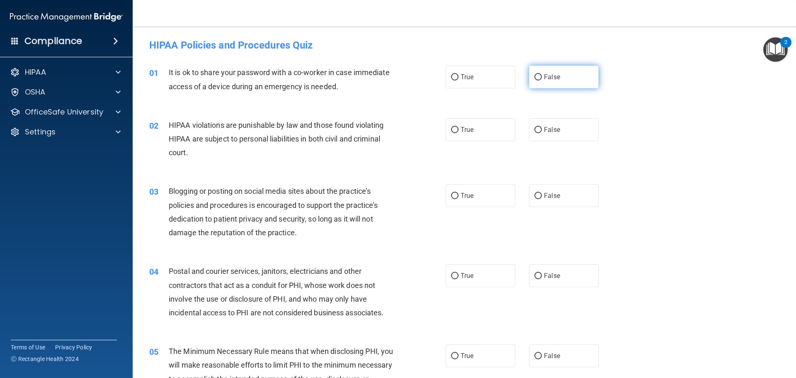
click at [548, 75] on span "False" at bounding box center [552, 77] width 16 height 8
click at [542, 75] on input "False" at bounding box center [538, 77] width 7 height 6
radio input "true"
click at [461, 133] on span "True" at bounding box center [467, 130] width 13 height 8
click at [459, 133] on input "True" at bounding box center [454, 130] width 7 height 6
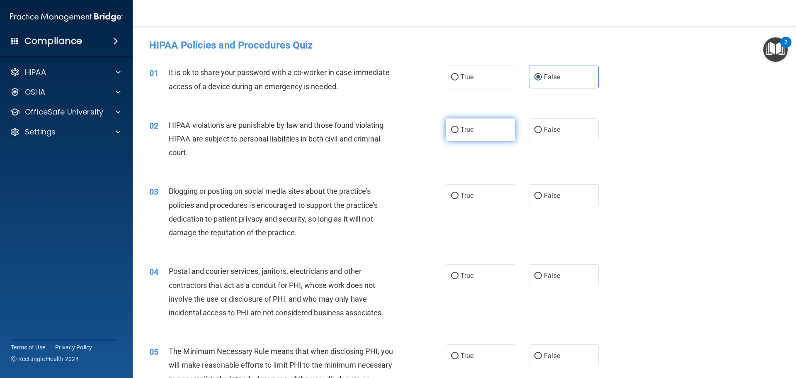
radio input "true"
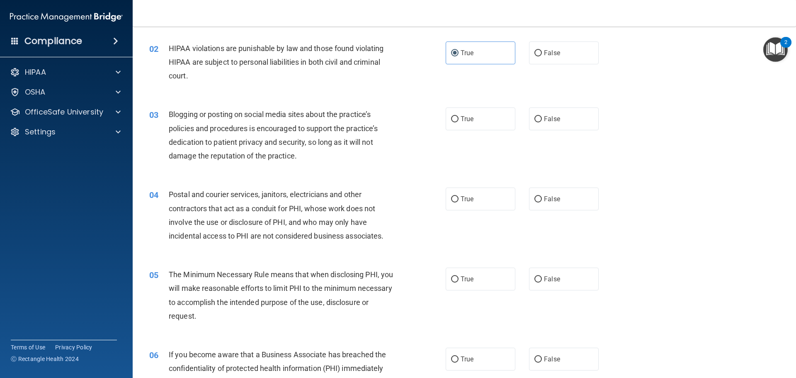
scroll to position [83, 0]
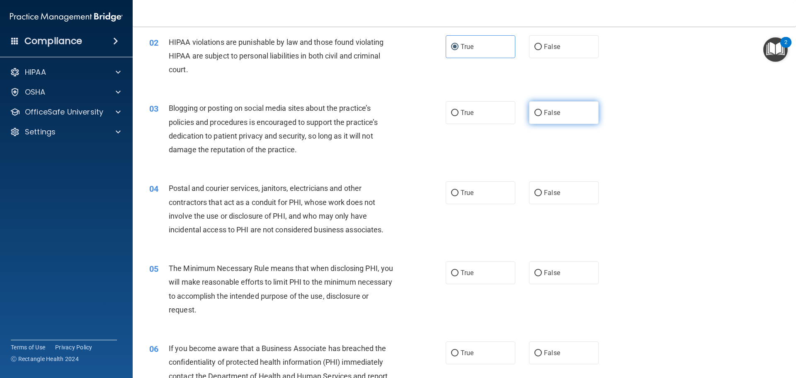
click at [544, 114] on span "False" at bounding box center [552, 113] width 16 height 8
click at [542, 114] on input "False" at bounding box center [538, 113] width 7 height 6
radio input "true"
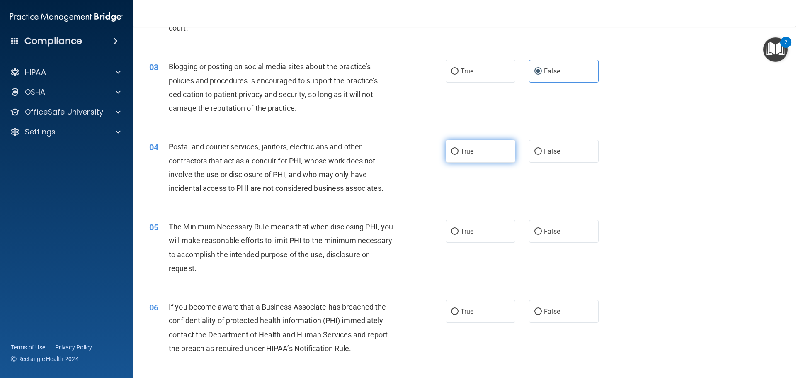
click at [453, 148] on label "True" at bounding box center [481, 151] width 70 height 23
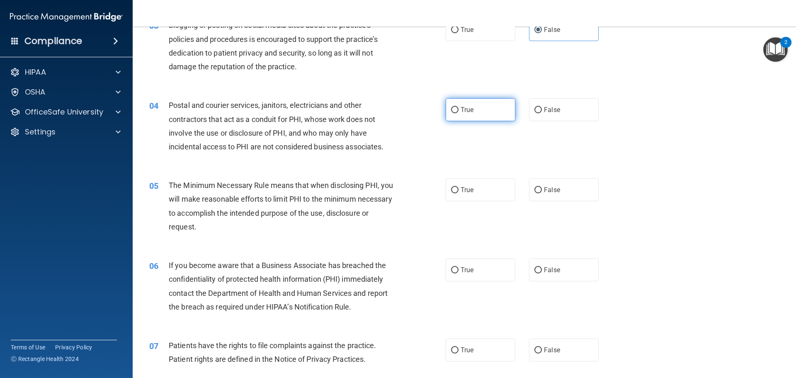
click at [454, 107] on input "True" at bounding box center [454, 110] width 7 height 6
radio input "true"
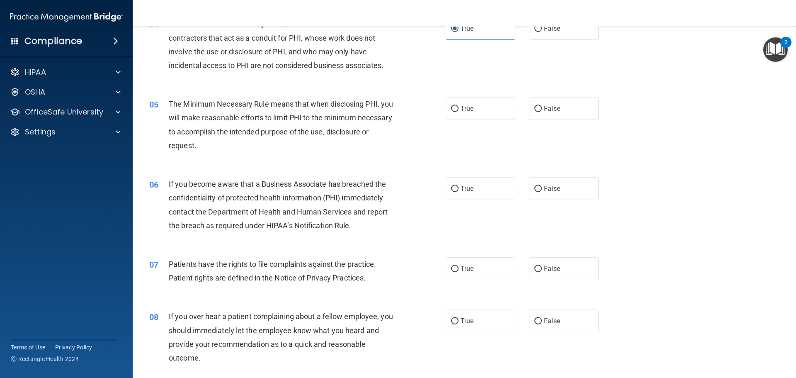
scroll to position [249, 0]
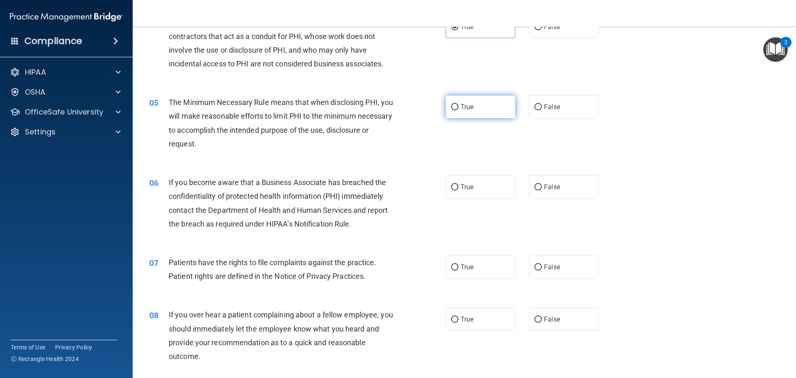
click at [454, 104] on input "True" at bounding box center [454, 107] width 7 height 6
radio input "true"
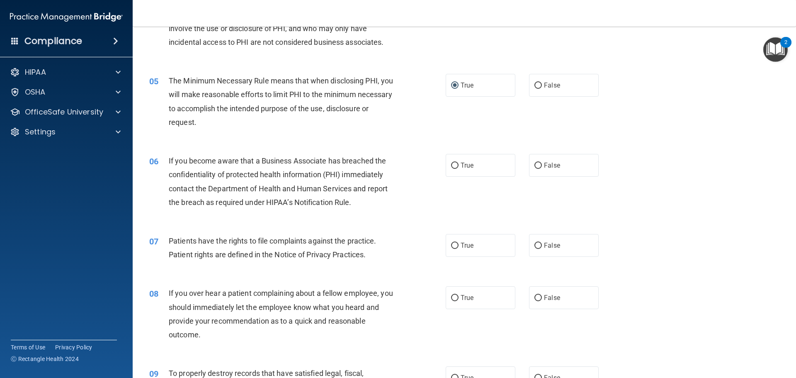
scroll to position [290, 0]
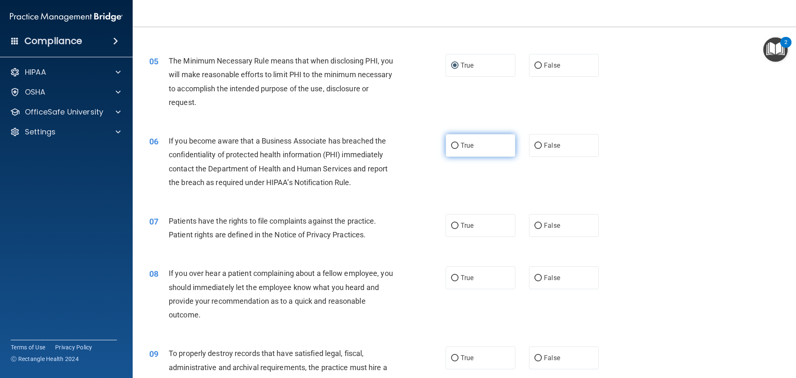
click at [450, 139] on label "True" at bounding box center [481, 145] width 70 height 23
click at [451, 143] on input "True" at bounding box center [454, 146] width 7 height 6
radio input "true"
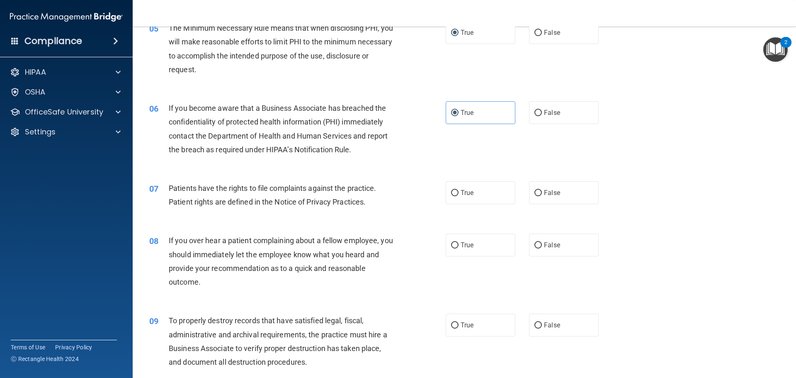
scroll to position [373, 0]
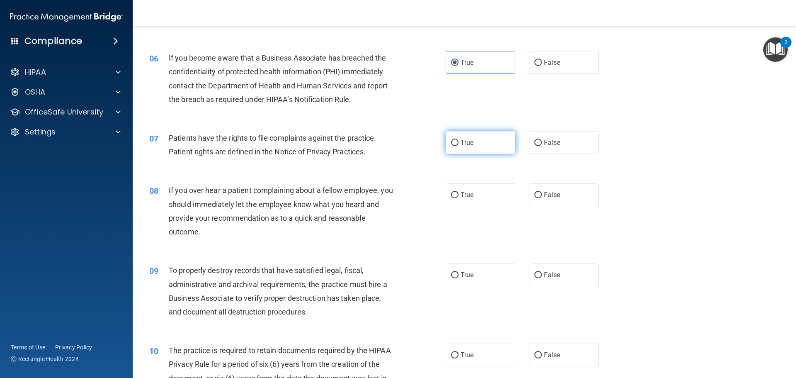
click at [452, 141] on input "True" at bounding box center [454, 143] width 7 height 6
radio input "true"
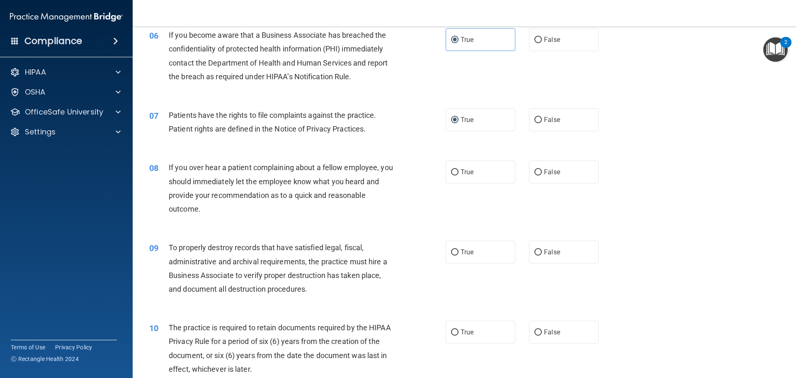
scroll to position [415, 0]
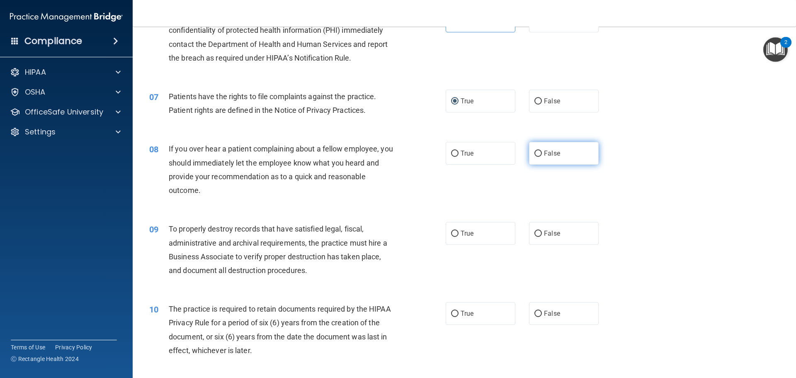
click at [529, 151] on label "False" at bounding box center [564, 153] width 70 height 23
click at [535, 151] on input "False" at bounding box center [538, 154] width 7 height 6
radio input "true"
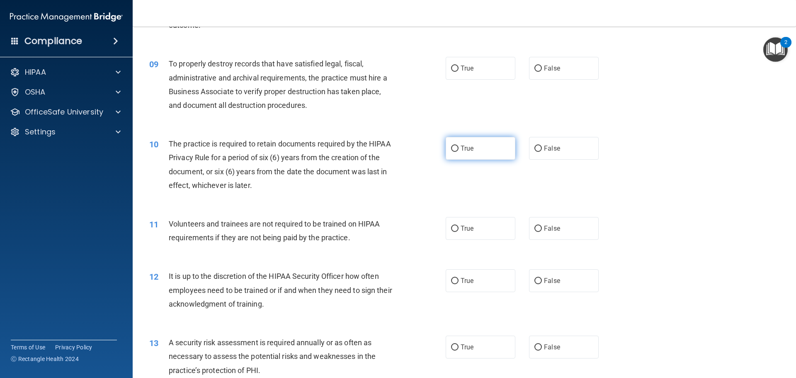
scroll to position [581, 0]
click at [536, 67] on input "False" at bounding box center [538, 68] width 7 height 6
radio input "true"
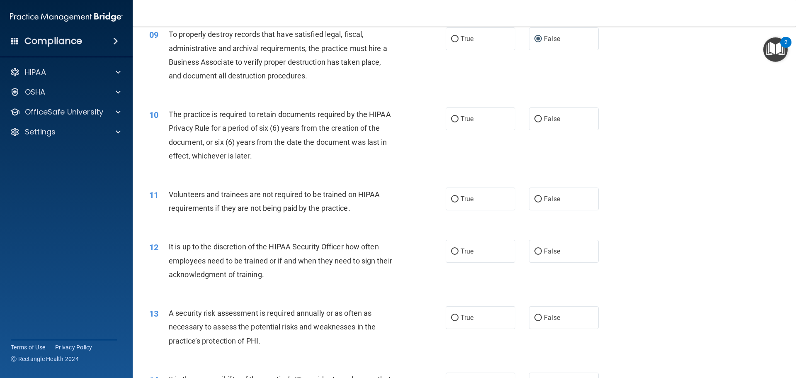
scroll to position [622, 0]
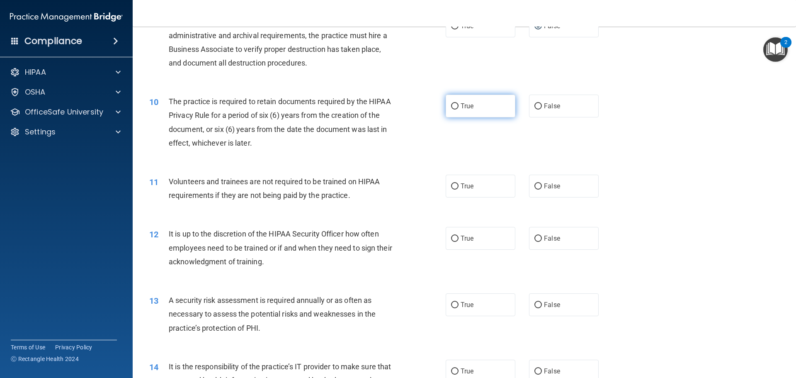
click at [451, 105] on input "True" at bounding box center [454, 106] width 7 height 6
radio input "true"
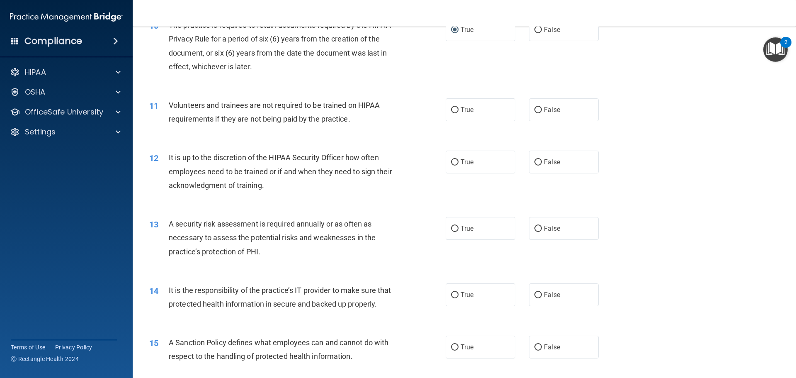
scroll to position [705, 0]
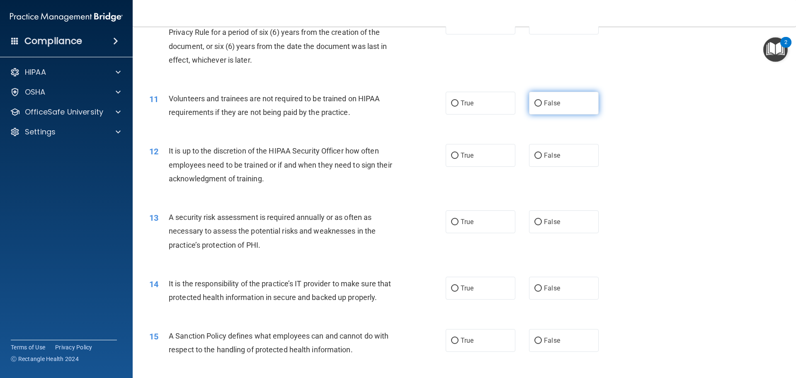
click at [535, 102] on input "False" at bounding box center [538, 103] width 7 height 6
radio input "true"
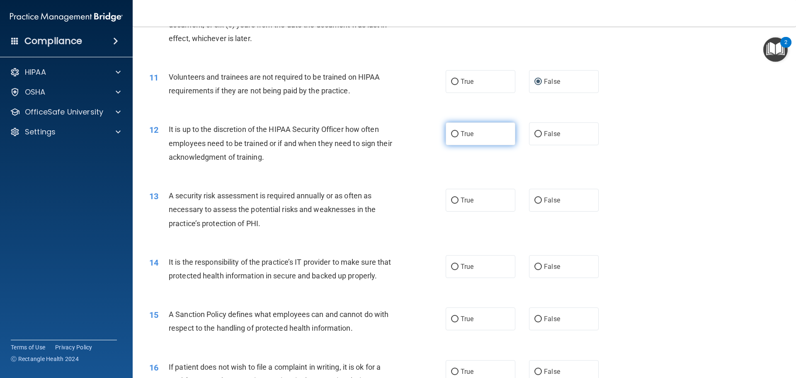
scroll to position [746, 0]
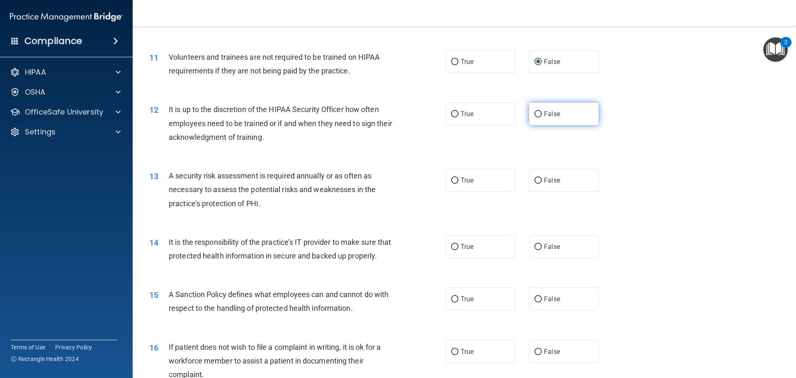
click at [537, 113] on input "False" at bounding box center [538, 114] width 7 height 6
radio input "true"
click at [454, 183] on input "True" at bounding box center [454, 180] width 7 height 6
radio input "true"
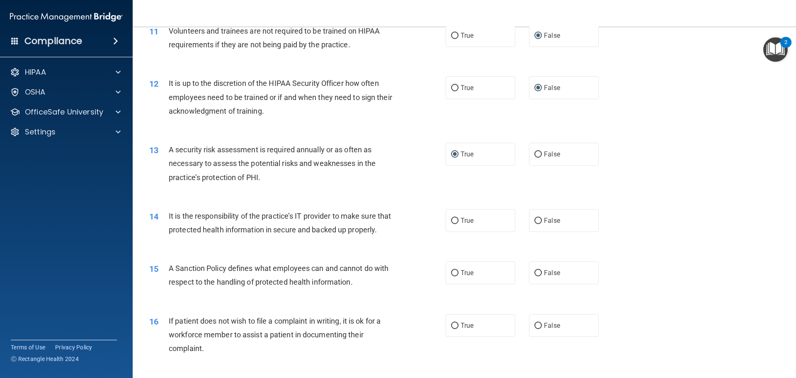
scroll to position [829, 0]
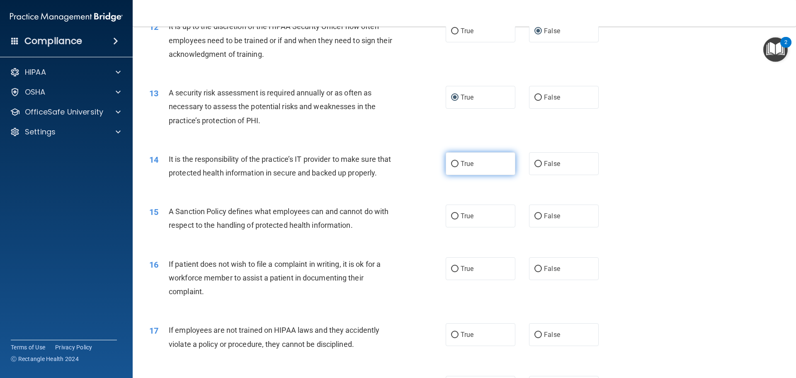
click at [451, 162] on input "True" at bounding box center [454, 164] width 7 height 6
radio input "true"
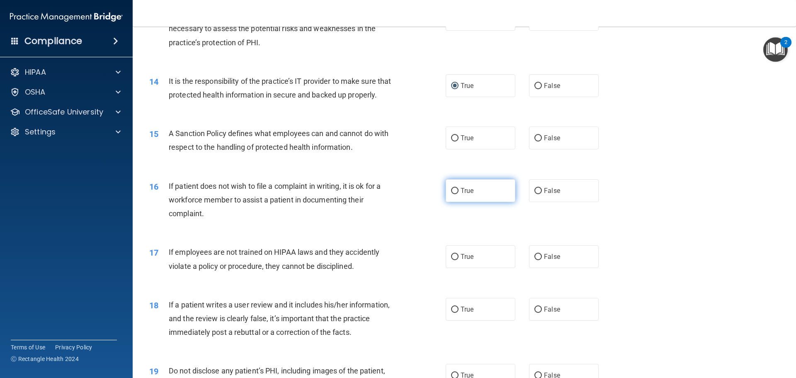
scroll to position [912, 0]
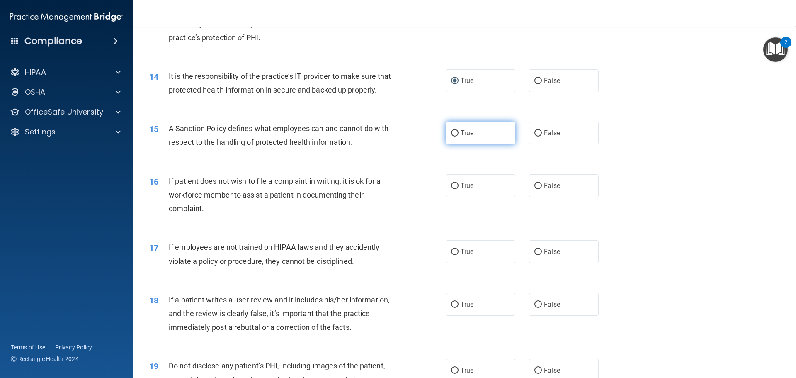
click at [451, 136] on input "True" at bounding box center [454, 133] width 7 height 6
radio input "true"
click at [535, 189] on input "False" at bounding box center [538, 186] width 7 height 6
radio input "true"
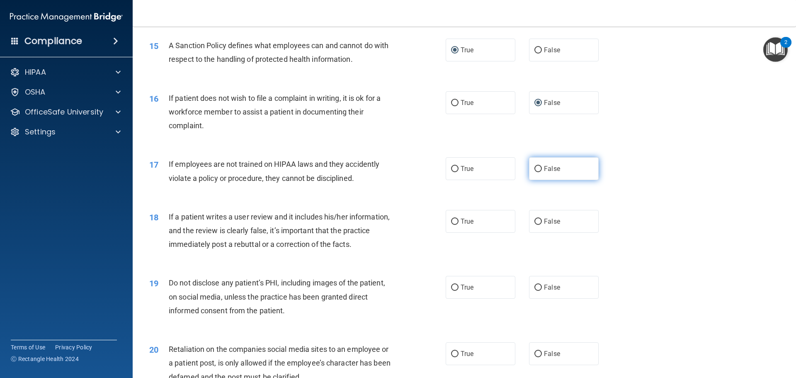
click at [529, 180] on label "False" at bounding box center [564, 168] width 70 height 23
click at [535, 172] on input "False" at bounding box center [538, 169] width 7 height 6
radio input "true"
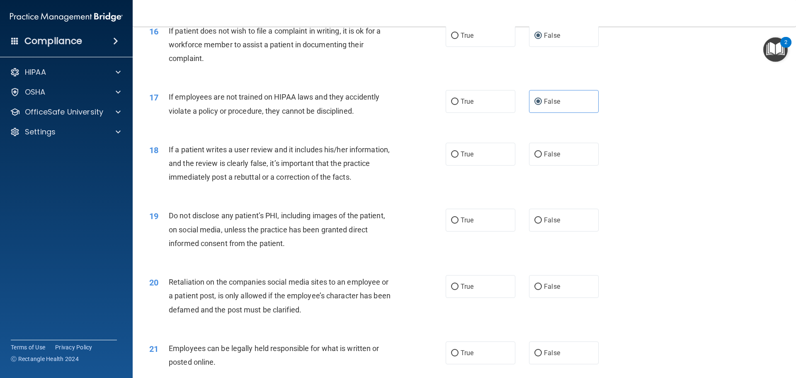
scroll to position [1078, 0]
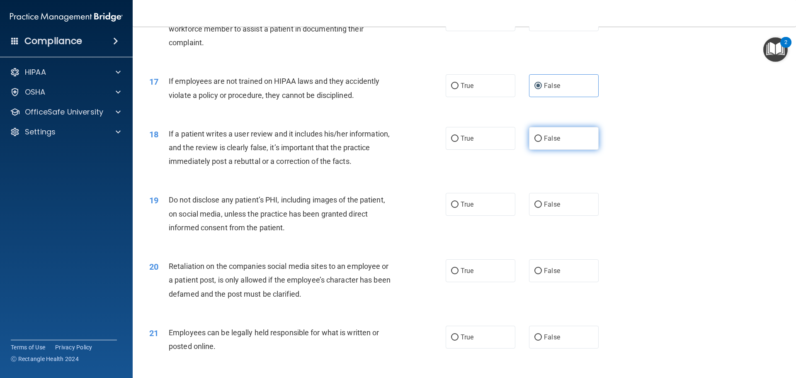
click at [535, 142] on input "False" at bounding box center [538, 139] width 7 height 6
radio input "true"
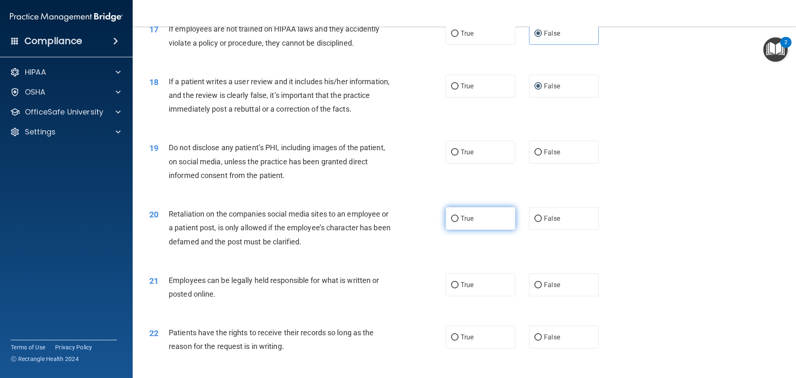
scroll to position [1161, 0]
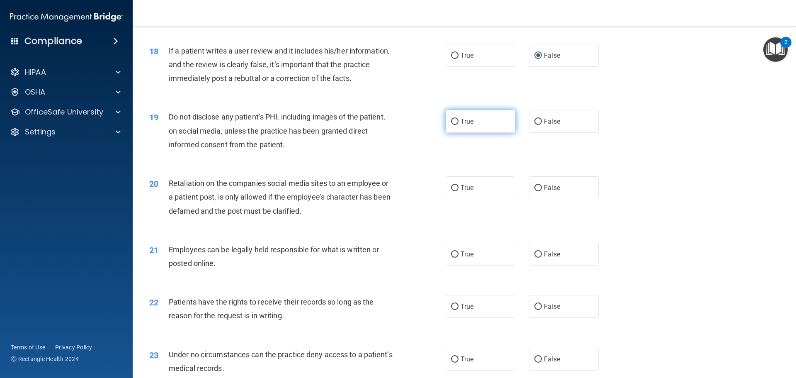
click at [454, 125] on input "True" at bounding box center [454, 122] width 7 height 6
radio input "true"
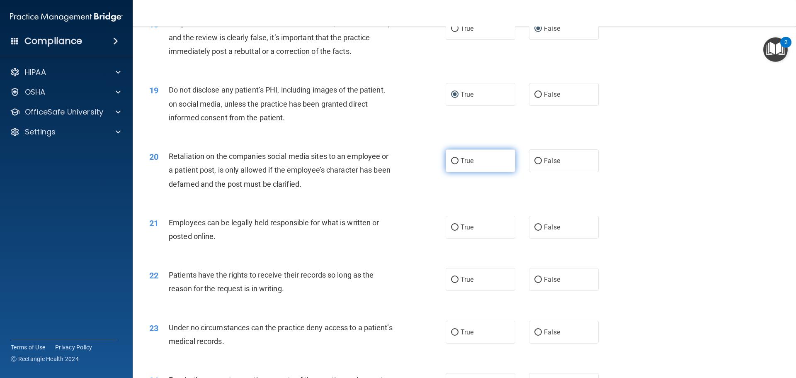
scroll to position [1203, 0]
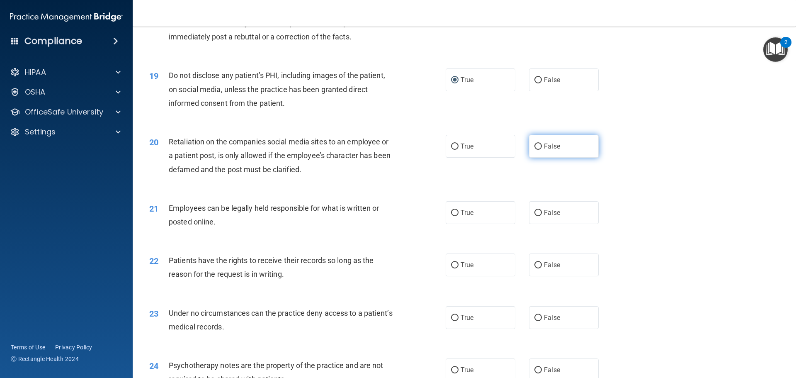
click at [535, 150] on input "False" at bounding box center [538, 146] width 7 height 6
radio input "true"
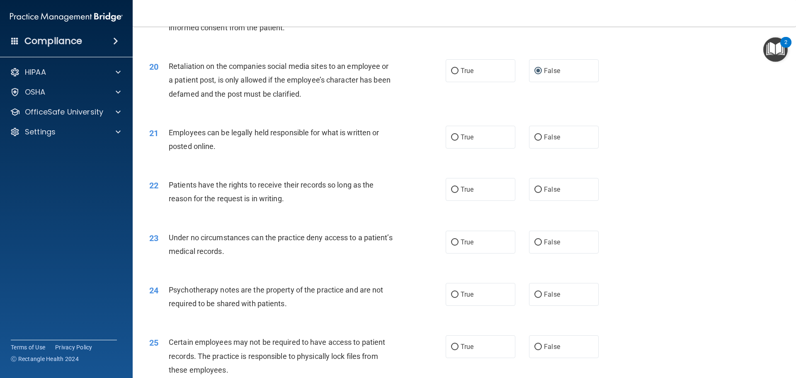
scroll to position [1286, 0]
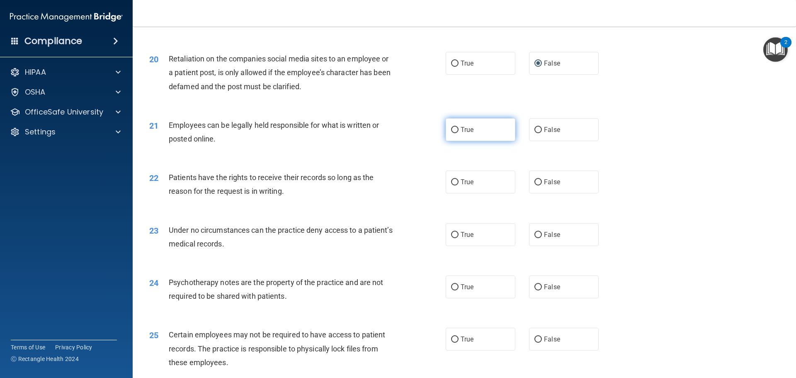
click at [451, 133] on input "True" at bounding box center [454, 130] width 7 height 6
radio input "true"
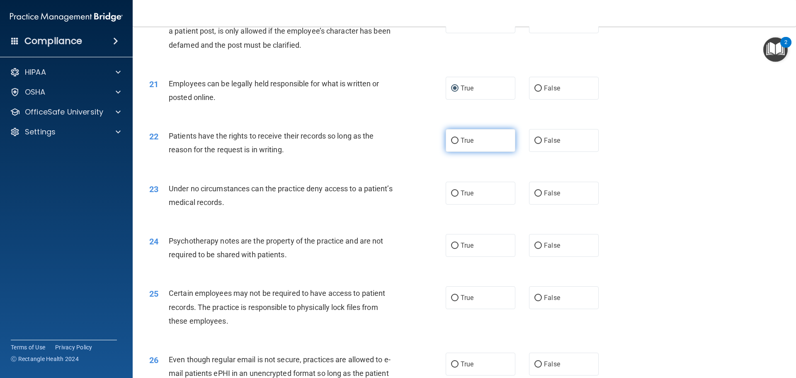
click at [454, 152] on label "True" at bounding box center [481, 140] width 70 height 23
click at [454, 144] on input "True" at bounding box center [454, 141] width 7 height 6
radio input "true"
click at [538, 197] on input "False" at bounding box center [538, 193] width 7 height 6
radio input "true"
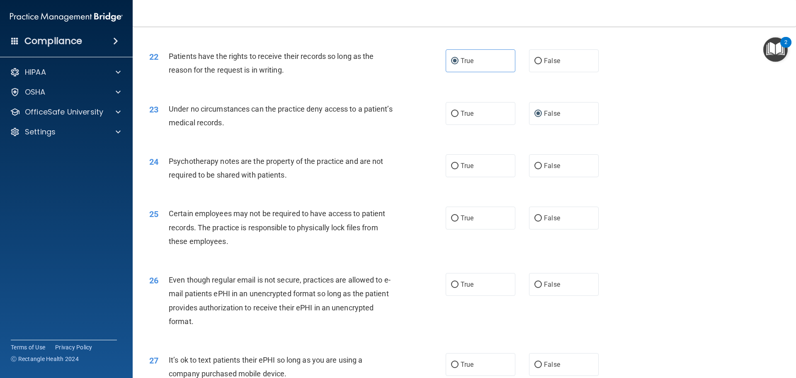
scroll to position [1410, 0]
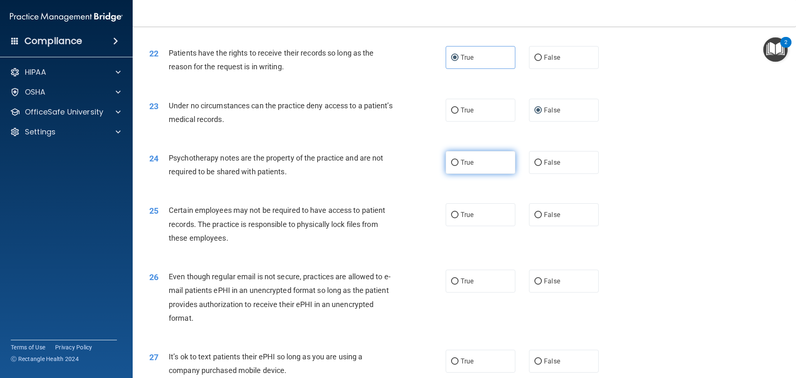
click at [459, 174] on label "True" at bounding box center [481, 162] width 70 height 23
click at [459, 166] on input "True" at bounding box center [454, 163] width 7 height 6
radio input "true"
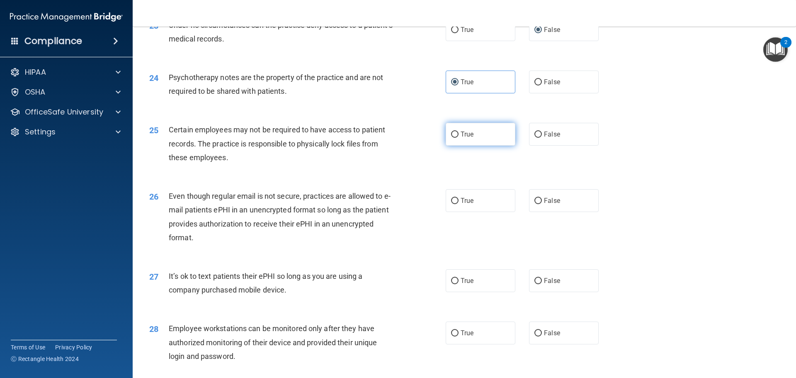
scroll to position [1493, 0]
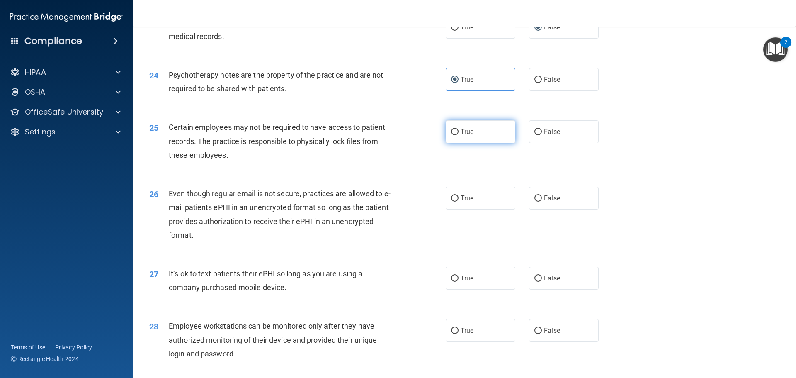
click at [455, 143] on label "True" at bounding box center [481, 131] width 70 height 23
click at [451, 135] on input "True" at bounding box center [454, 132] width 7 height 6
radio input "true"
click at [461, 209] on label "True" at bounding box center [481, 198] width 70 height 23
click at [459, 202] on input "True" at bounding box center [454, 198] width 7 height 6
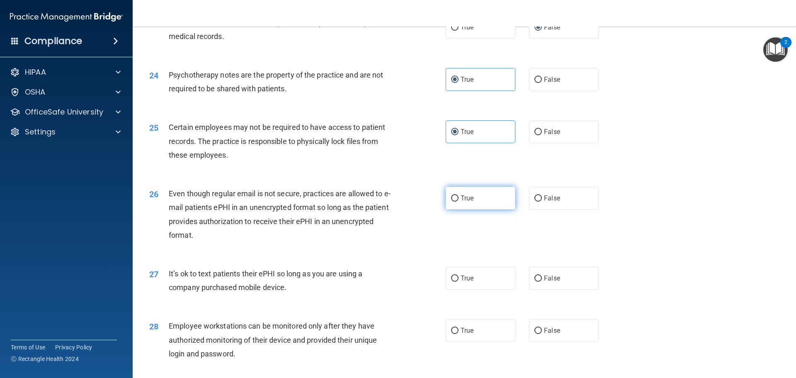
radio input "true"
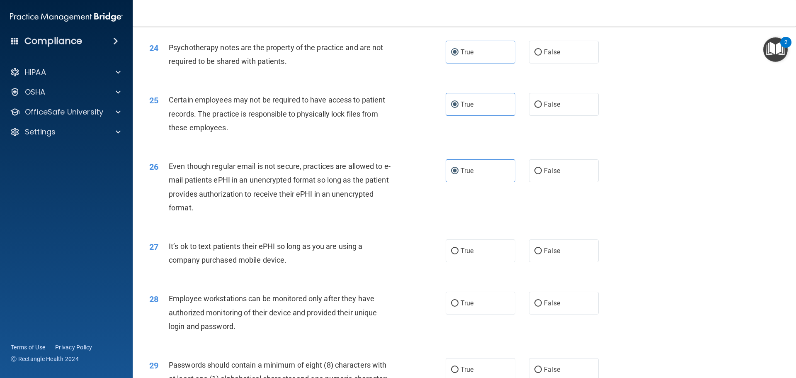
scroll to position [1534, 0]
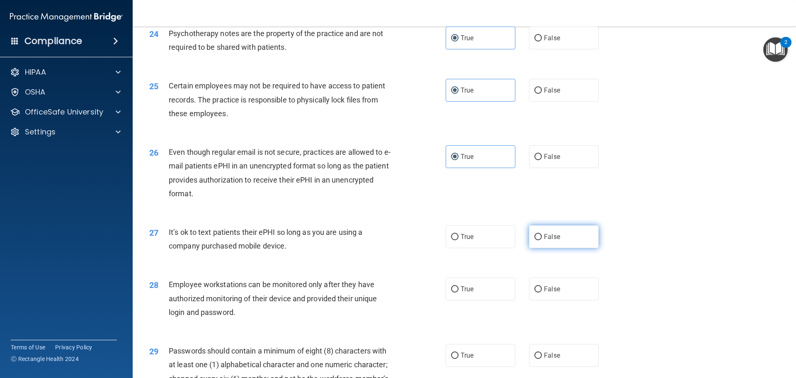
click at [536, 240] on input "False" at bounding box center [538, 237] width 7 height 6
radio input "true"
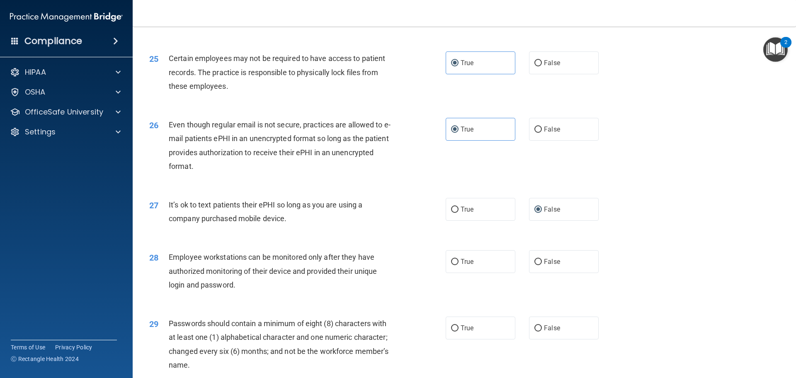
scroll to position [1617, 0]
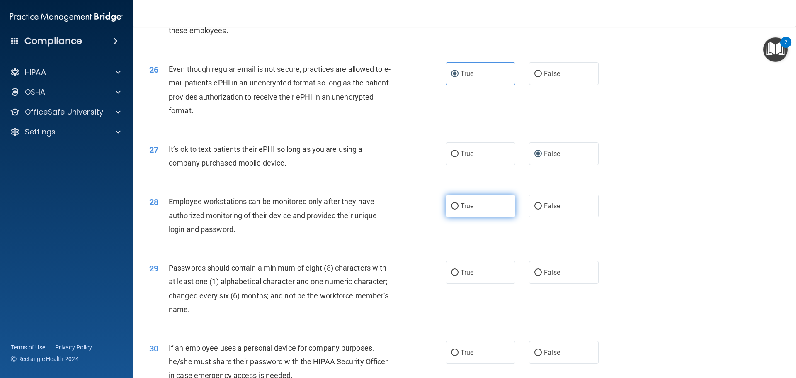
click at [474, 217] on label "True" at bounding box center [481, 205] width 70 height 23
click at [459, 209] on input "True" at bounding box center [454, 206] width 7 height 6
radio input "true"
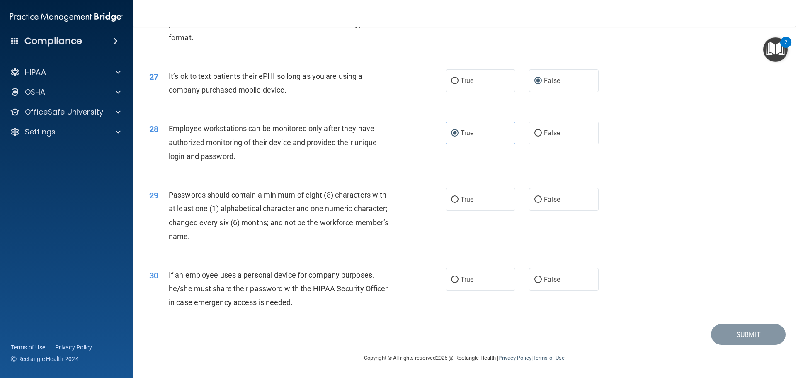
scroll to position [1700, 0]
click at [468, 199] on span "True" at bounding box center [467, 199] width 13 height 8
click at [459, 199] on input "True" at bounding box center [454, 200] width 7 height 6
radio input "true"
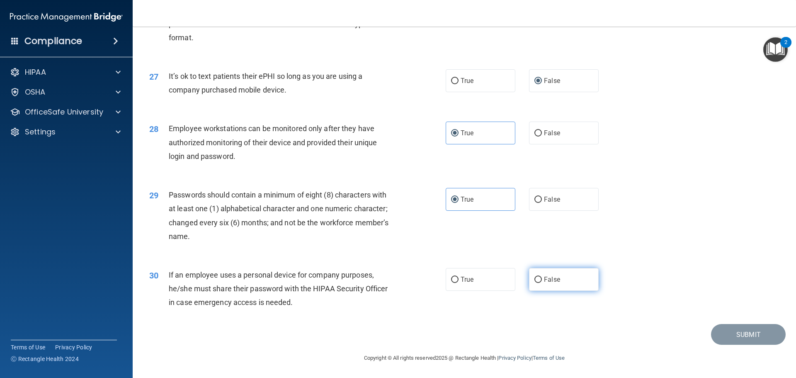
click at [538, 277] on input "False" at bounding box center [538, 280] width 7 height 6
radio input "true"
click at [737, 335] on button "Submit" at bounding box center [748, 334] width 75 height 21
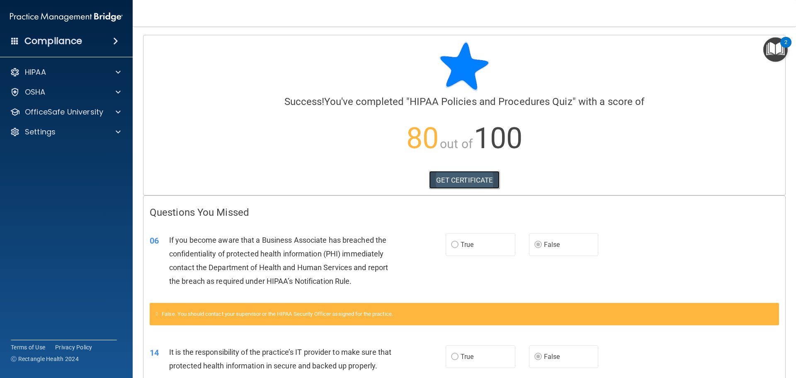
click at [455, 177] on link "GET CERTIFICATE" at bounding box center [464, 180] width 71 height 18
click at [62, 113] on p "OfficeSafe University" at bounding box center [64, 112] width 78 height 10
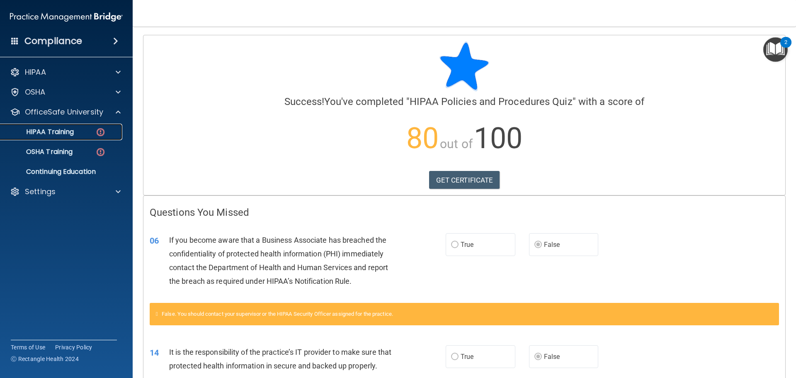
click at [64, 131] on p "HIPAA Training" at bounding box center [39, 132] width 68 height 8
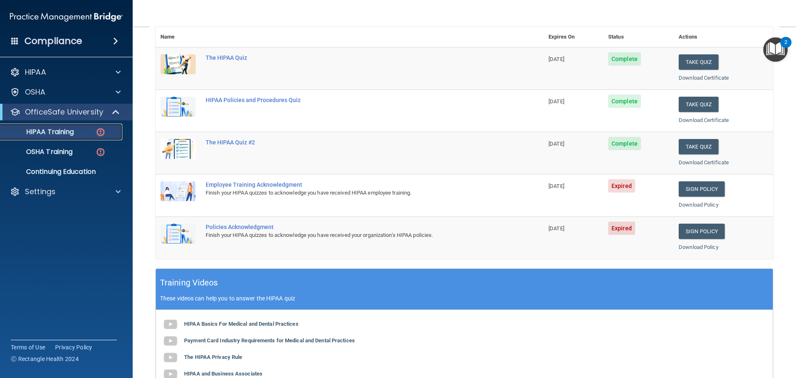
scroll to position [124, 0]
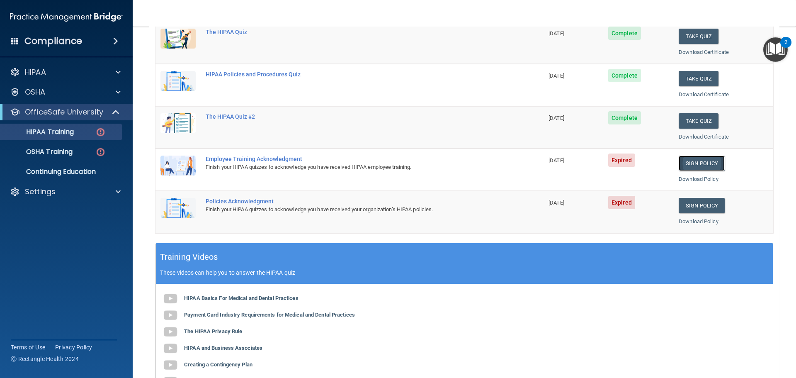
click at [695, 163] on link "Sign Policy" at bounding box center [702, 163] width 46 height 15
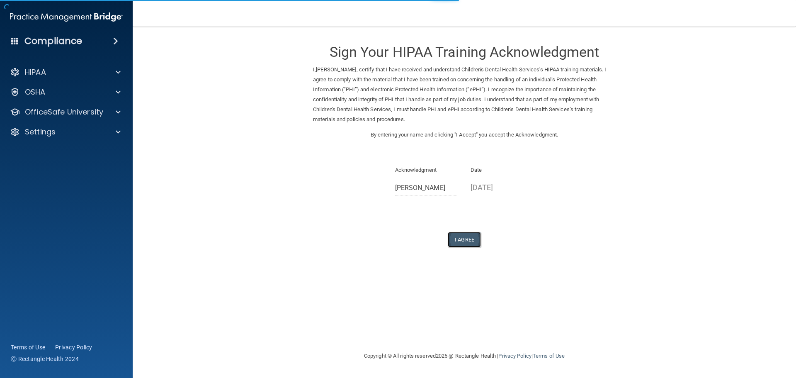
click at [469, 237] on button "I Agree" at bounding box center [464, 239] width 33 height 15
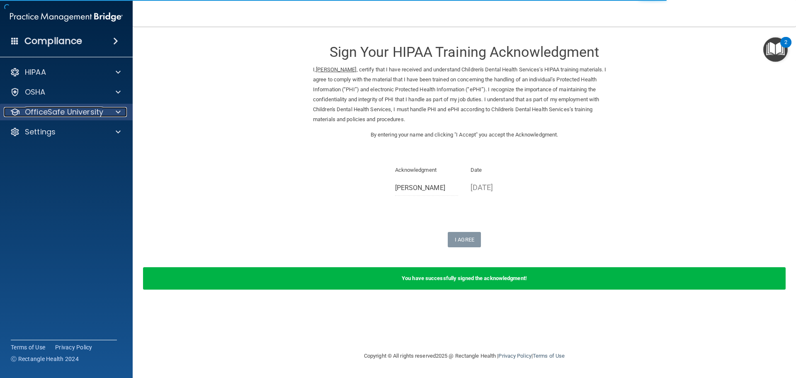
click at [84, 111] on p "OfficeSafe University" at bounding box center [64, 112] width 78 height 10
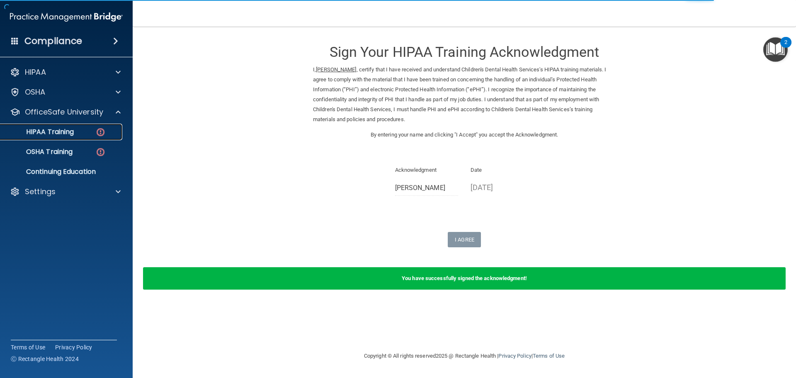
click at [59, 132] on p "HIPAA Training" at bounding box center [39, 132] width 68 height 8
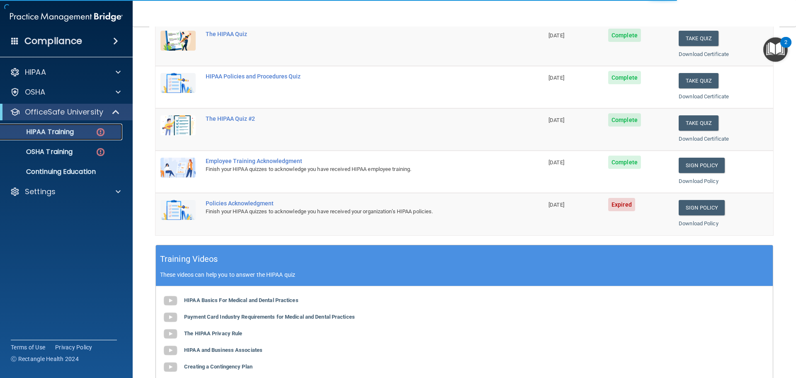
scroll to position [124, 0]
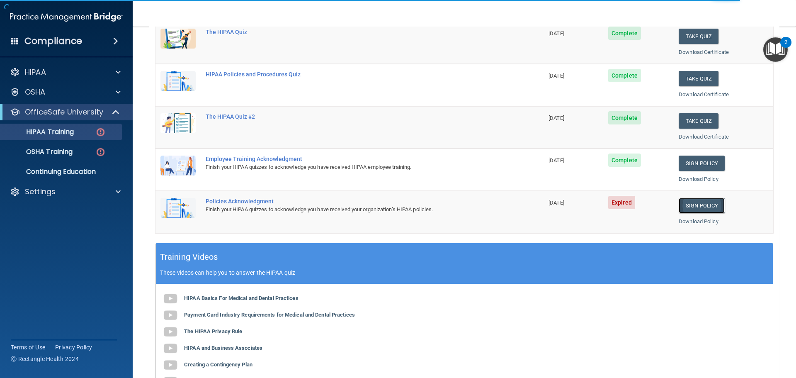
click at [690, 204] on link "Sign Policy" at bounding box center [702, 205] width 46 height 15
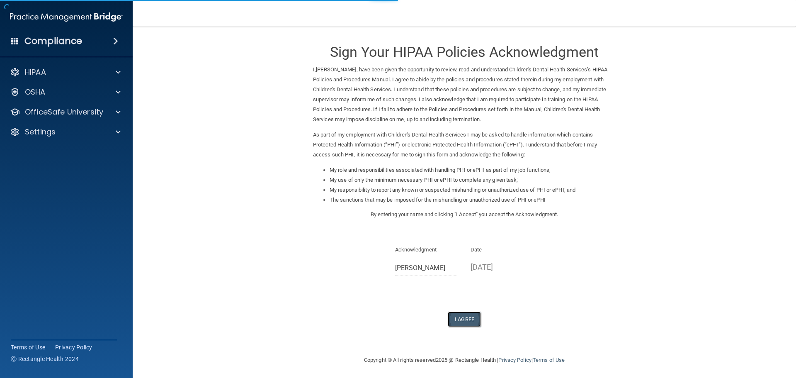
click at [464, 320] on button "I Agree" at bounding box center [464, 318] width 33 height 15
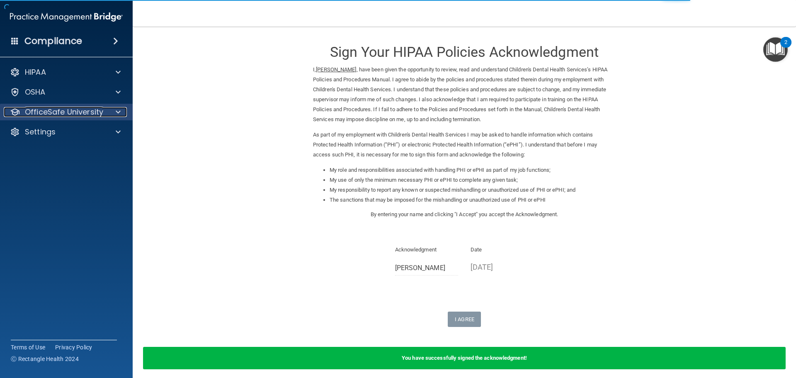
click at [64, 114] on p "OfficeSafe University" at bounding box center [64, 112] width 78 height 10
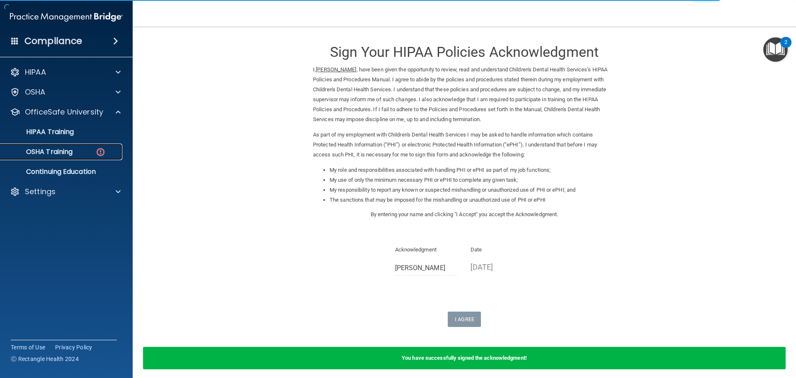
click at [81, 151] on div "OSHA Training" at bounding box center [61, 152] width 113 height 8
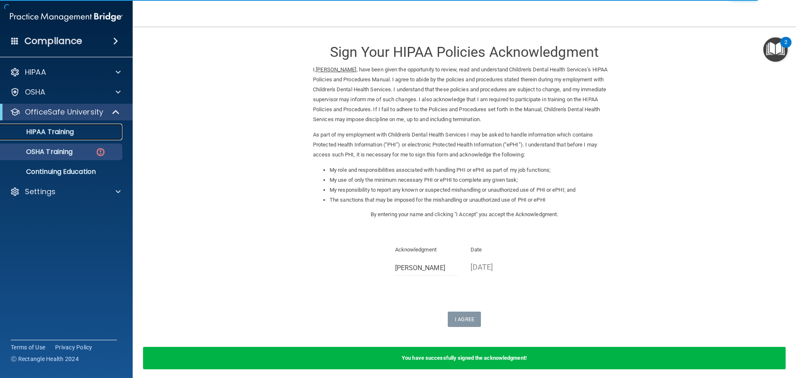
click at [54, 128] on p "HIPAA Training" at bounding box center [39, 132] width 68 height 8
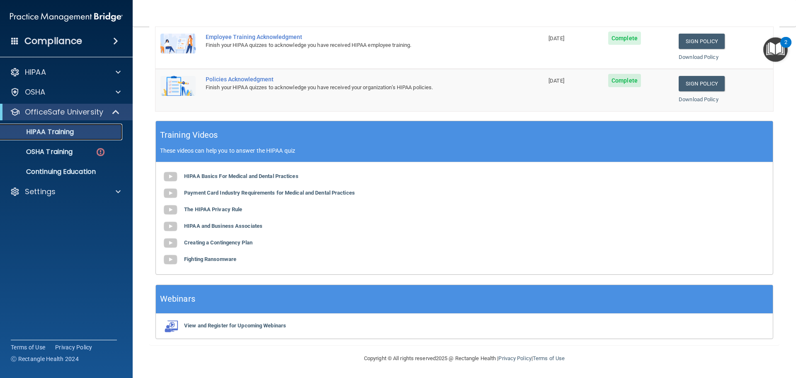
scroll to position [247, 0]
click at [49, 128] on p "HIPAA Training" at bounding box center [39, 132] width 68 height 8
click at [44, 108] on p "OfficeSafe University" at bounding box center [64, 112] width 78 height 10
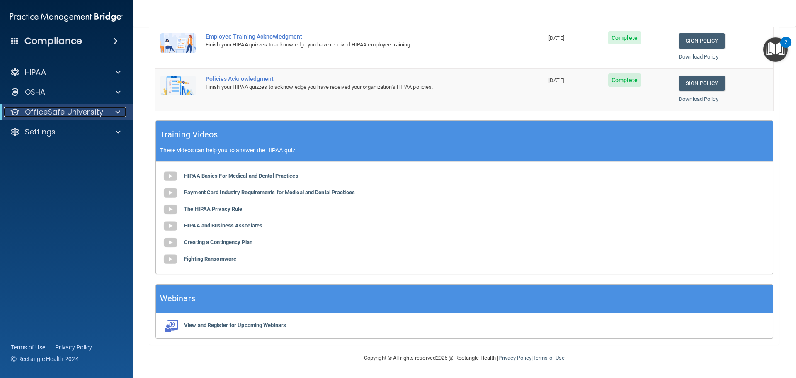
click at [44, 107] on p "OfficeSafe University" at bounding box center [64, 112] width 78 height 10
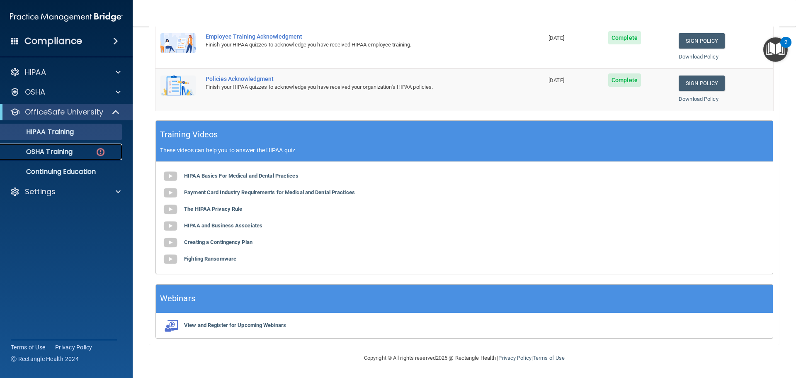
click at [71, 156] on p "OSHA Training" at bounding box center [38, 152] width 67 height 8
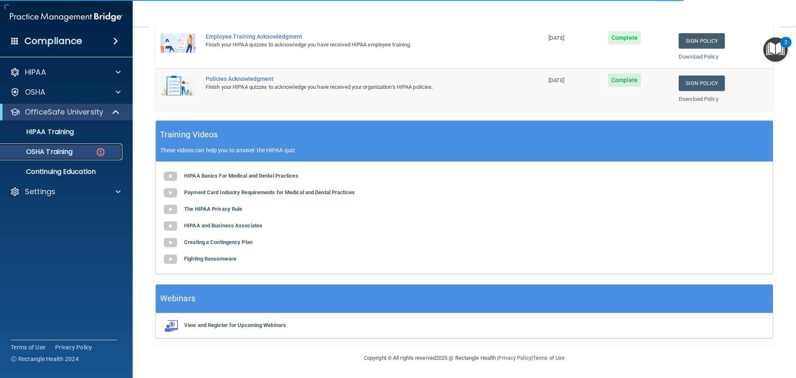
scroll to position [4, 0]
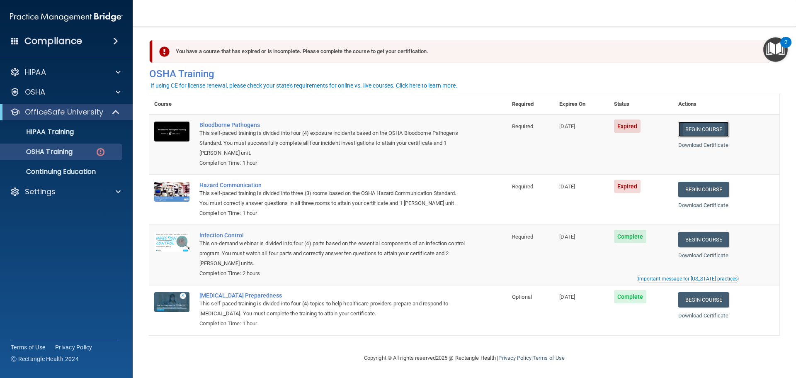
click at [708, 125] on link "Begin Course" at bounding box center [703, 129] width 51 height 15
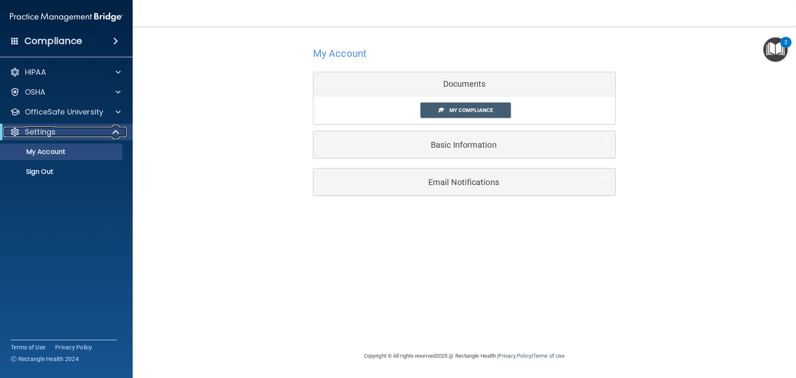
click at [85, 134] on div "Settings" at bounding box center [55, 132] width 102 height 10
click at [84, 134] on div "Settings" at bounding box center [55, 132] width 102 height 10
click at [104, 117] on div "OfficeSafe University" at bounding box center [66, 112] width 133 height 17
click at [100, 113] on p "OfficeSafe University" at bounding box center [64, 112] width 78 height 10
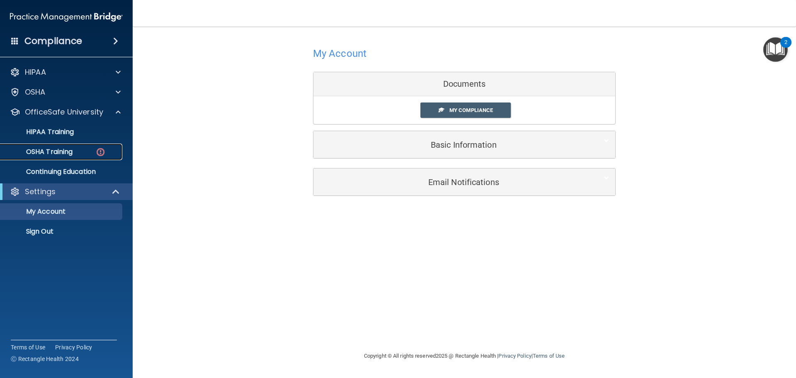
click at [91, 151] on div "OSHA Training" at bounding box center [61, 152] width 113 height 8
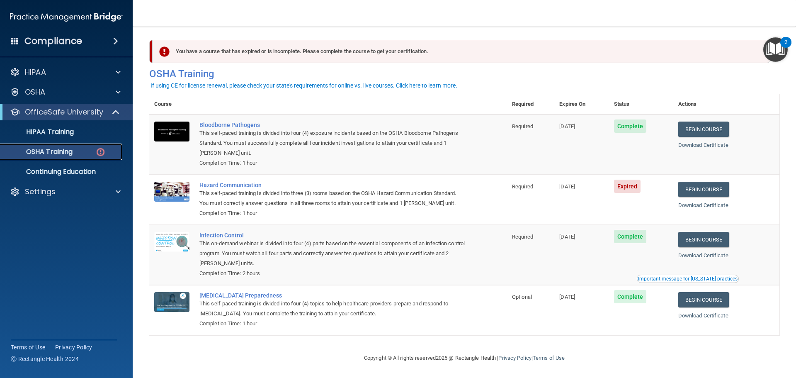
scroll to position [4, 0]
click at [695, 187] on link "Begin Course" at bounding box center [703, 189] width 51 height 15
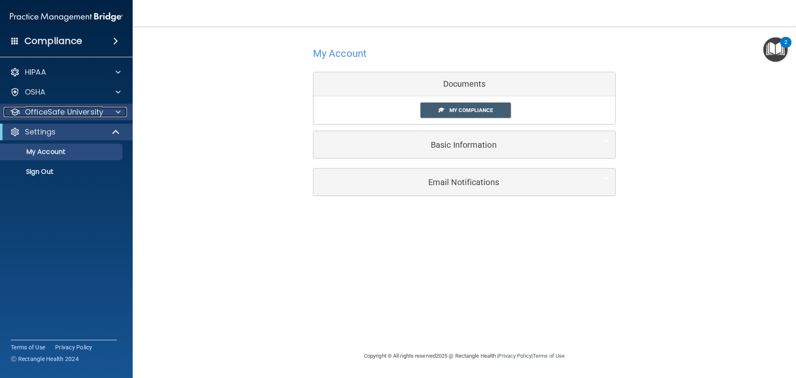
click at [100, 112] on p "OfficeSafe University" at bounding box center [64, 112] width 78 height 10
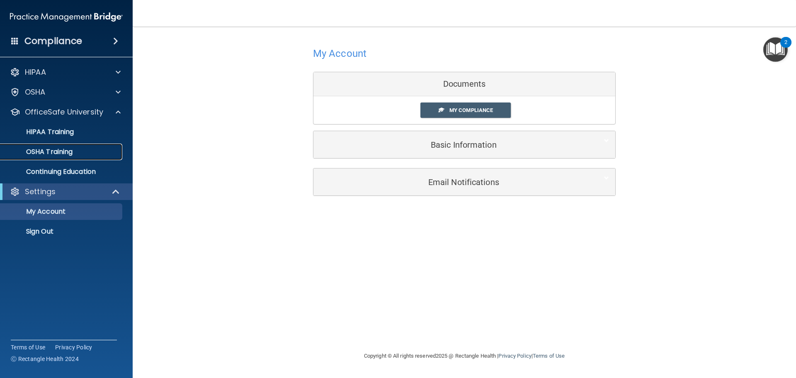
click at [65, 153] on p "OSHA Training" at bounding box center [38, 152] width 67 height 8
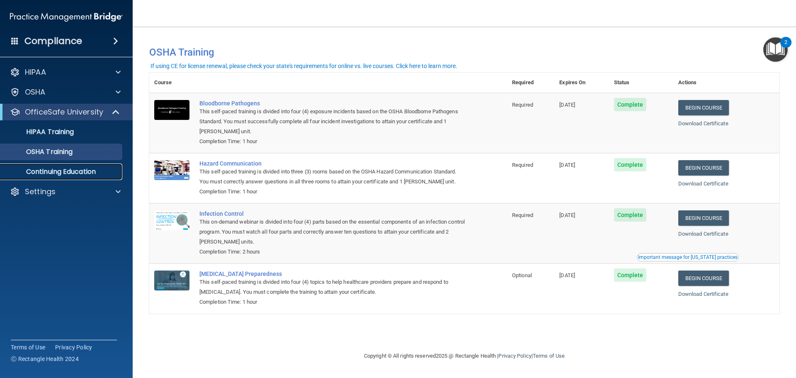
click at [93, 178] on link "Continuing Education" at bounding box center [57, 171] width 131 height 17
